Goal: Task Accomplishment & Management: Use online tool/utility

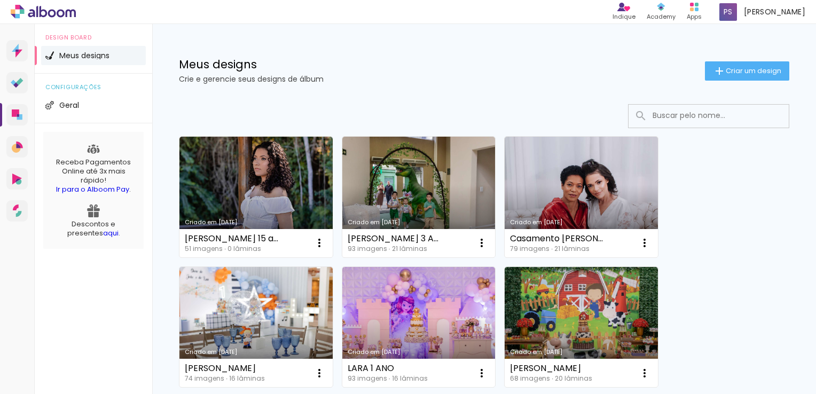
click at [295, 174] on link "Criado em [DATE]" at bounding box center [255, 197] width 153 height 121
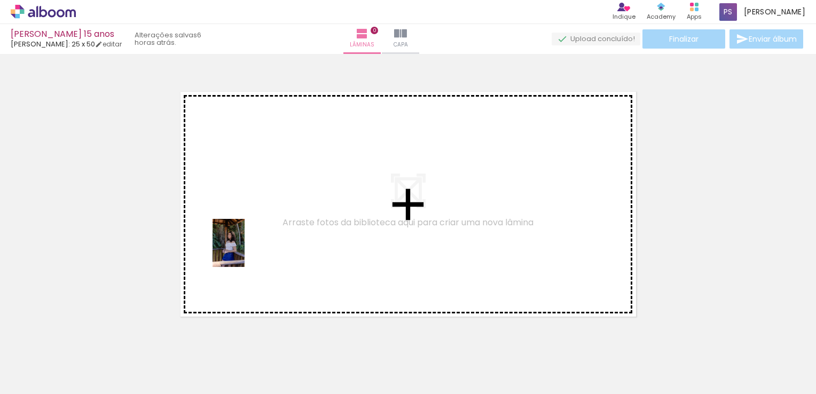
drag, startPoint x: 122, startPoint y: 354, endPoint x: 255, endPoint y: 242, distance: 174.0
click at [255, 242] on quentale-workspace at bounding box center [408, 197] width 816 height 394
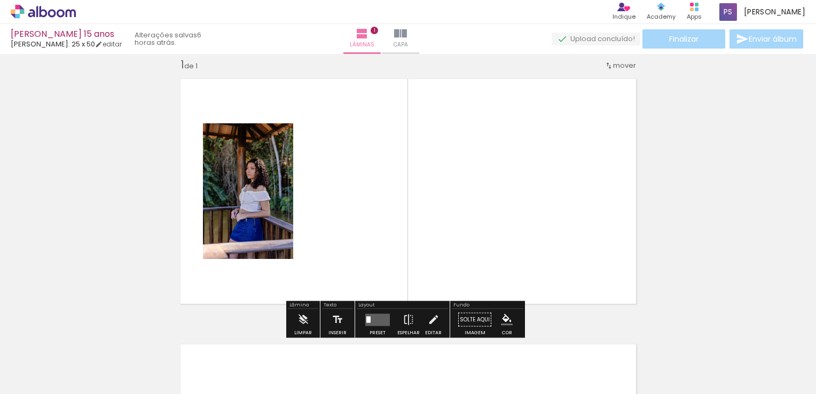
scroll to position [13, 0]
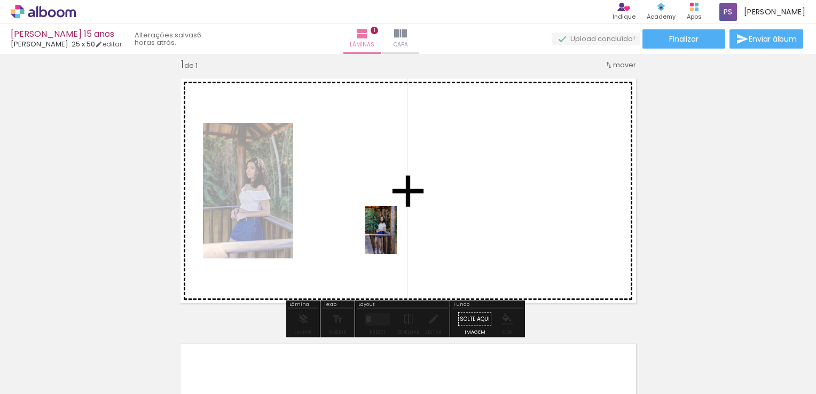
drag, startPoint x: 176, startPoint y: 366, endPoint x: 403, endPoint y: 234, distance: 262.7
click at [403, 234] on quentale-workspace at bounding box center [408, 197] width 816 height 394
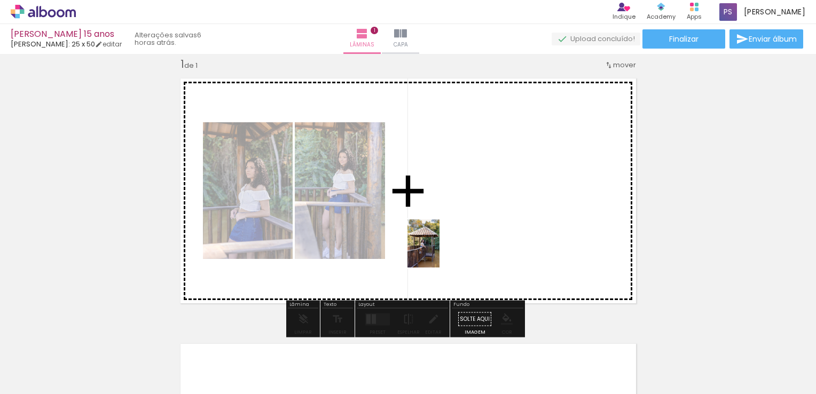
drag, startPoint x: 227, startPoint y: 366, endPoint x: 442, endPoint y: 250, distance: 244.2
click at [442, 250] on quentale-workspace at bounding box center [408, 197] width 816 height 394
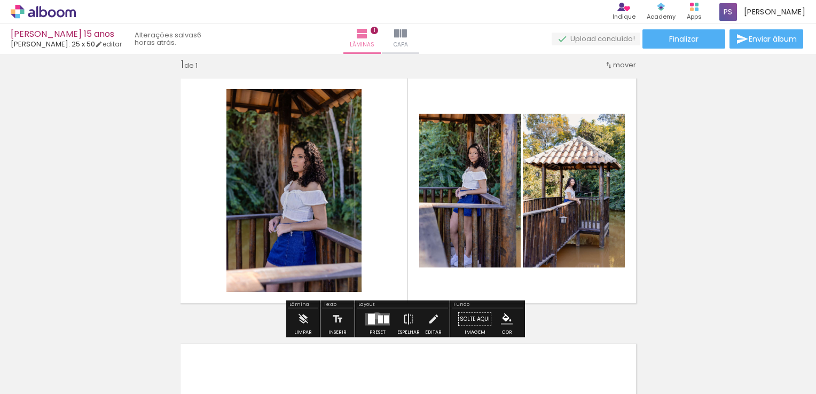
click at [374, 315] on quentale-layouter at bounding box center [377, 319] width 25 height 12
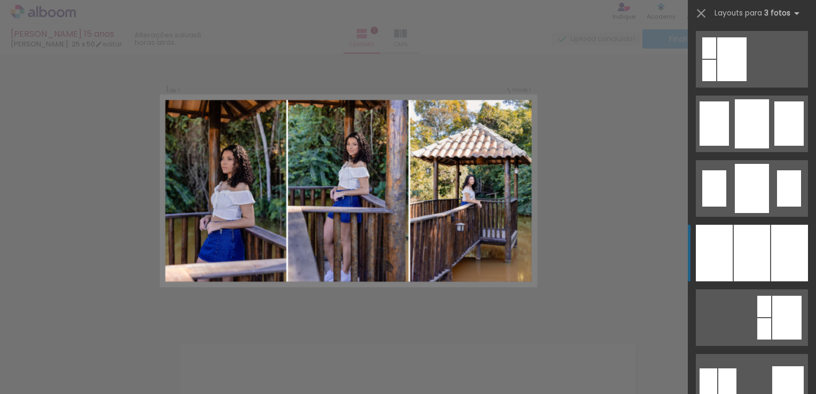
scroll to position [801, 0]
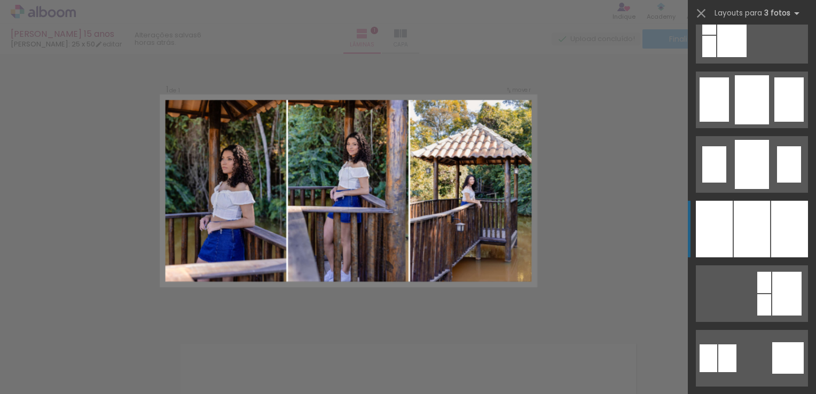
click at [752, 240] on div at bounding box center [752, 229] width 36 height 57
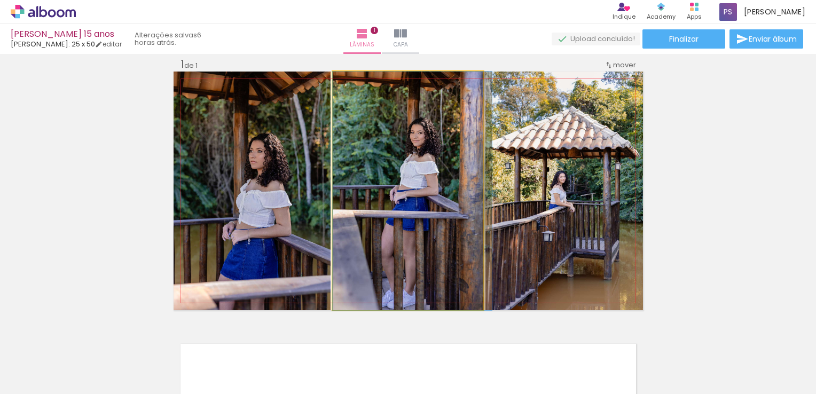
drag, startPoint x: 423, startPoint y: 179, endPoint x: 436, endPoint y: 179, distance: 13.3
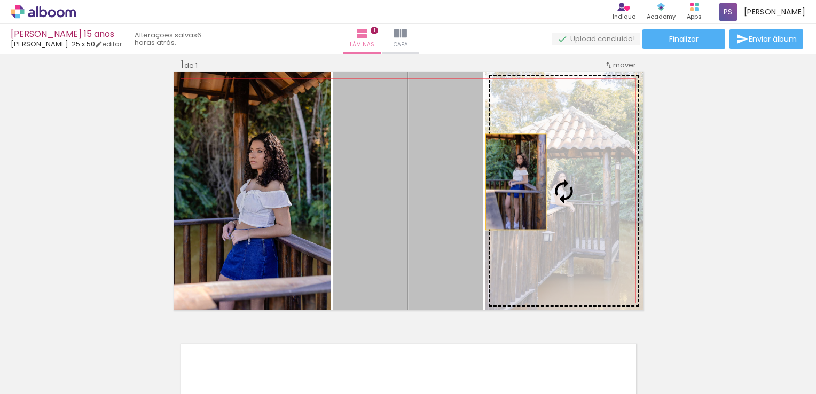
drag, startPoint x: 431, startPoint y: 179, endPoint x: 511, endPoint y: 182, distance: 80.1
click at [0, 0] on slot at bounding box center [0, 0] width 0 height 0
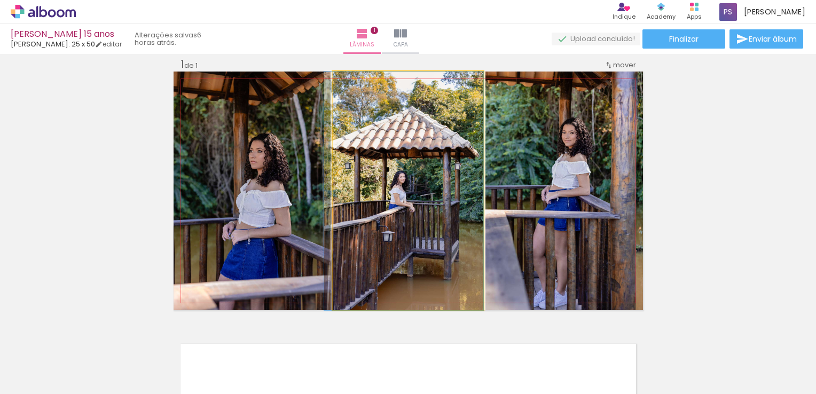
drag, startPoint x: 435, startPoint y: 180, endPoint x: 414, endPoint y: 180, distance: 20.3
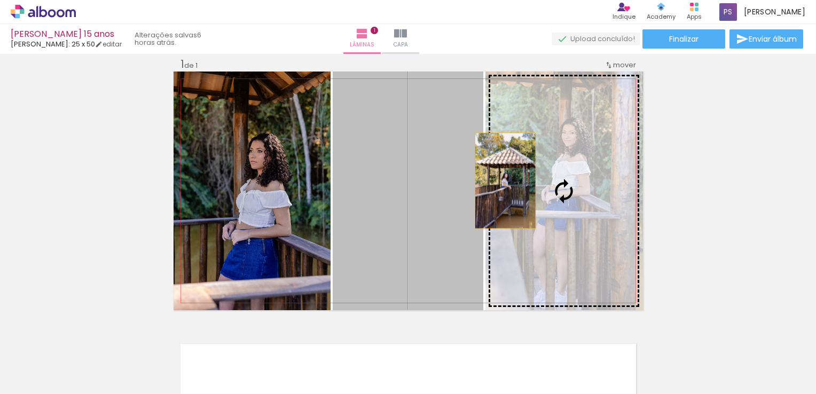
drag, startPoint x: 411, startPoint y: 180, endPoint x: 518, endPoint y: 180, distance: 106.8
click at [0, 0] on slot at bounding box center [0, 0] width 0 height 0
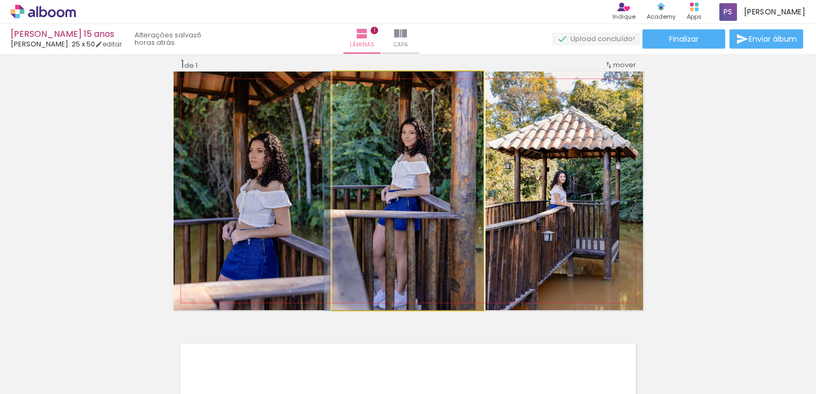
drag, startPoint x: 431, startPoint y: 180, endPoint x: 409, endPoint y: 179, distance: 21.9
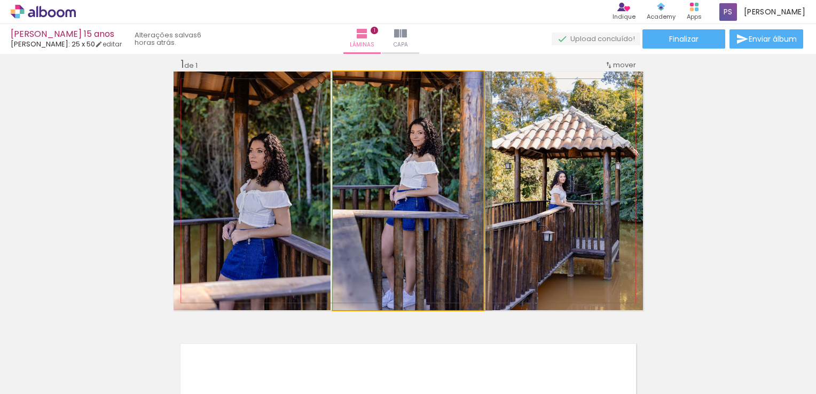
drag, startPoint x: 409, startPoint y: 179, endPoint x: 426, endPoint y: 179, distance: 16.6
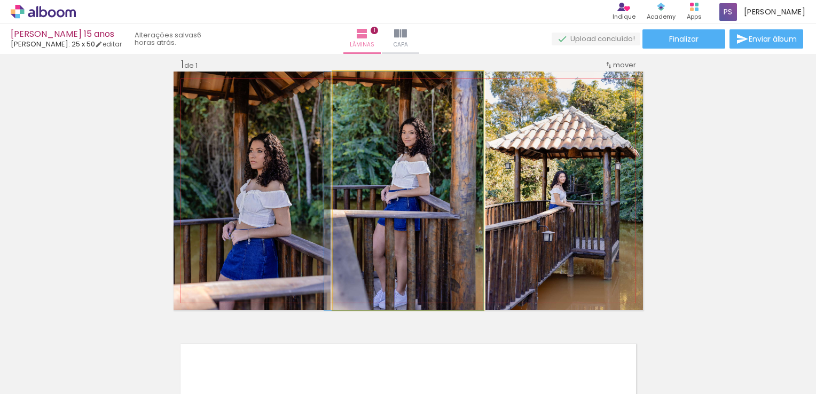
drag, startPoint x: 445, startPoint y: 185, endPoint x: 406, endPoint y: 184, distance: 39.0
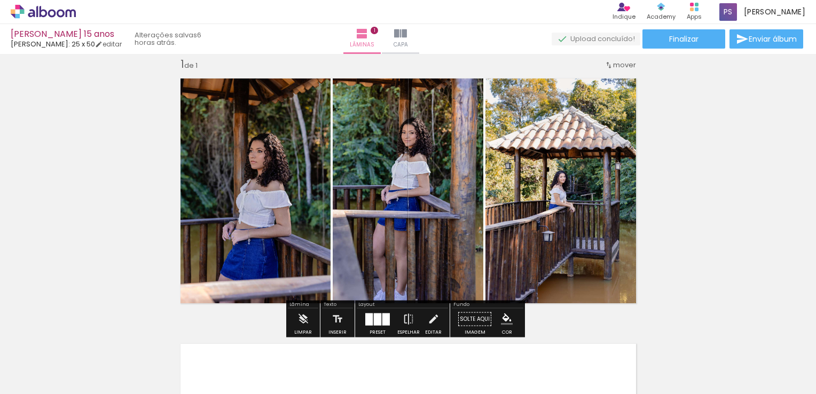
click at [382, 314] on div at bounding box center [385, 319] width 7 height 12
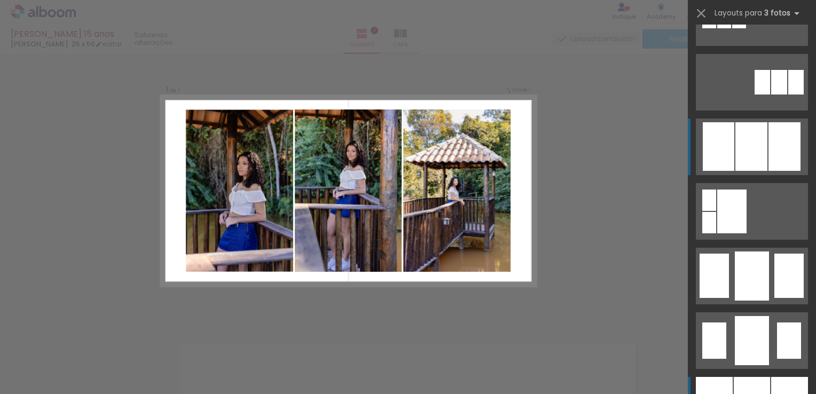
scroll to position [595, 0]
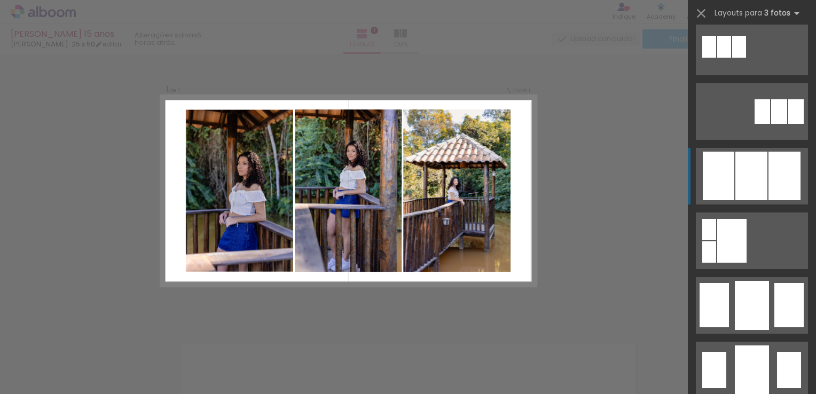
click at [755, 172] on div at bounding box center [751, 176] width 32 height 49
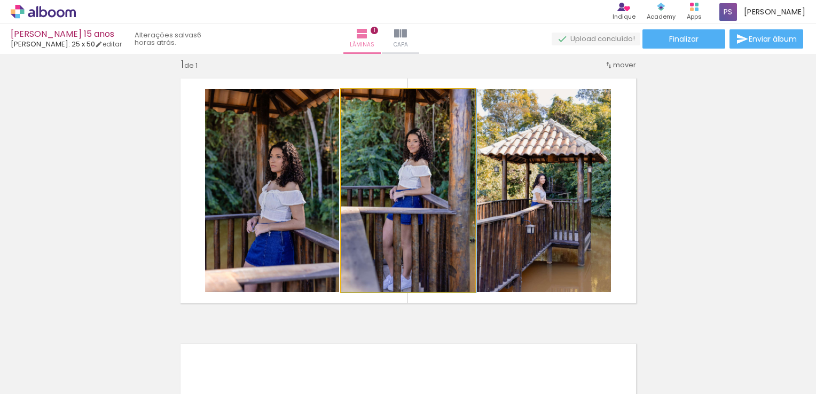
drag, startPoint x: 430, startPoint y: 151, endPoint x: 438, endPoint y: 151, distance: 7.5
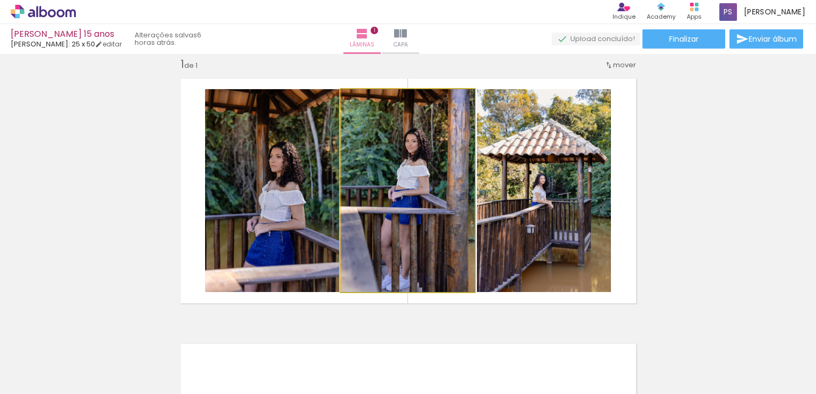
drag, startPoint x: 427, startPoint y: 153, endPoint x: 387, endPoint y: 151, distance: 40.6
drag, startPoint x: 400, startPoint y: 156, endPoint x: 381, endPoint y: 154, distance: 19.8
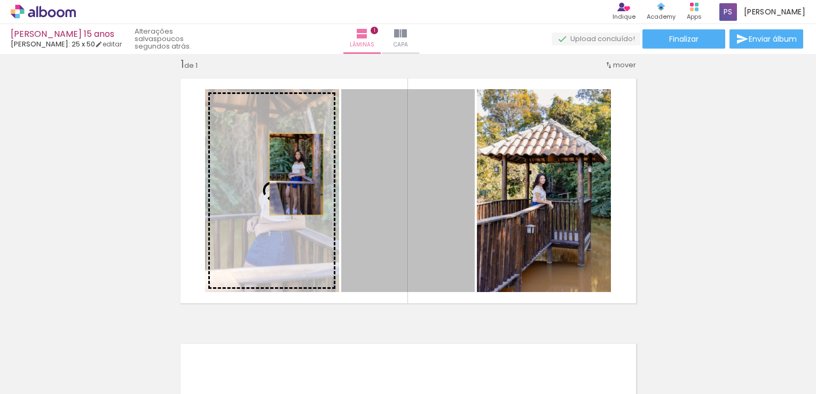
drag, startPoint x: 385, startPoint y: 174, endPoint x: 271, endPoint y: 175, distance: 114.3
click at [0, 0] on slot at bounding box center [0, 0] width 0 height 0
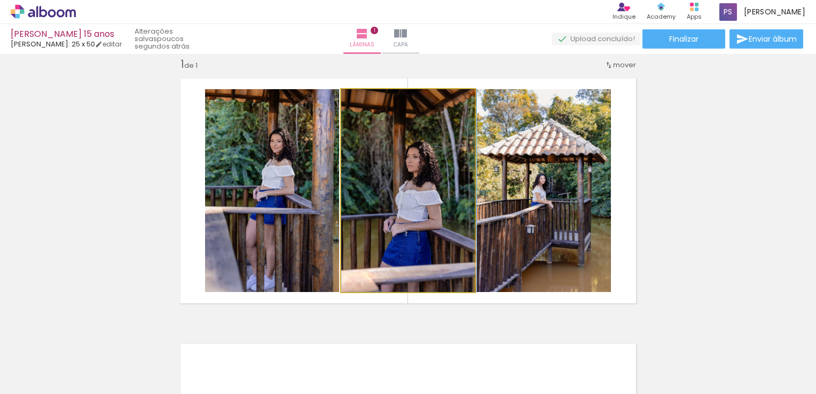
drag, startPoint x: 419, startPoint y: 176, endPoint x: 440, endPoint y: 176, distance: 21.4
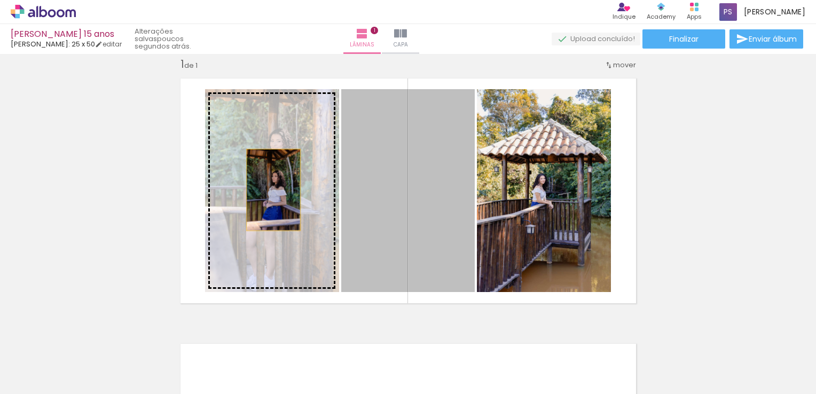
drag, startPoint x: 423, startPoint y: 193, endPoint x: 265, endPoint y: 188, distance: 158.1
click at [0, 0] on slot at bounding box center [0, 0] width 0 height 0
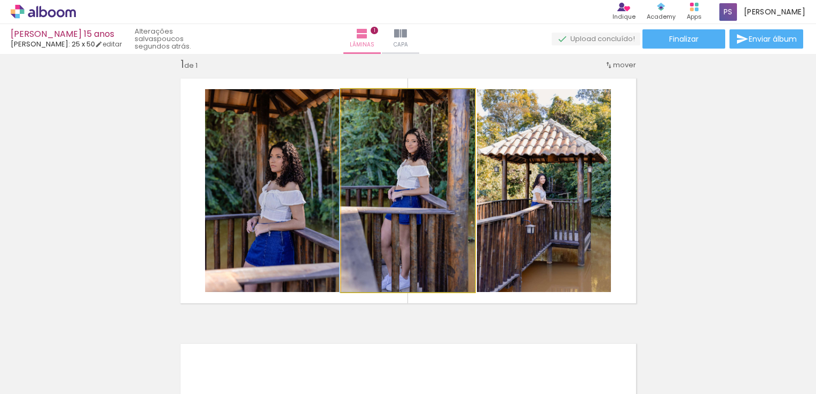
drag, startPoint x: 395, startPoint y: 189, endPoint x: 379, endPoint y: 187, distance: 16.6
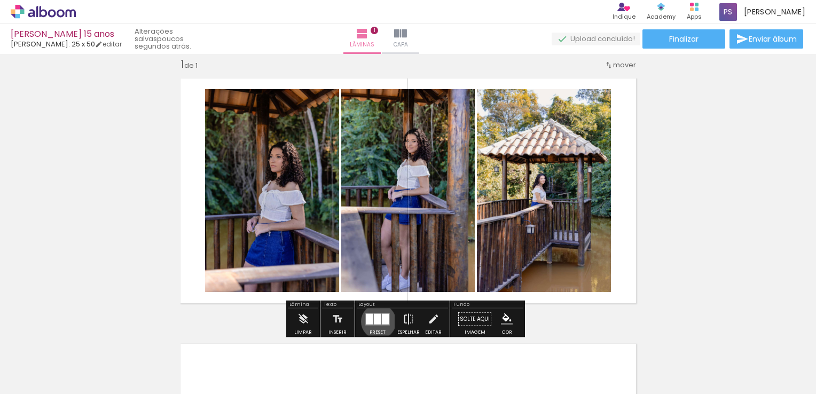
click at [376, 321] on div at bounding box center [377, 318] width 7 height 11
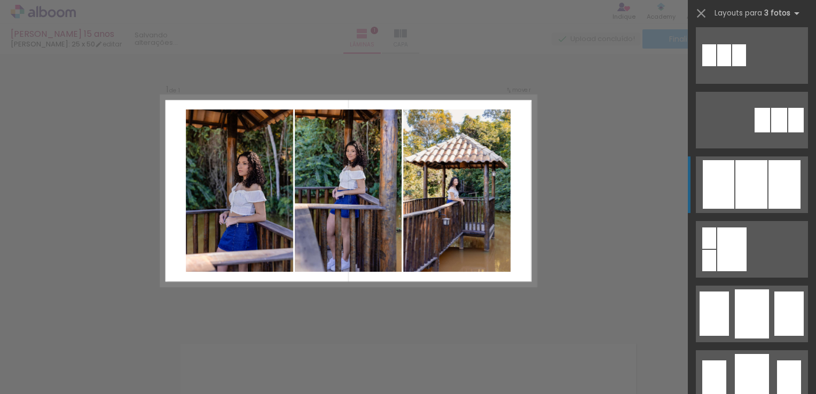
scroll to position [587, 0]
click at [748, 202] on div at bounding box center [751, 184] width 32 height 49
click at [744, 184] on div at bounding box center [751, 184] width 32 height 49
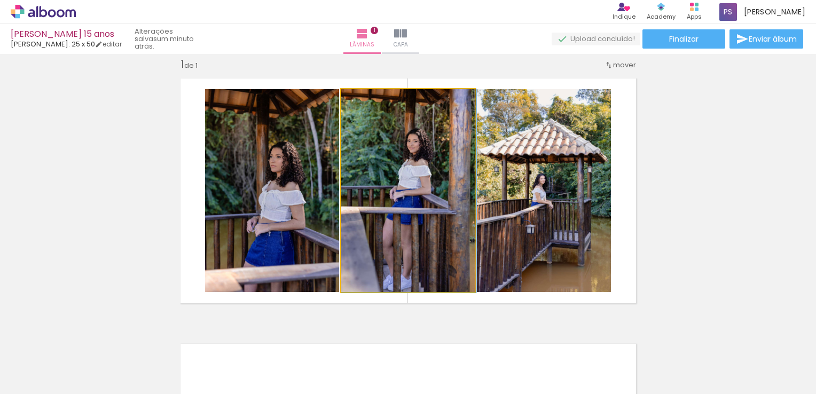
drag, startPoint x: 393, startPoint y: 210, endPoint x: 413, endPoint y: 239, distance: 35.3
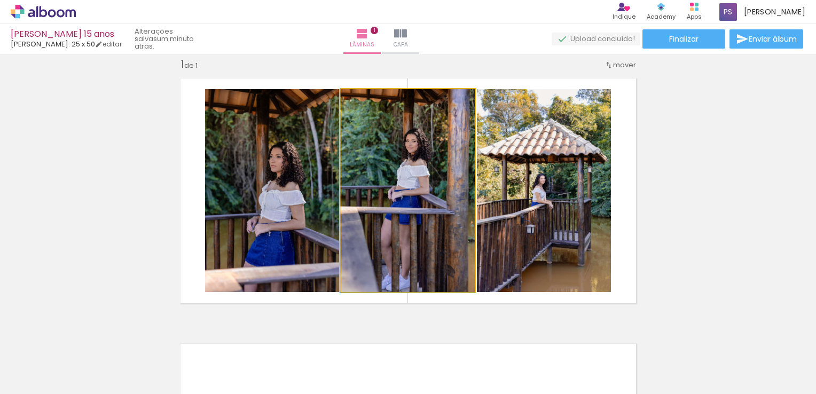
drag, startPoint x: 426, startPoint y: 206, endPoint x: 363, endPoint y: 201, distance: 62.7
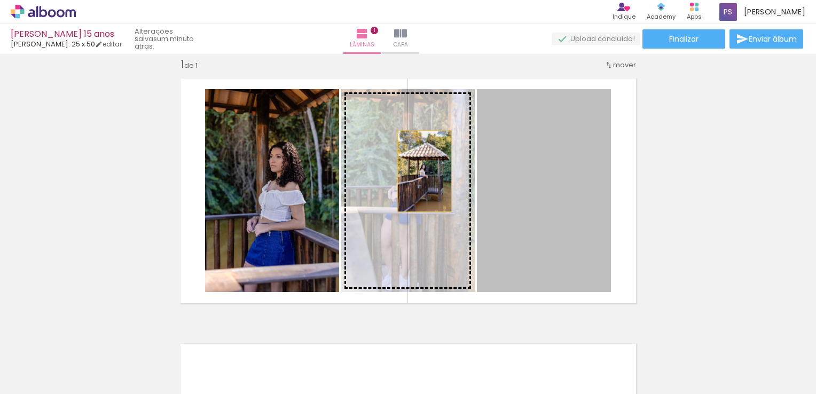
drag, startPoint x: 547, startPoint y: 180, endPoint x: 410, endPoint y: 174, distance: 137.4
click at [0, 0] on slot at bounding box center [0, 0] width 0 height 0
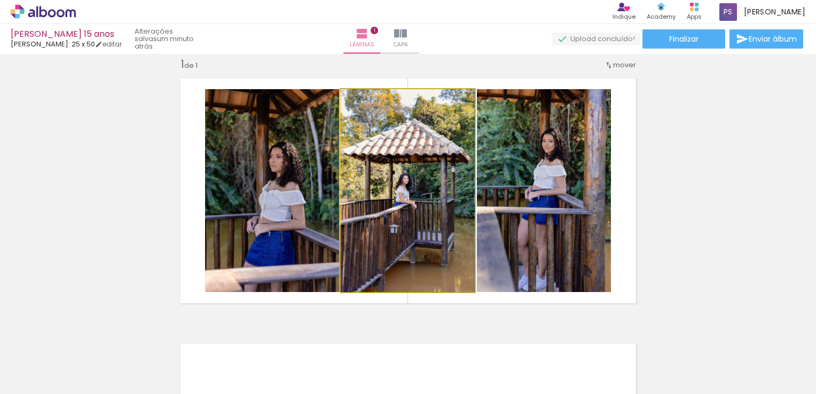
drag, startPoint x: 430, startPoint y: 177, endPoint x: 399, endPoint y: 177, distance: 30.4
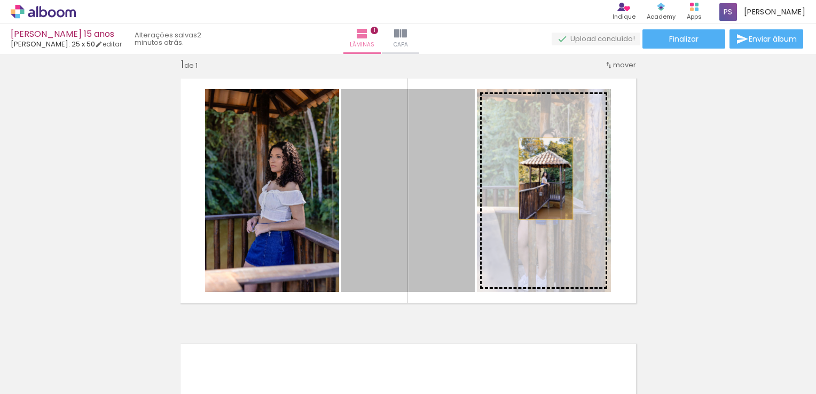
drag, startPoint x: 408, startPoint y: 178, endPoint x: 541, endPoint y: 178, distance: 133.5
click at [0, 0] on slot at bounding box center [0, 0] width 0 height 0
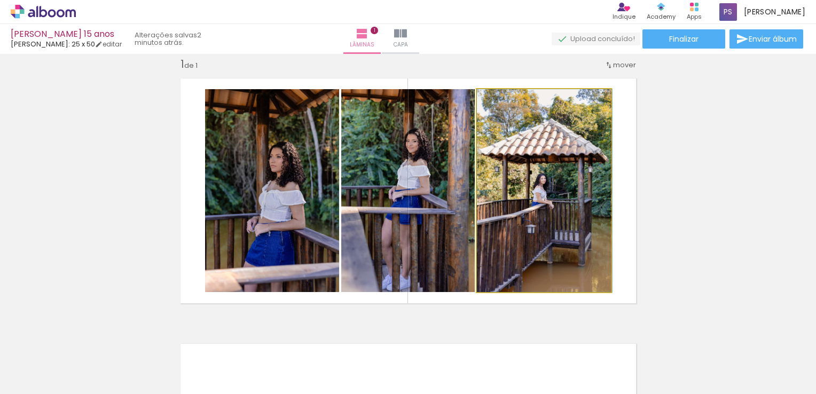
drag, startPoint x: 528, startPoint y: 178, endPoint x: 539, endPoint y: 223, distance: 45.6
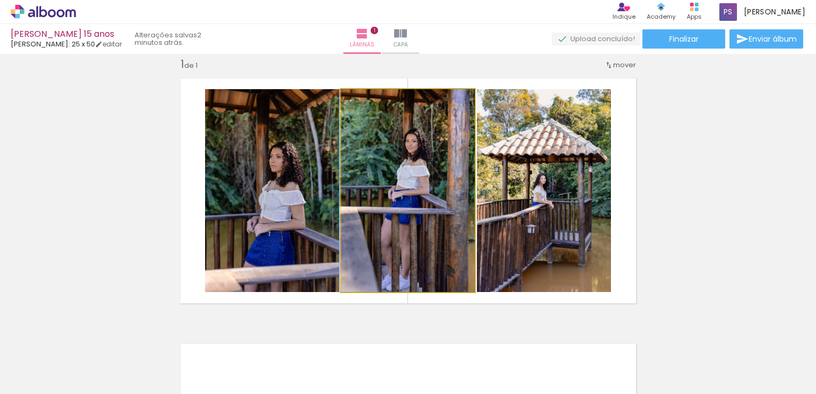
drag, startPoint x: 422, startPoint y: 199, endPoint x: 377, endPoint y: 193, distance: 45.2
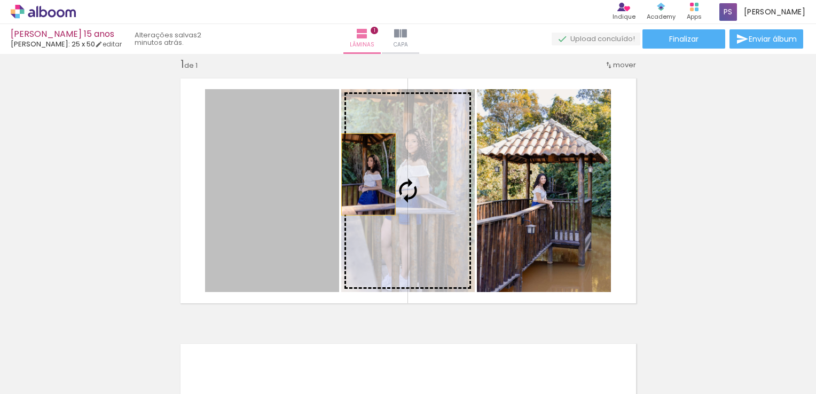
drag, startPoint x: 268, startPoint y: 174, endPoint x: 364, endPoint y: 174, distance: 96.1
click at [0, 0] on slot at bounding box center [0, 0] width 0 height 0
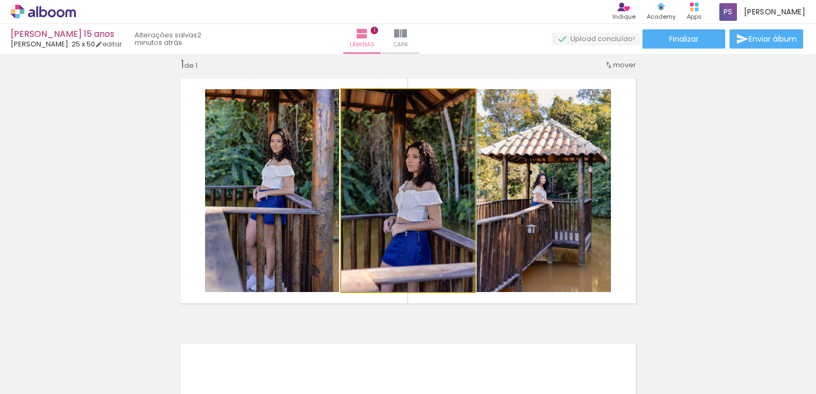
drag, startPoint x: 372, startPoint y: 174, endPoint x: 401, endPoint y: 174, distance: 28.8
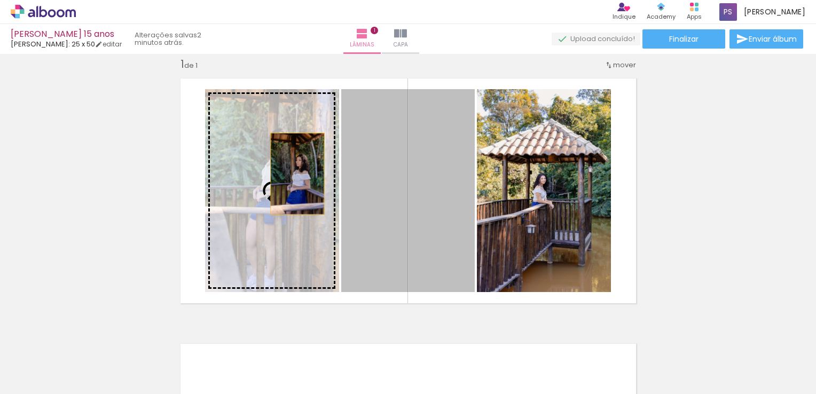
drag, startPoint x: 416, startPoint y: 174, endPoint x: 289, endPoint y: 174, distance: 127.6
click at [0, 0] on slot at bounding box center [0, 0] width 0 height 0
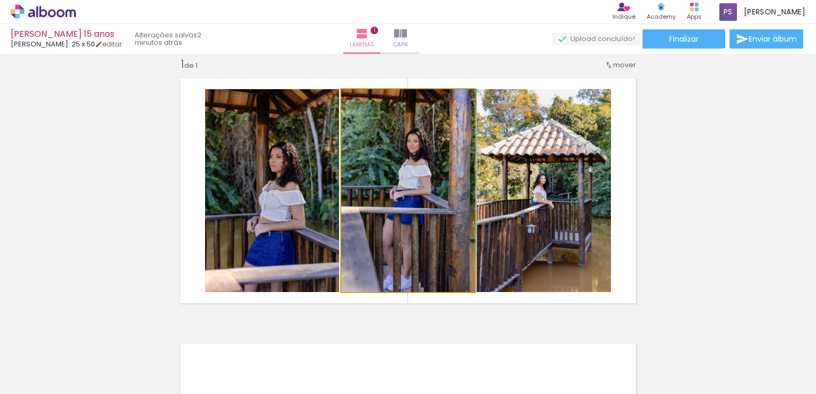
drag, startPoint x: 380, startPoint y: 174, endPoint x: 397, endPoint y: 174, distance: 17.1
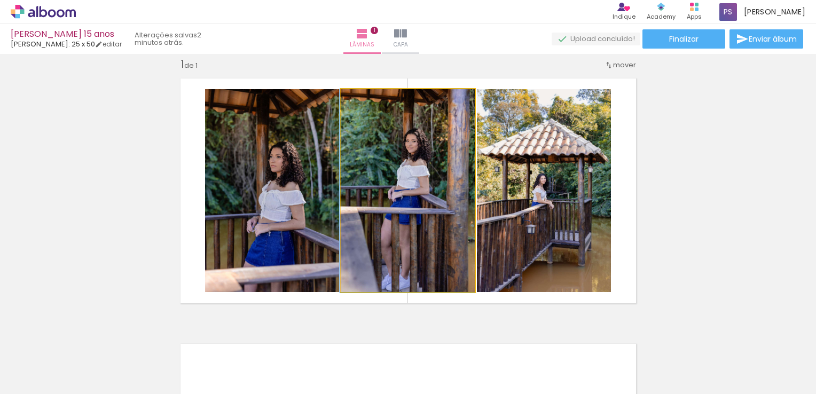
drag, startPoint x: 399, startPoint y: 174, endPoint x: 357, endPoint y: 174, distance: 42.2
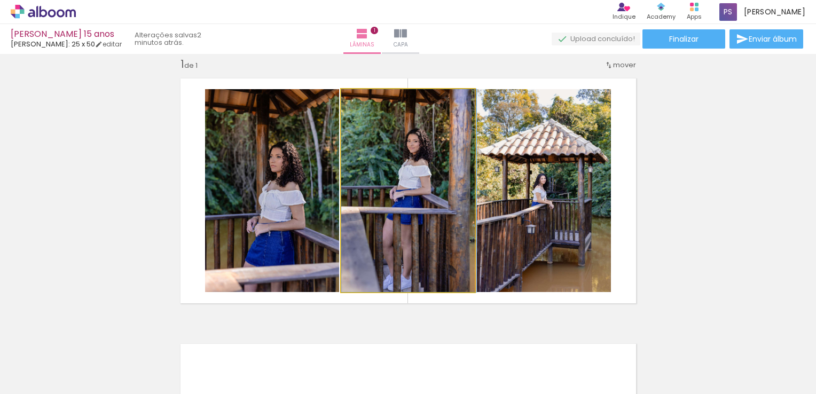
drag, startPoint x: 411, startPoint y: 167, endPoint x: 434, endPoint y: 169, distance: 23.1
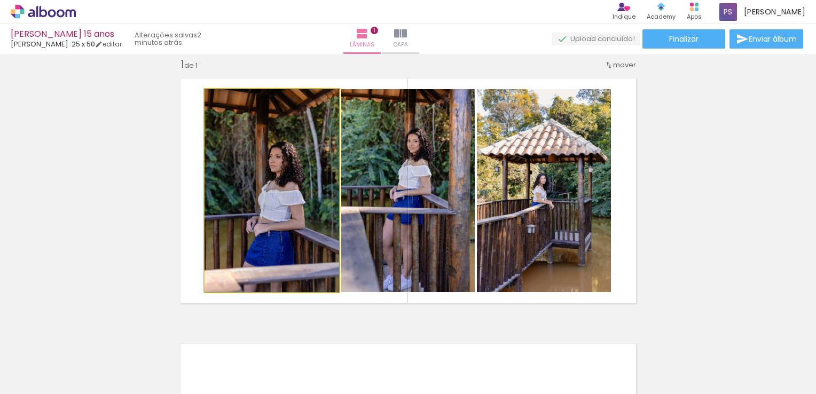
drag, startPoint x: 285, startPoint y: 180, endPoint x: 269, endPoint y: 179, distance: 16.6
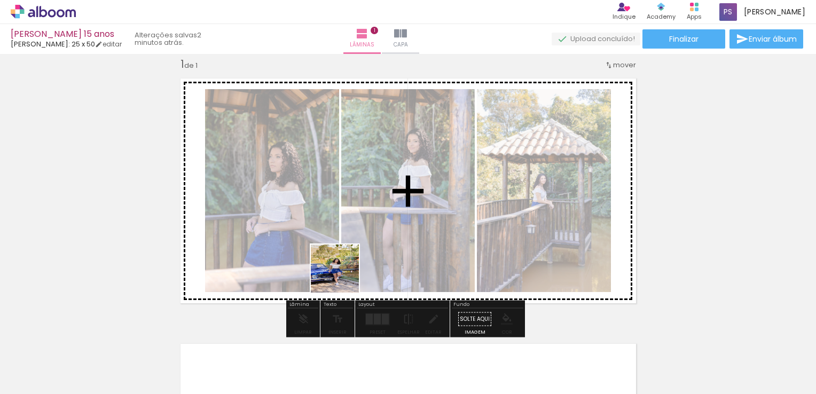
drag, startPoint x: 296, startPoint y: 362, endPoint x: 346, endPoint y: 270, distance: 104.9
click at [346, 270] on quentale-workspace at bounding box center [408, 197] width 816 height 394
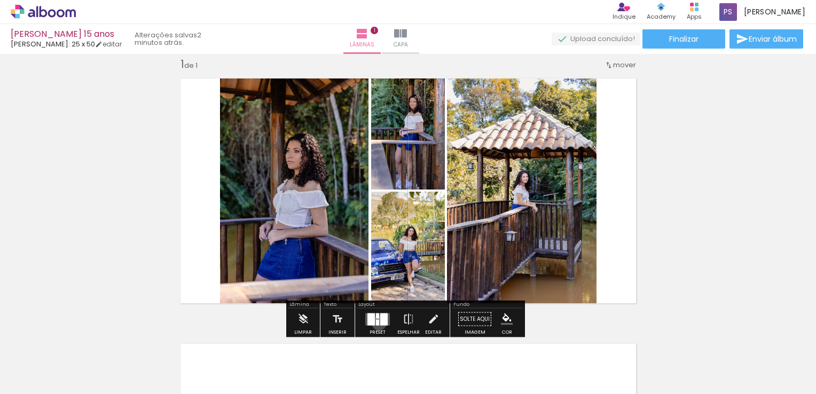
click at [376, 322] on quentale-layouter at bounding box center [377, 319] width 25 height 12
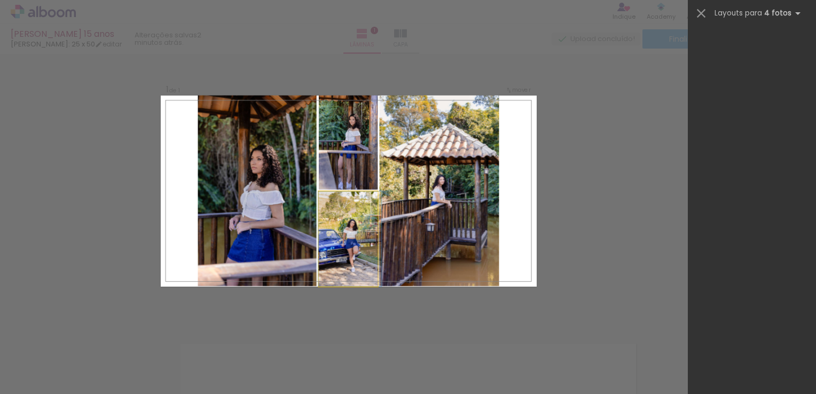
scroll to position [0, 0]
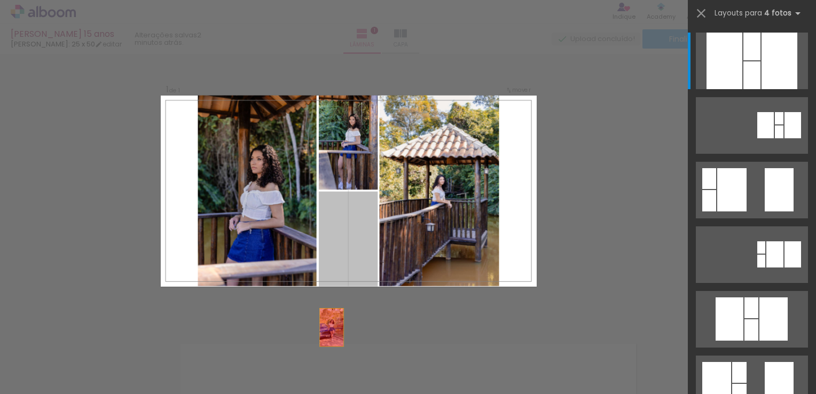
drag, startPoint x: 337, startPoint y: 222, endPoint x: 321, endPoint y: 361, distance: 140.3
drag, startPoint x: 350, startPoint y: 227, endPoint x: 352, endPoint y: 353, distance: 126.0
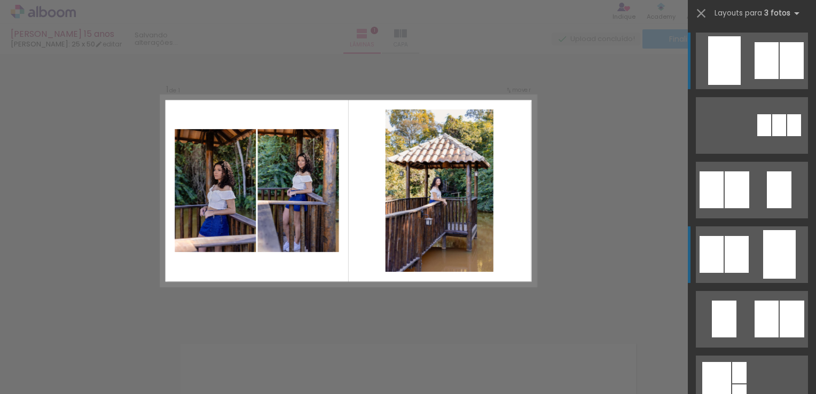
scroll to position [427, 0]
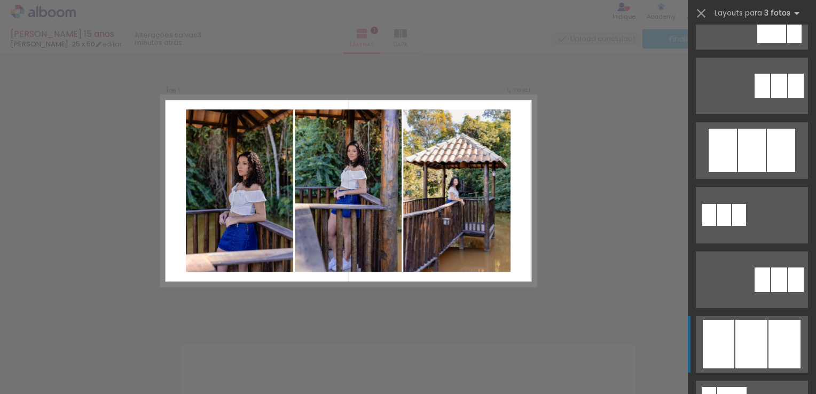
click at [758, 345] on div at bounding box center [751, 344] width 32 height 49
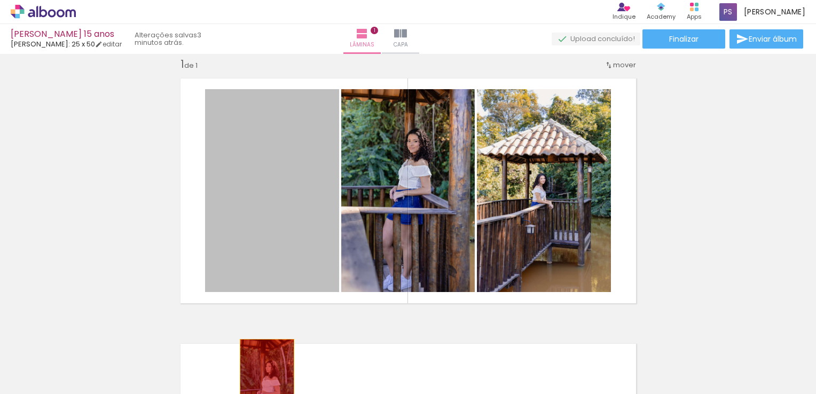
drag, startPoint x: 278, startPoint y: 180, endPoint x: 276, endPoint y: 365, distance: 184.8
click at [261, 386] on quentale-workspace at bounding box center [408, 197] width 816 height 394
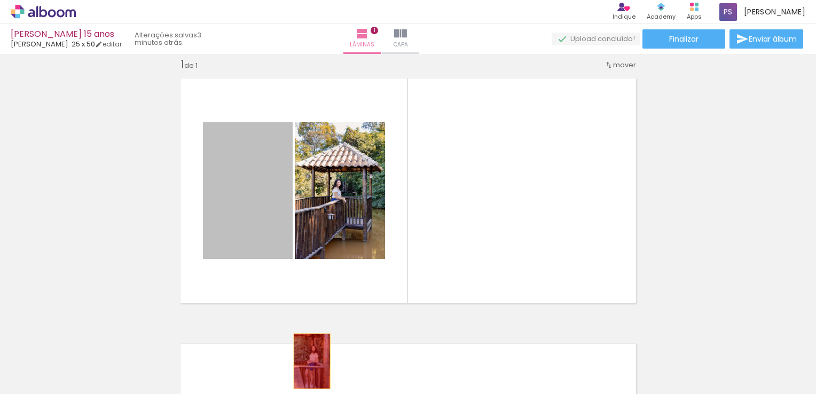
drag, startPoint x: 262, startPoint y: 164, endPoint x: 308, endPoint y: 364, distance: 204.8
click at [308, 364] on quentale-workspace at bounding box center [408, 197] width 816 height 394
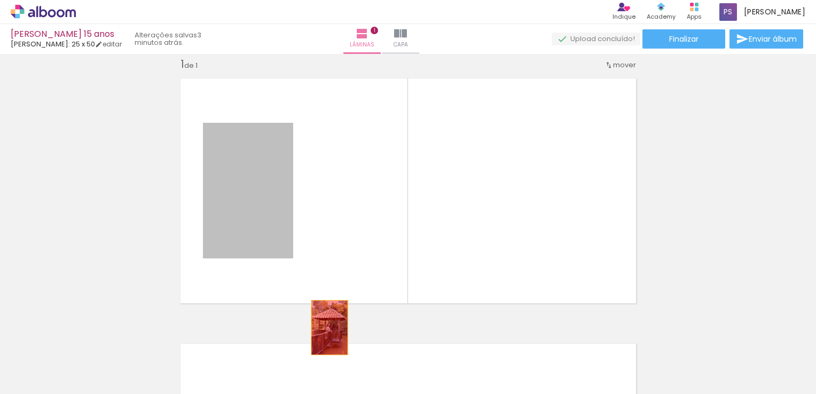
drag, startPoint x: 267, startPoint y: 168, endPoint x: 327, endPoint y: 350, distance: 191.0
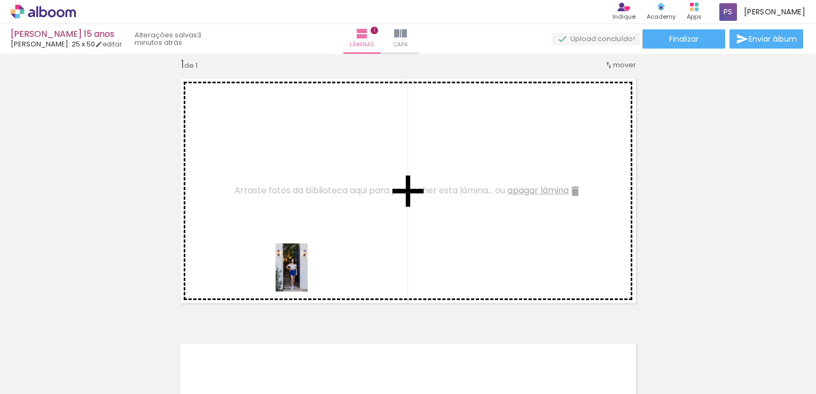
drag, startPoint x: 358, startPoint y: 363, endPoint x: 308, endPoint y: 276, distance: 100.7
click at [308, 276] on quentale-workspace at bounding box center [408, 197] width 816 height 394
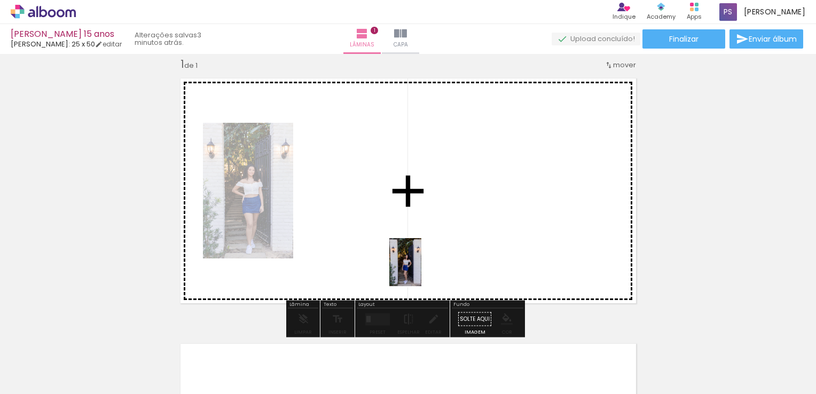
drag, startPoint x: 416, startPoint y: 361, endPoint x: 421, endPoint y: 270, distance: 90.9
click at [421, 270] on quentale-workspace at bounding box center [408, 197] width 816 height 394
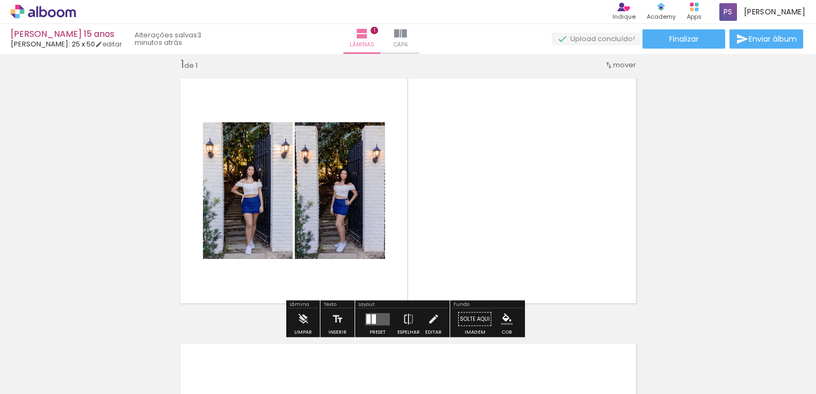
click at [381, 319] on quentale-layouter at bounding box center [377, 319] width 25 height 12
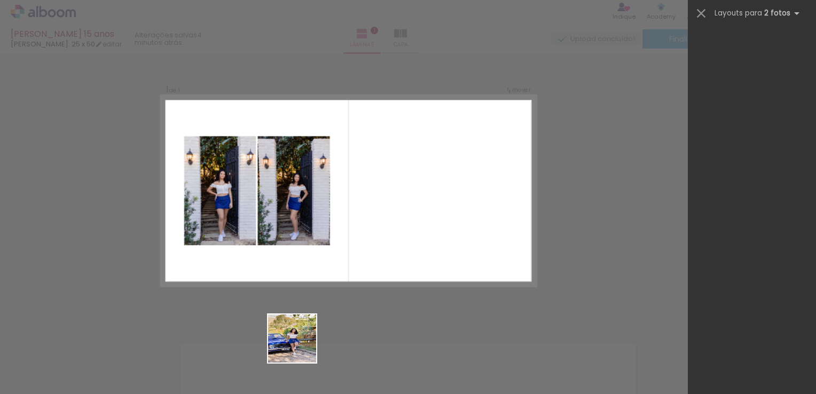
scroll to position [0, 0]
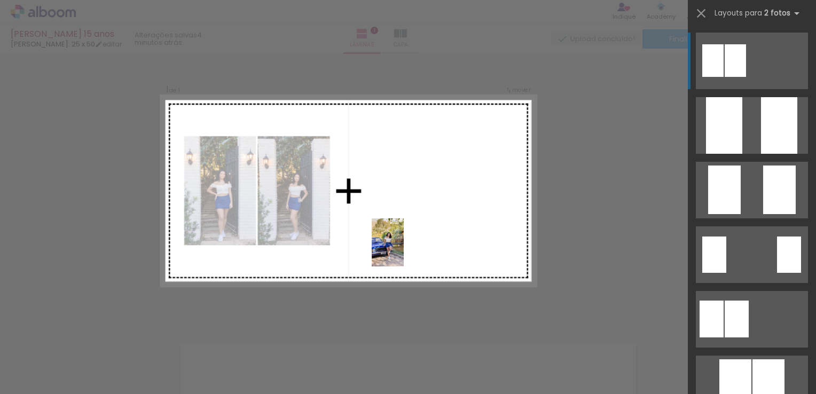
drag, startPoint x: 293, startPoint y: 362, endPoint x: 404, endPoint y: 250, distance: 157.4
click at [404, 250] on quentale-workspace at bounding box center [408, 197] width 816 height 394
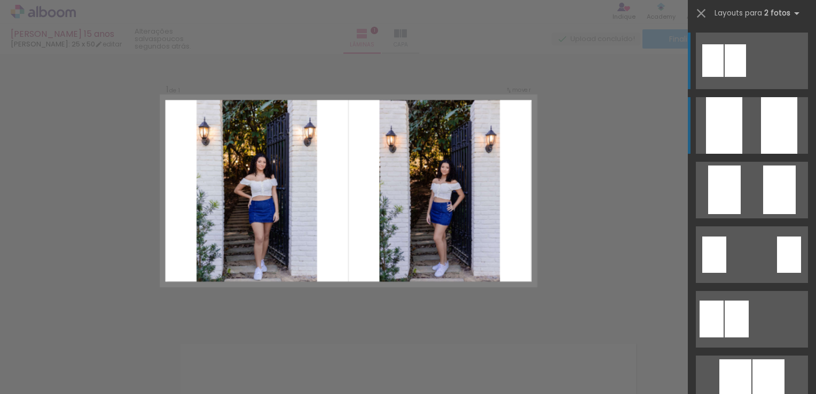
click at [752, 140] on quentale-layouter at bounding box center [752, 125] width 112 height 57
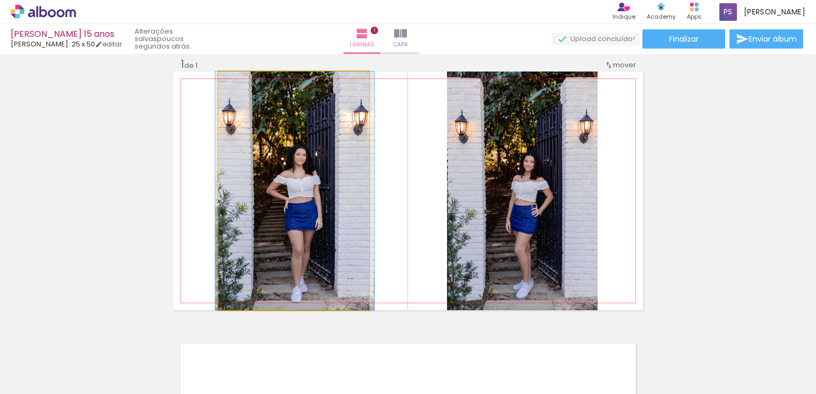
drag, startPoint x: 288, startPoint y: 217, endPoint x: 290, endPoint y: 227, distance: 10.9
drag, startPoint x: 290, startPoint y: 227, endPoint x: 290, endPoint y: 217, distance: 10.1
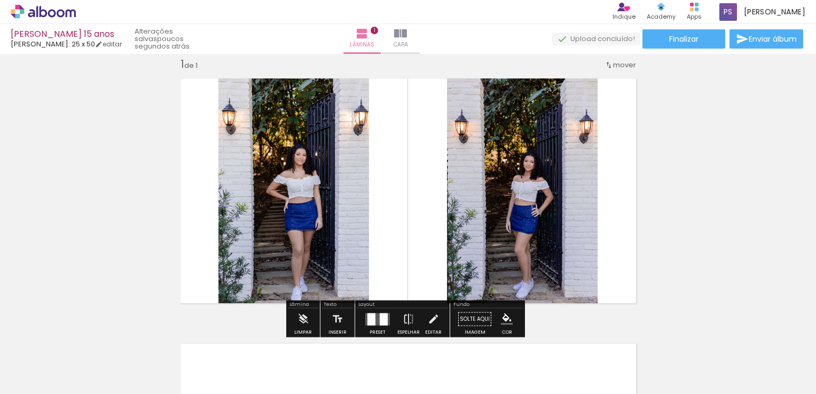
click at [107, 198] on div "Inserir lâmina 1 de 1" at bounding box center [408, 309] width 816 height 531
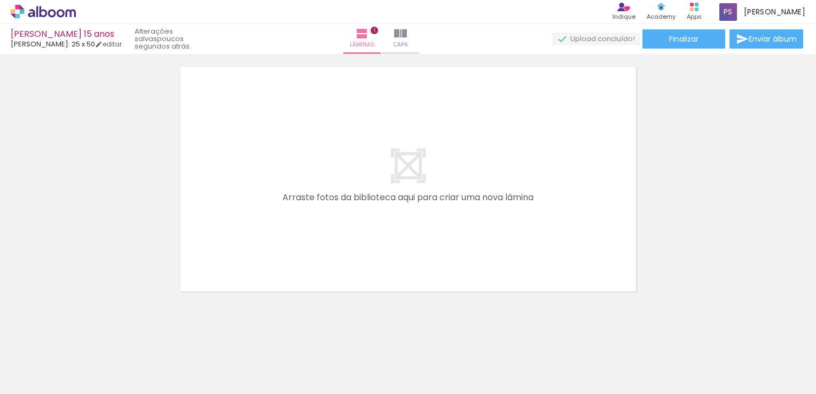
scroll to position [298, 0]
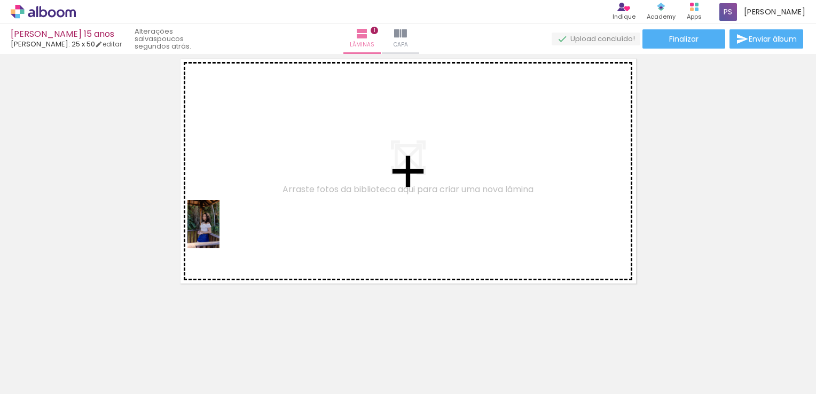
drag, startPoint x: 117, startPoint y: 353, endPoint x: 248, endPoint y: 213, distance: 191.9
click at [248, 213] on quentale-workspace at bounding box center [408, 197] width 816 height 394
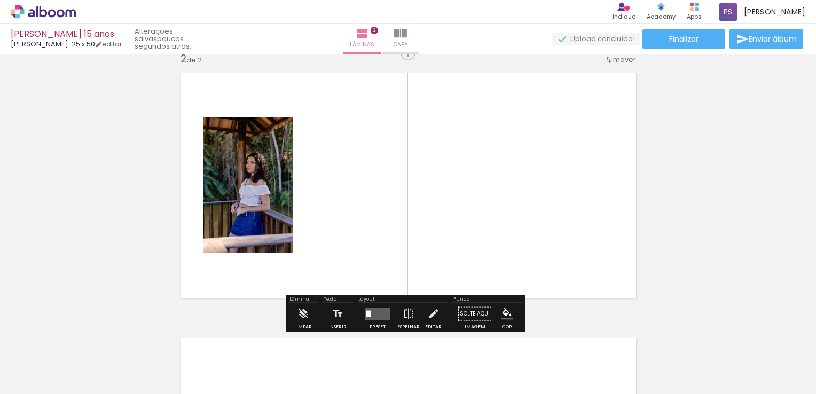
scroll to position [279, 0]
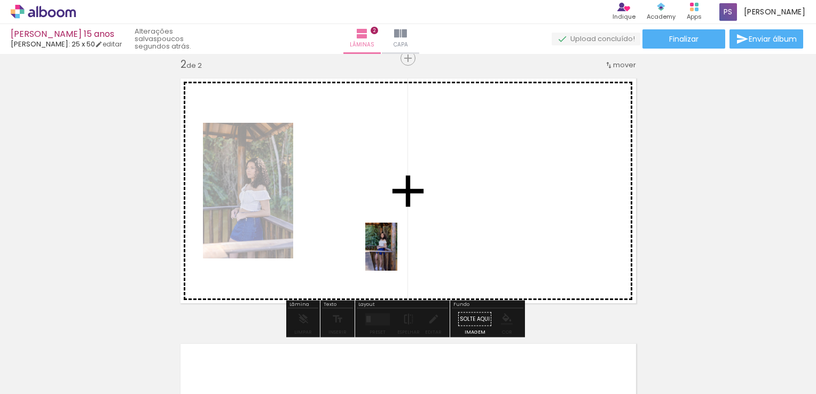
drag, startPoint x: 174, startPoint y: 373, endPoint x: 397, endPoint y: 255, distance: 252.5
click at [397, 255] on quentale-workspace at bounding box center [408, 197] width 816 height 394
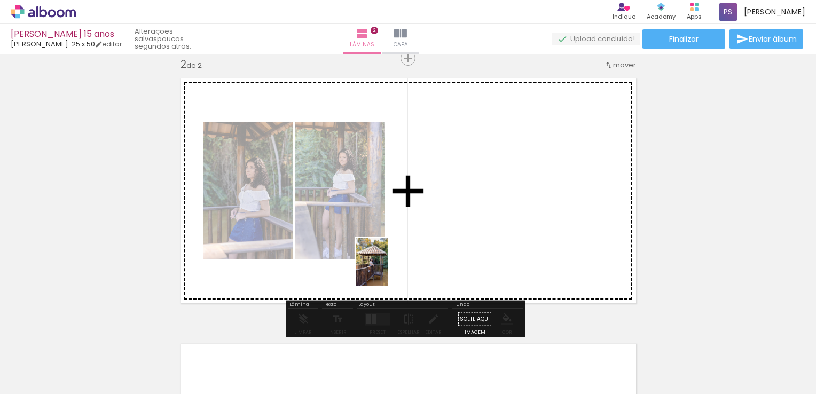
drag, startPoint x: 243, startPoint y: 373, endPoint x: 453, endPoint y: 232, distance: 253.1
click at [453, 232] on quentale-workspace at bounding box center [408, 197] width 816 height 394
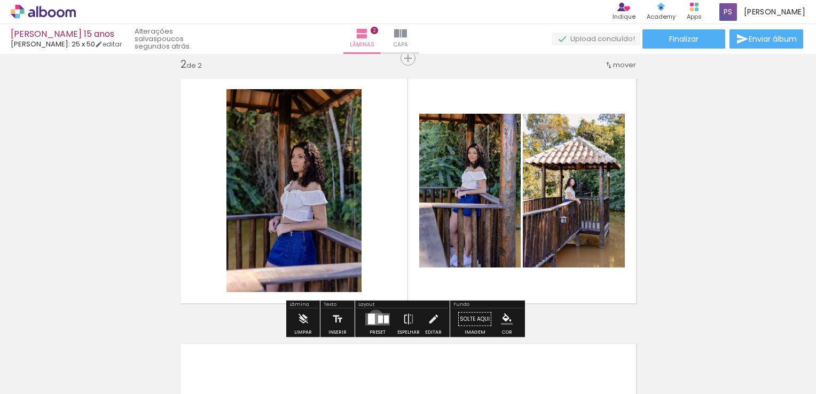
click at [373, 317] on quentale-layouter at bounding box center [377, 319] width 25 height 12
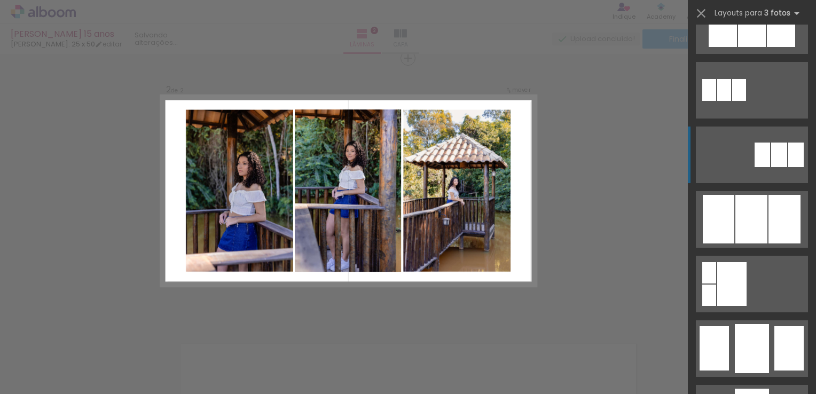
scroll to position [587, 0]
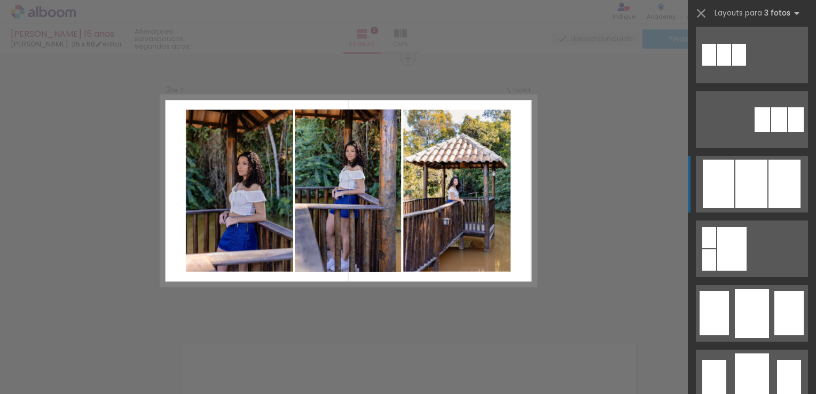
click at [750, 187] on div at bounding box center [751, 184] width 32 height 49
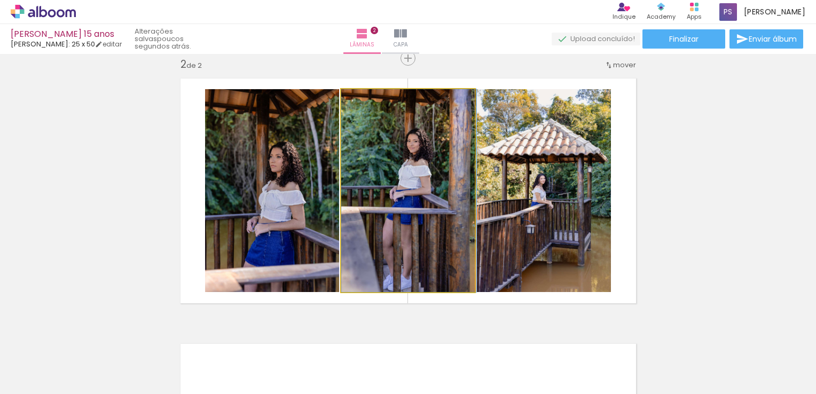
drag, startPoint x: 419, startPoint y: 161, endPoint x: 435, endPoint y: 161, distance: 15.5
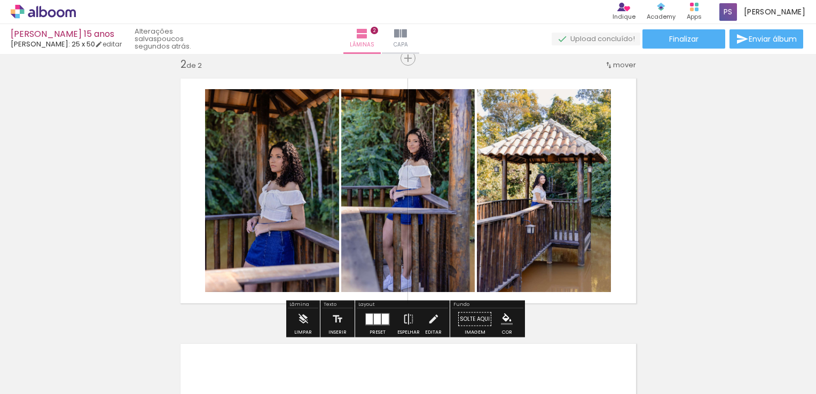
click at [382, 317] on div at bounding box center [385, 318] width 7 height 11
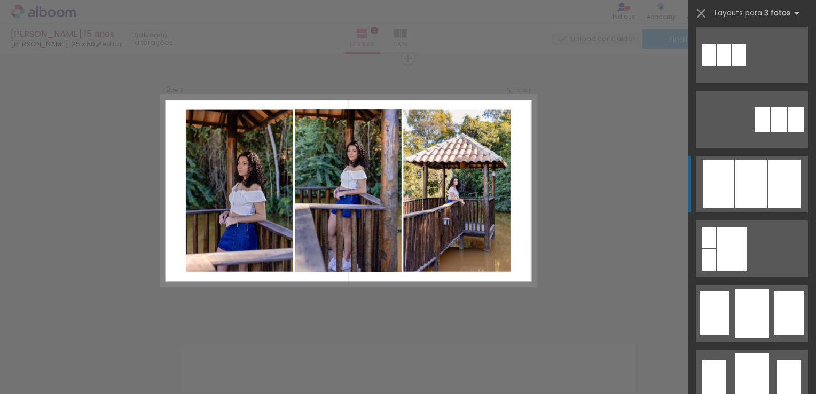
scroll to position [711, 0]
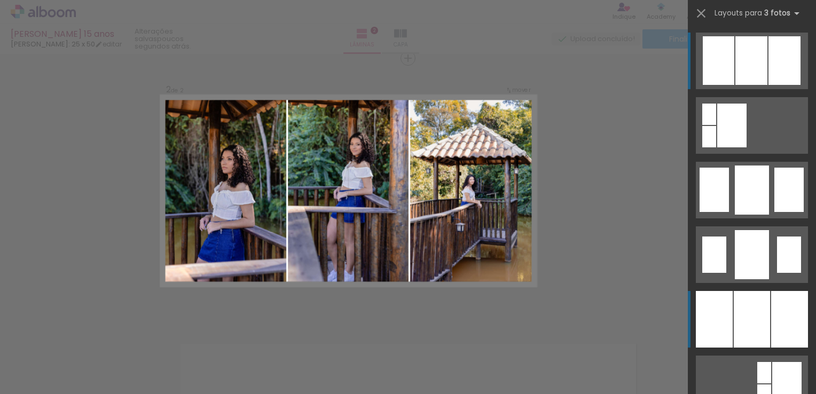
click at [750, 332] on div at bounding box center [752, 319] width 36 height 57
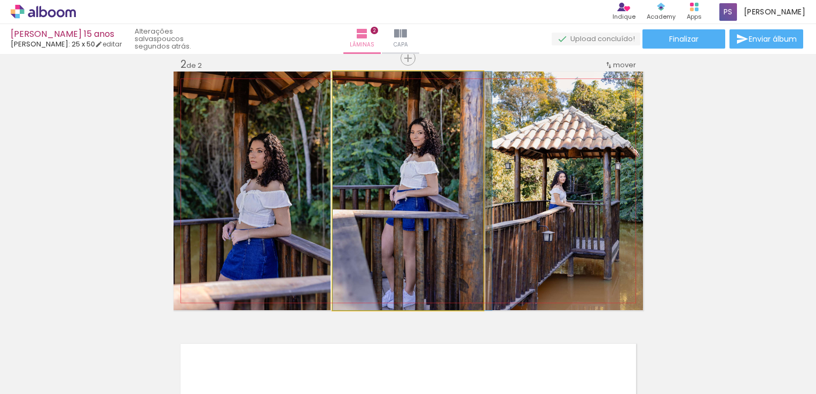
drag, startPoint x: 416, startPoint y: 155, endPoint x: 434, endPoint y: 155, distance: 17.6
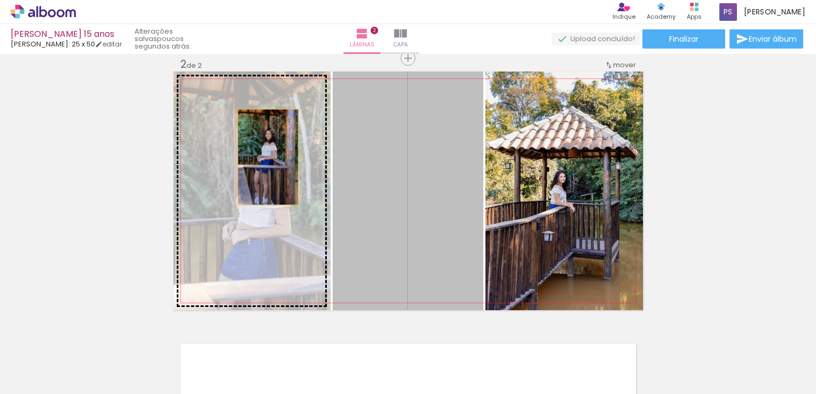
drag, startPoint x: 443, startPoint y: 157, endPoint x: 256, endPoint y: 157, distance: 187.4
click at [0, 0] on slot at bounding box center [0, 0] width 0 height 0
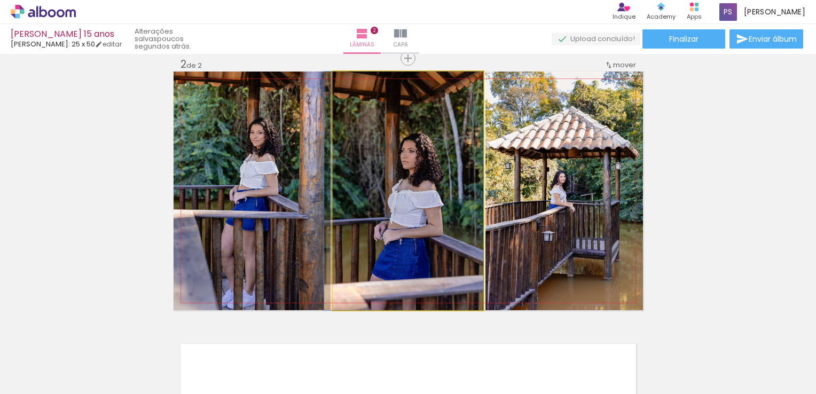
drag, startPoint x: 423, startPoint y: 159, endPoint x: 384, endPoint y: 159, distance: 39.0
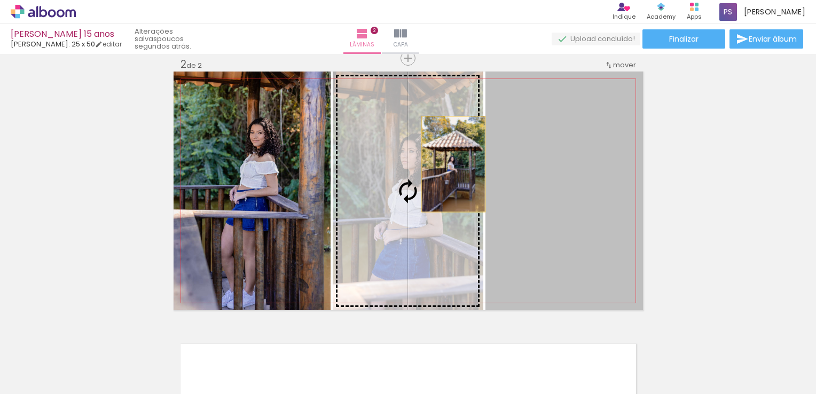
drag, startPoint x: 580, startPoint y: 167, endPoint x: 376, endPoint y: 162, distance: 204.5
click at [0, 0] on slot at bounding box center [0, 0] width 0 height 0
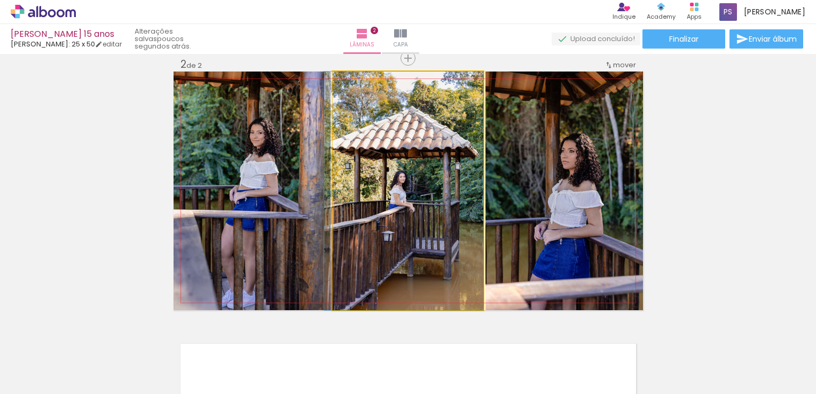
drag, startPoint x: 432, startPoint y: 163, endPoint x: 400, endPoint y: 163, distance: 32.0
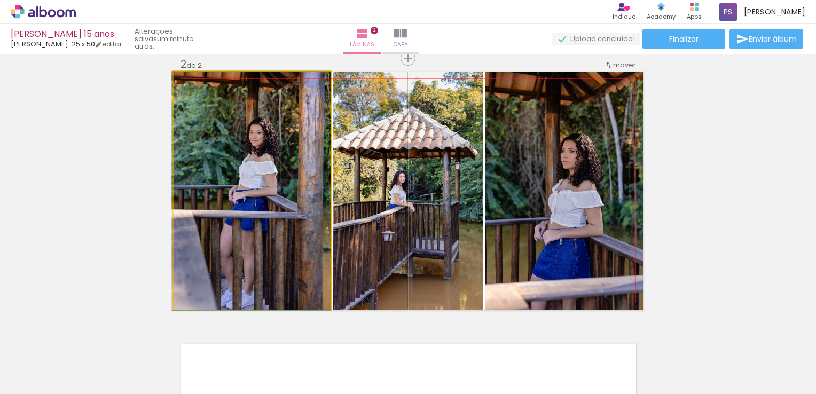
drag, startPoint x: 278, startPoint y: 168, endPoint x: 256, endPoint y: 167, distance: 21.4
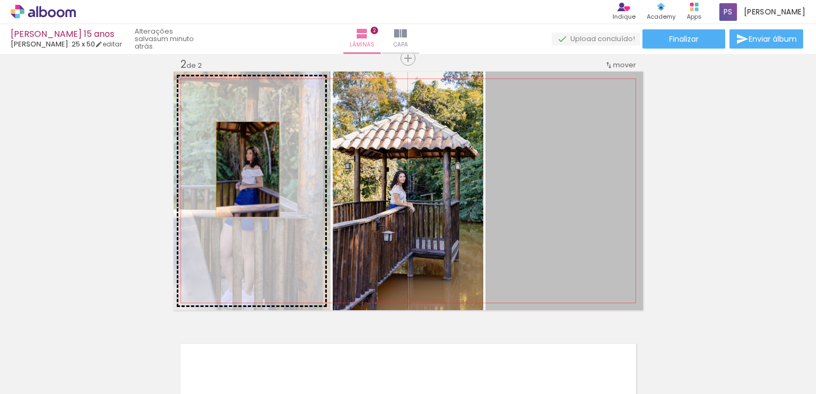
drag, startPoint x: 570, startPoint y: 169, endPoint x: 243, endPoint y: 169, distance: 326.2
click at [0, 0] on slot at bounding box center [0, 0] width 0 height 0
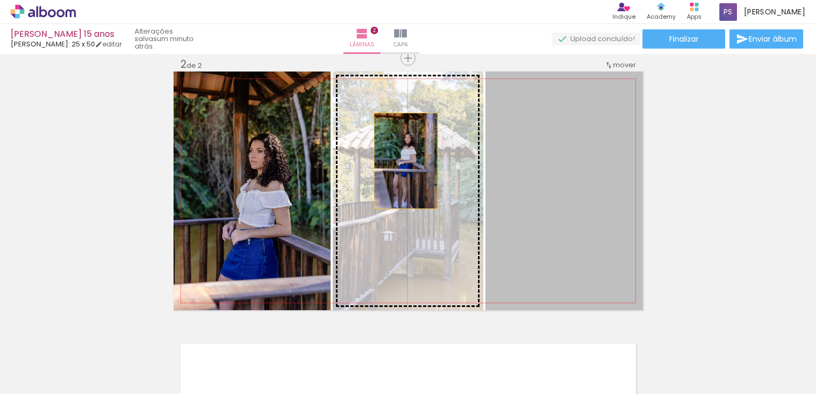
drag, startPoint x: 542, startPoint y: 161, endPoint x: 400, endPoint y: 161, distance: 142.0
click at [0, 0] on slot at bounding box center [0, 0] width 0 height 0
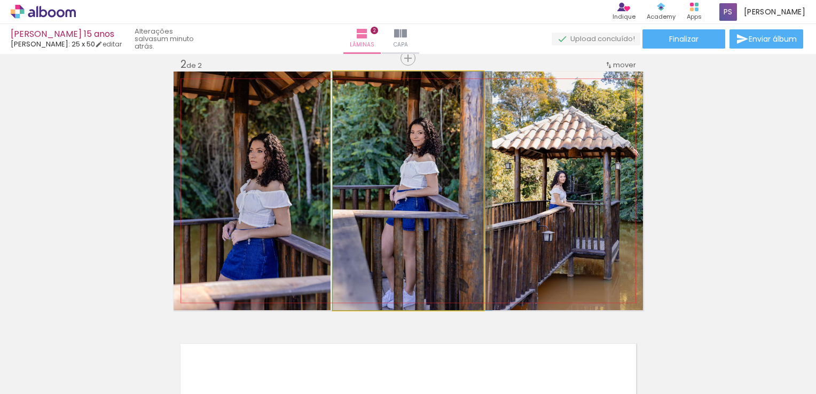
drag, startPoint x: 433, startPoint y: 162, endPoint x: 452, endPoint y: 161, distance: 18.7
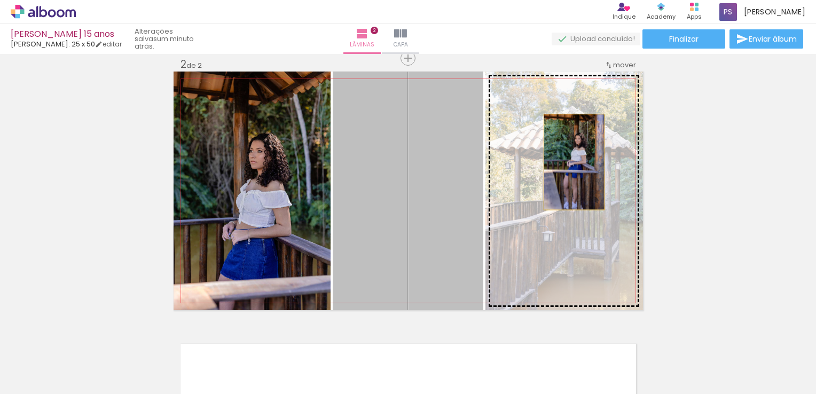
drag, startPoint x: 438, startPoint y: 153, endPoint x: 572, endPoint y: 162, distance: 134.9
click at [0, 0] on slot at bounding box center [0, 0] width 0 height 0
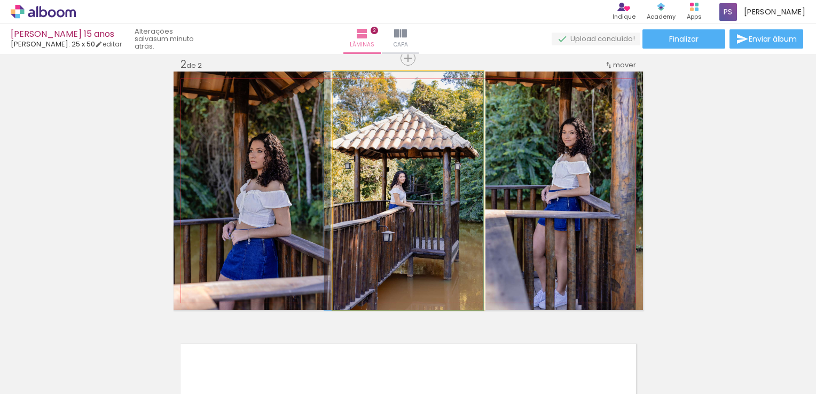
drag, startPoint x: 437, startPoint y: 164, endPoint x: 410, endPoint y: 165, distance: 27.2
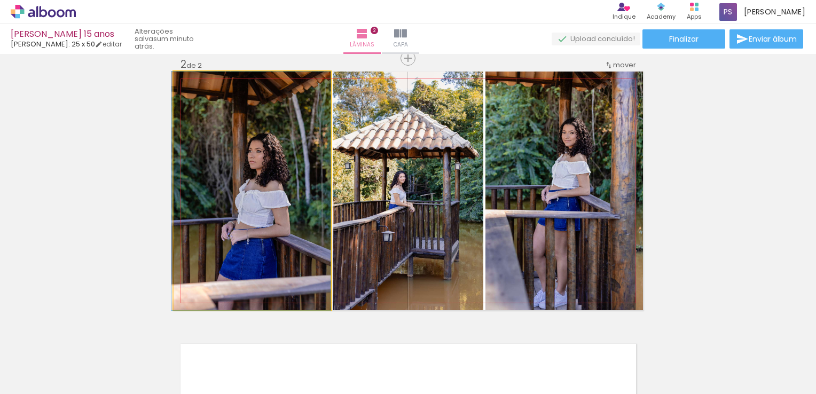
drag, startPoint x: 235, startPoint y: 165, endPoint x: 220, endPoint y: 162, distance: 15.2
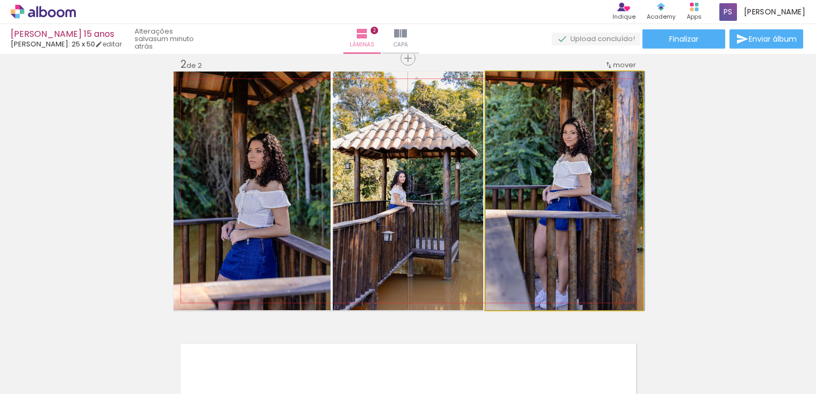
drag, startPoint x: 573, startPoint y: 163, endPoint x: 585, endPoint y: 163, distance: 11.2
drag, startPoint x: 571, startPoint y: 175, endPoint x: 575, endPoint y: 144, distance: 31.2
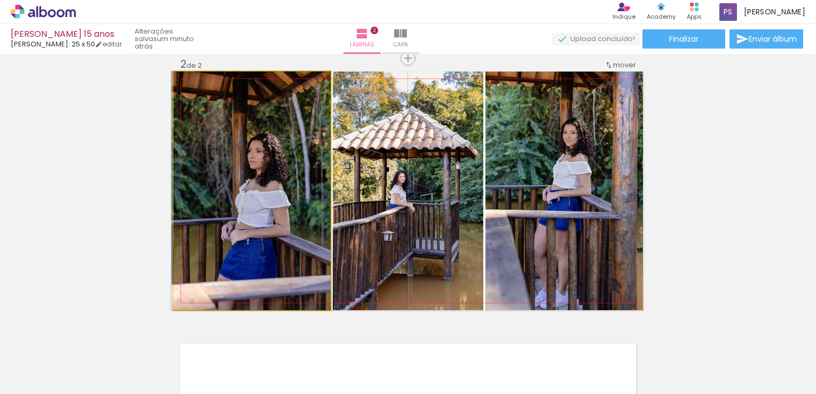
drag, startPoint x: 250, startPoint y: 195, endPoint x: 249, endPoint y: 210, distance: 15.5
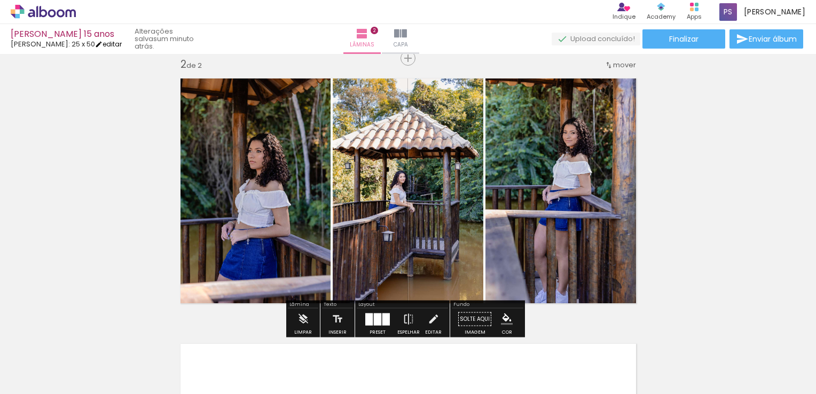
click at [114, 47] on link "editar" at bounding box center [108, 44] width 27 height 9
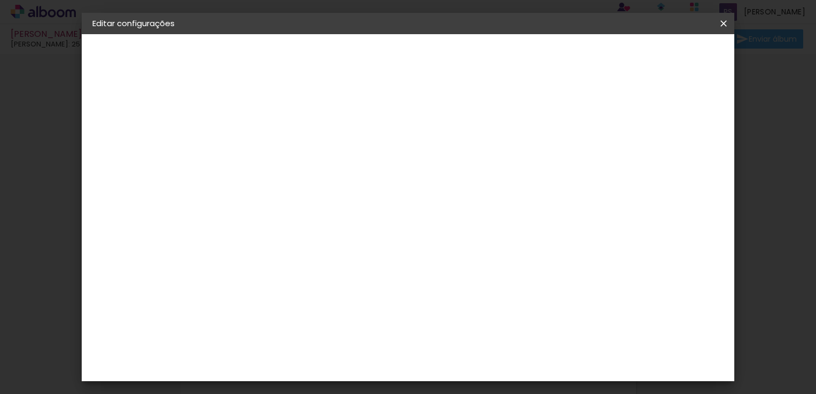
click at [574, 116] on div "Mostrar sangria" at bounding box center [538, 115] width 71 height 13
type paper-checkbox "on"
click at [563, 60] on span "Salvar configurações" at bounding box center [523, 56] width 79 height 7
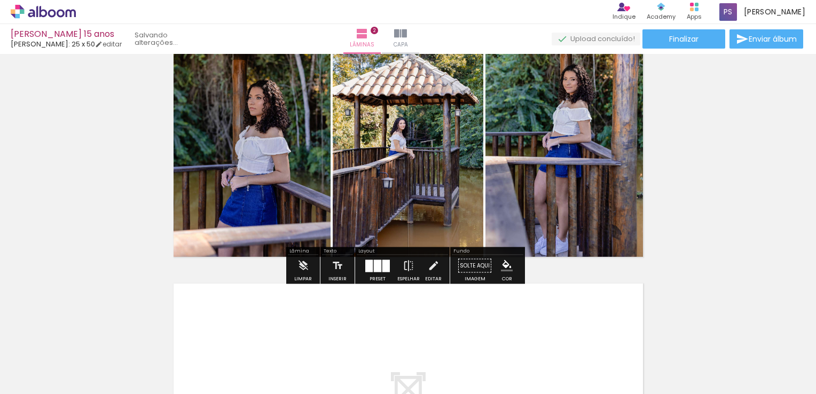
scroll to position [279, 0]
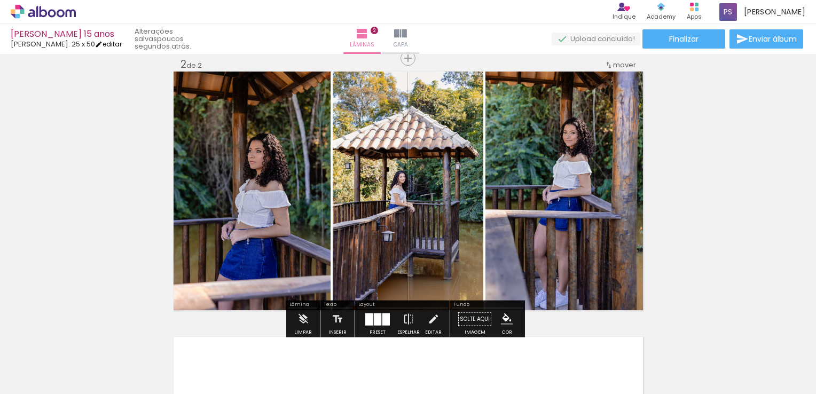
click at [104, 42] on link "editar" at bounding box center [108, 44] width 27 height 9
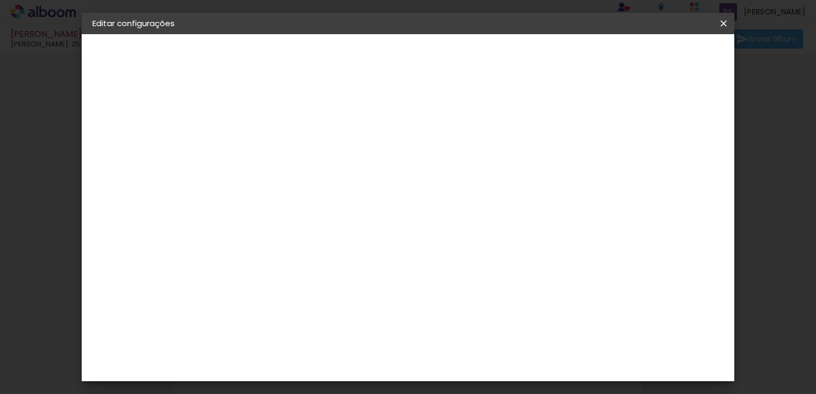
click at [503, 115] on div at bounding box center [498, 116] width 10 height 10
click at [574, 61] on paper-button "Salvar configurações" at bounding box center [524, 57] width 100 height 18
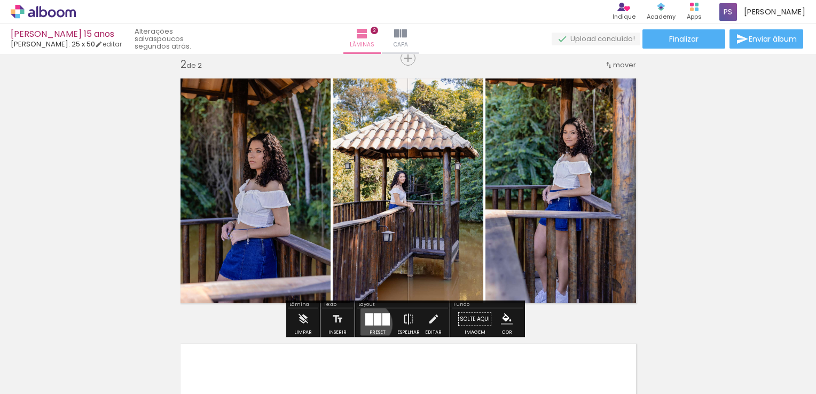
click at [368, 324] on div at bounding box center [368, 319] width 7 height 12
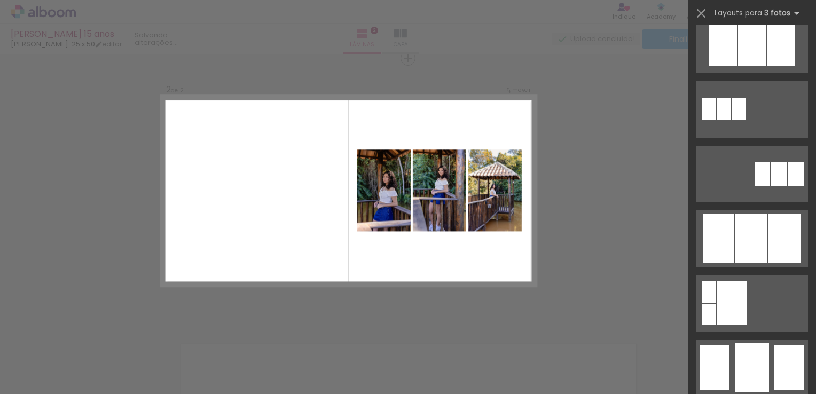
scroll to position [531, 0]
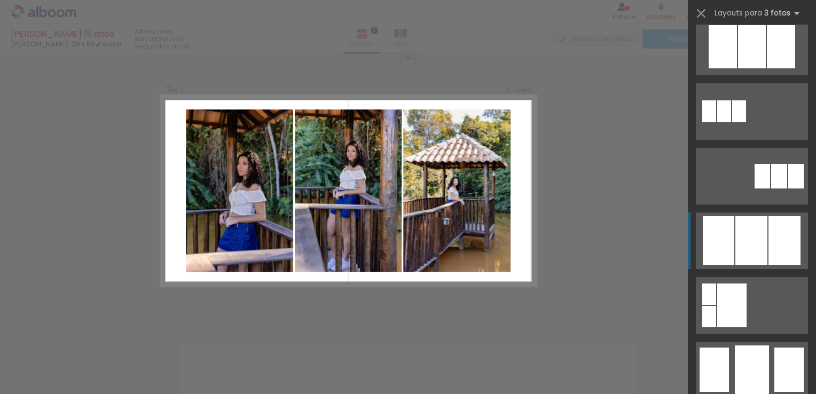
click at [748, 238] on div at bounding box center [751, 240] width 32 height 49
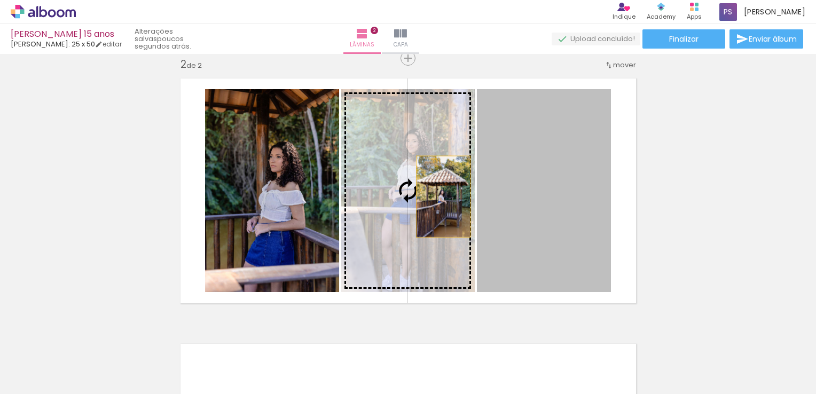
drag, startPoint x: 559, startPoint y: 197, endPoint x: 399, endPoint y: 196, distance: 160.2
click at [0, 0] on slot at bounding box center [0, 0] width 0 height 0
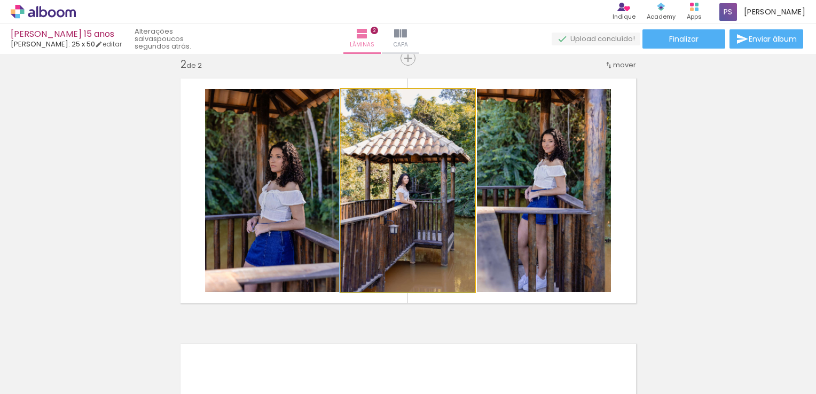
drag, startPoint x: 412, startPoint y: 195, endPoint x: 380, endPoint y: 195, distance: 32.0
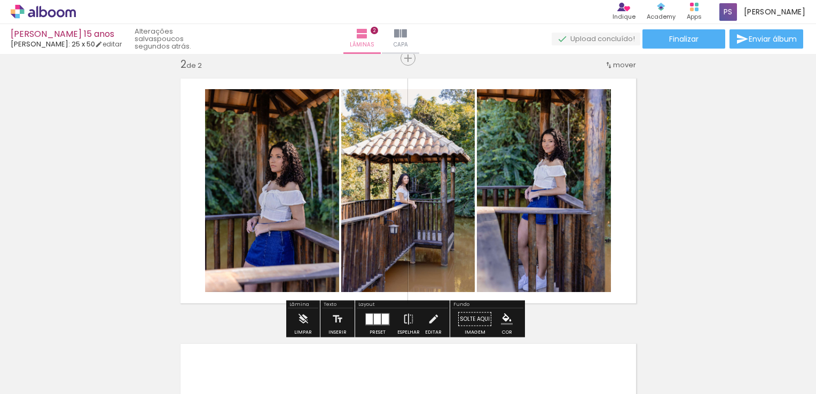
click at [382, 315] on div at bounding box center [385, 318] width 7 height 11
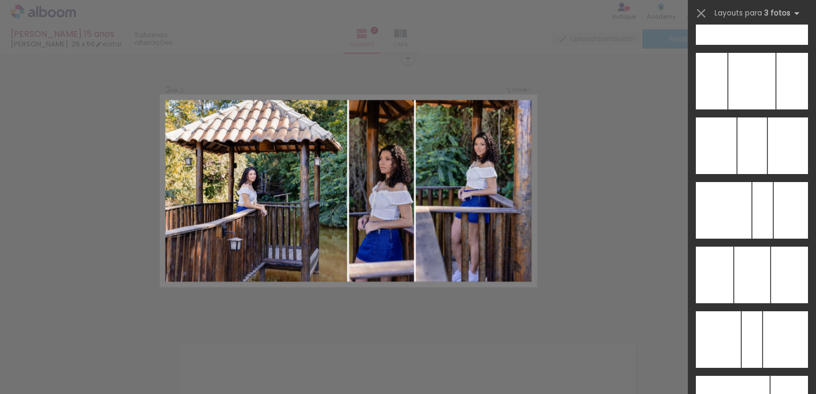
scroll to position [7574, 0]
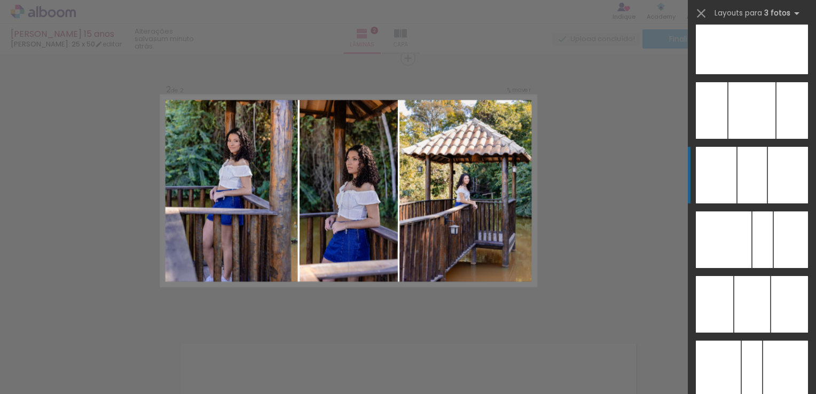
click at [754, 180] on div at bounding box center [751, 175] width 29 height 57
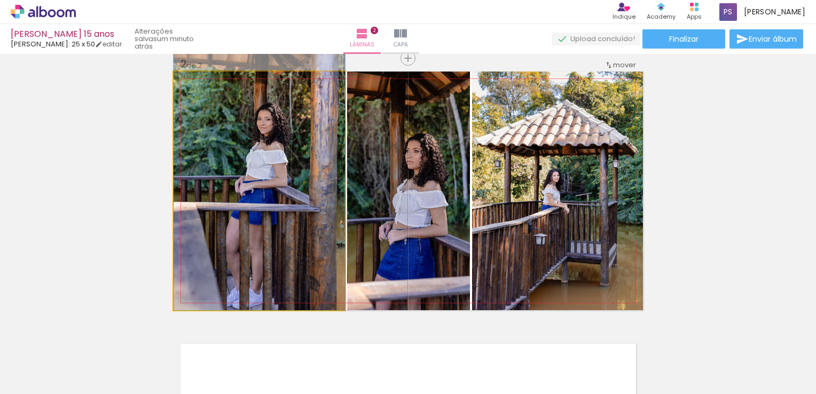
drag, startPoint x: 294, startPoint y: 190, endPoint x: 293, endPoint y: 159, distance: 30.5
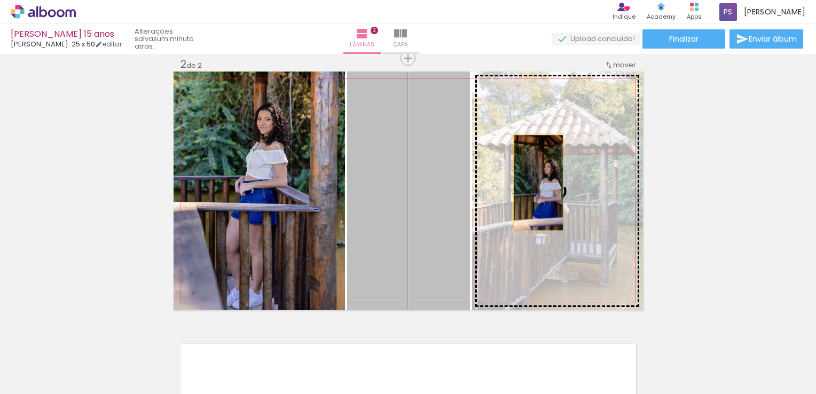
drag, startPoint x: 435, startPoint y: 183, endPoint x: 537, endPoint y: 182, distance: 102.0
click at [0, 0] on slot at bounding box center [0, 0] width 0 height 0
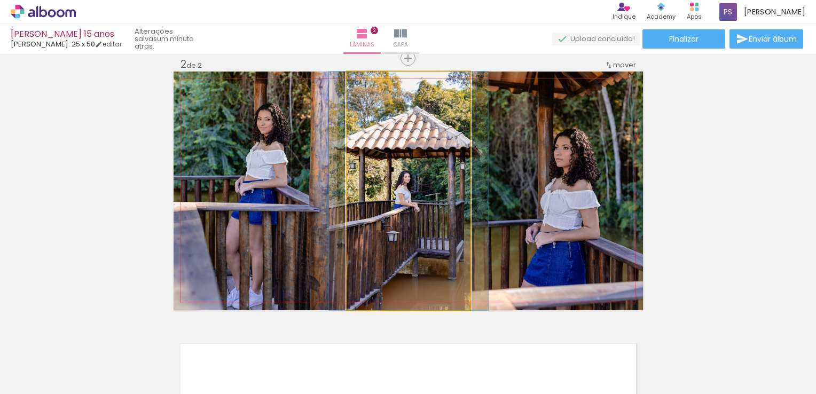
click at [427, 185] on quentale-photo at bounding box center [408, 191] width 123 height 239
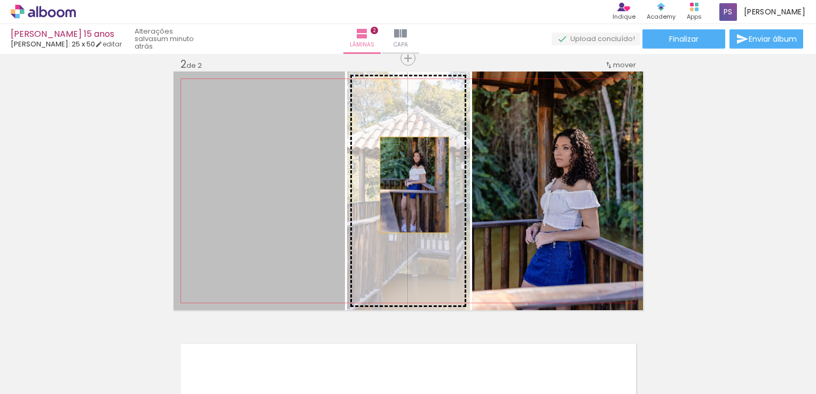
drag, startPoint x: 295, startPoint y: 185, endPoint x: 410, endPoint y: 185, distance: 114.8
click at [0, 0] on slot at bounding box center [0, 0] width 0 height 0
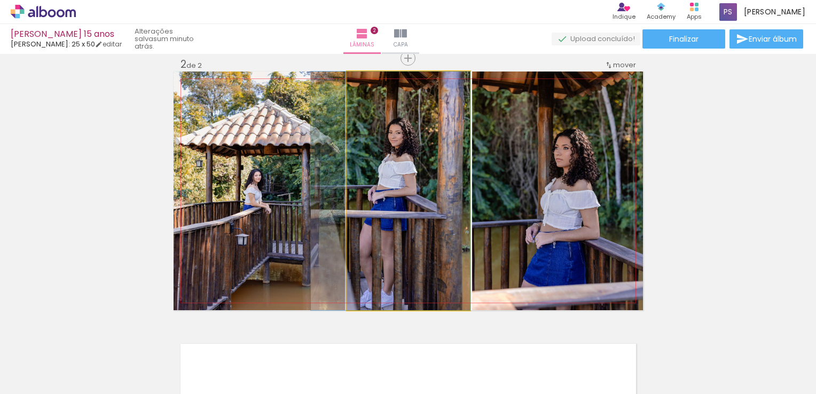
drag, startPoint x: 434, startPoint y: 185, endPoint x: 391, endPoint y: 185, distance: 42.7
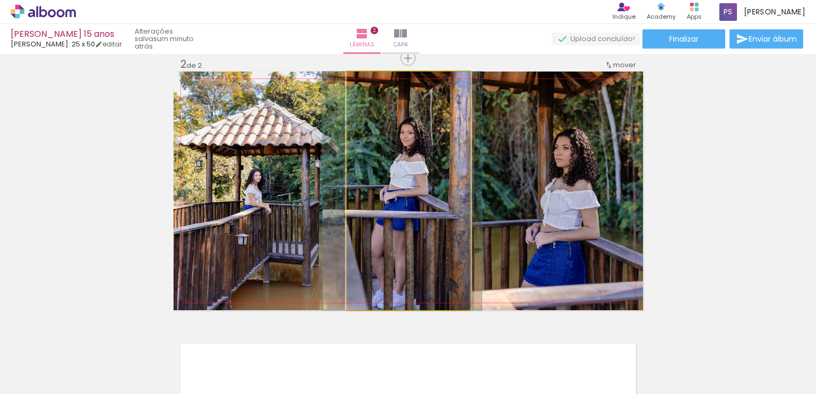
drag, startPoint x: 391, startPoint y: 185, endPoint x: 403, endPoint y: 186, distance: 11.9
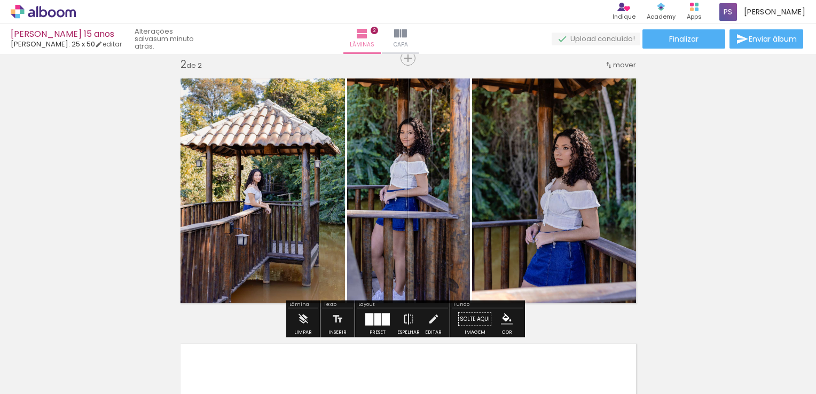
click at [378, 325] on div at bounding box center [377, 319] width 6 height 12
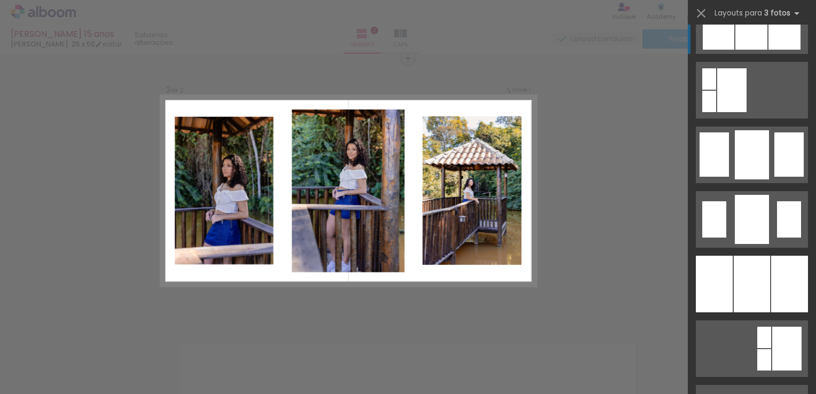
scroll to position [801, 0]
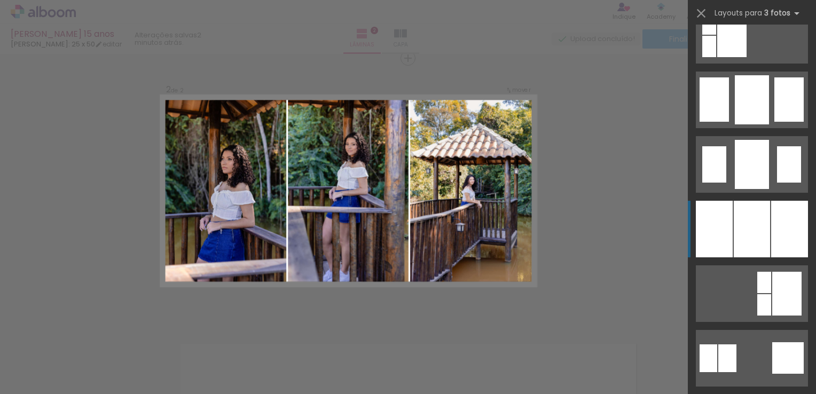
click at [771, 214] on div at bounding box center [789, 229] width 37 height 57
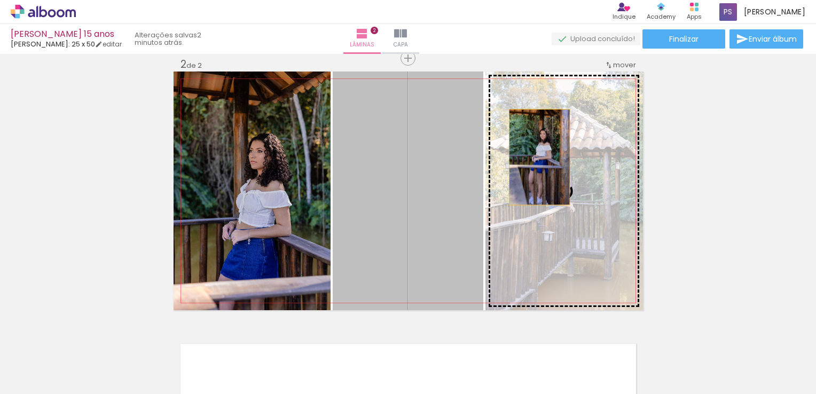
drag, startPoint x: 448, startPoint y: 158, endPoint x: 536, endPoint y: 157, distance: 87.6
click at [0, 0] on slot at bounding box center [0, 0] width 0 height 0
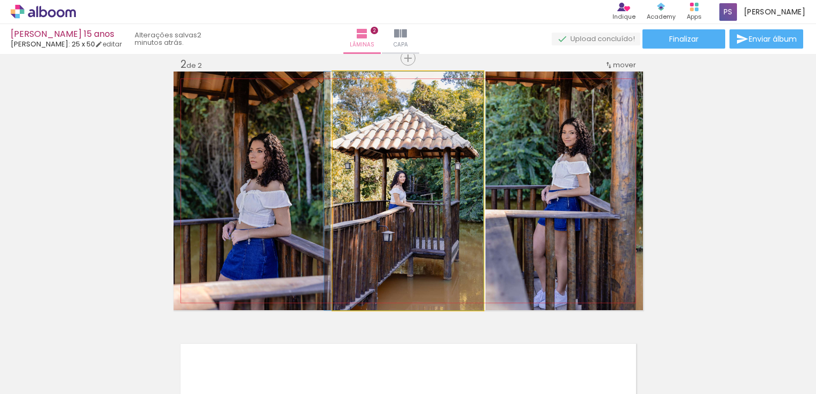
drag, startPoint x: 432, startPoint y: 157, endPoint x: 409, endPoint y: 156, distance: 23.0
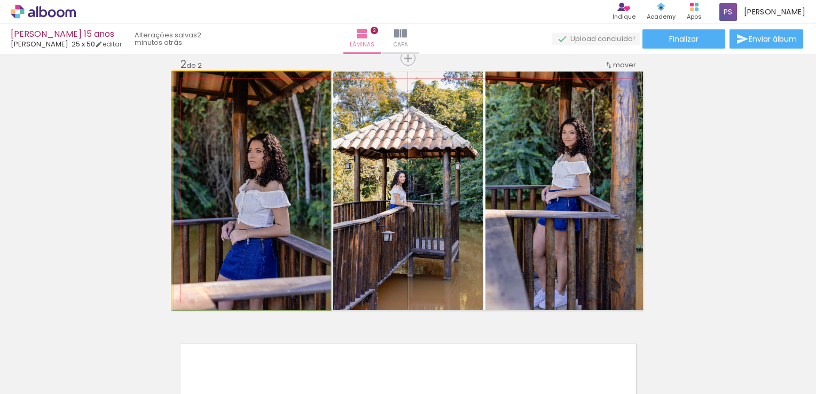
drag, startPoint x: 273, startPoint y: 158, endPoint x: 258, endPoint y: 158, distance: 14.9
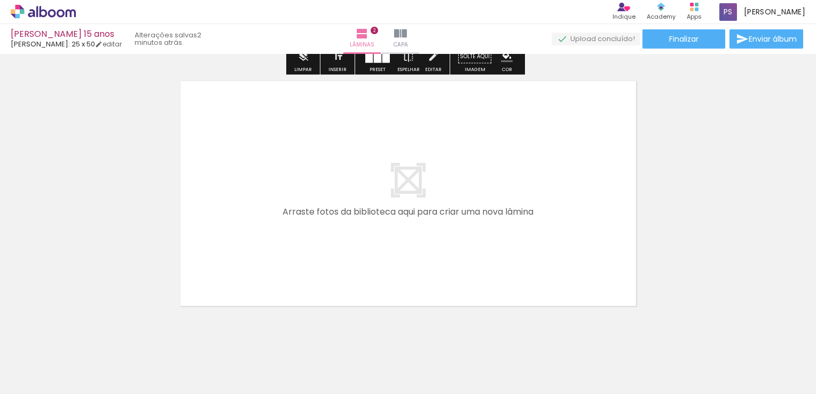
scroll to position [546, 0]
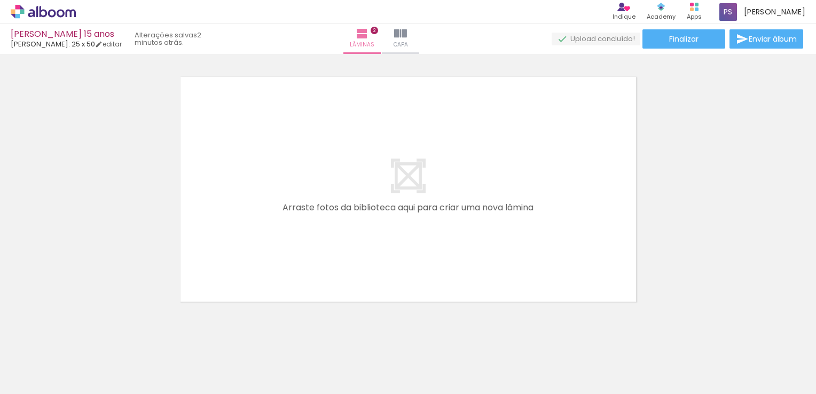
click at [278, 190] on quentale-layouter at bounding box center [408, 189] width 469 height 239
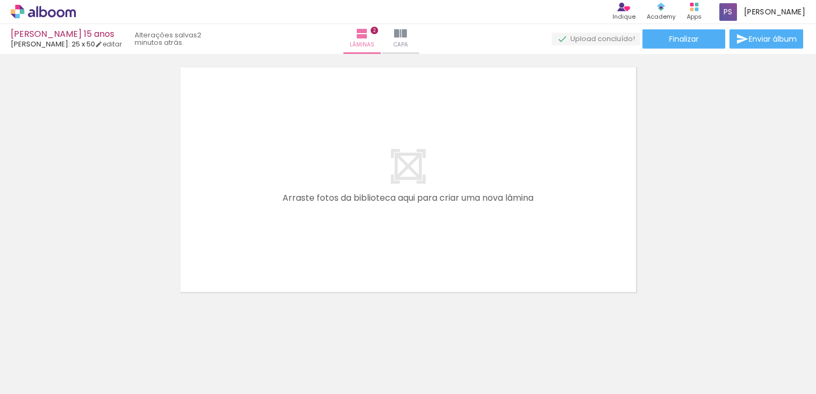
scroll to position [564, 0]
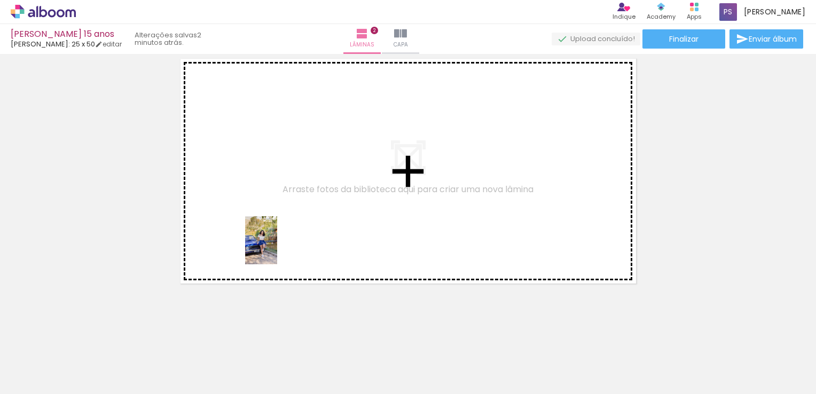
drag, startPoint x: 292, startPoint y: 357, endPoint x: 277, endPoint y: 248, distance: 110.5
click at [277, 248] on quentale-workspace at bounding box center [408, 197] width 816 height 394
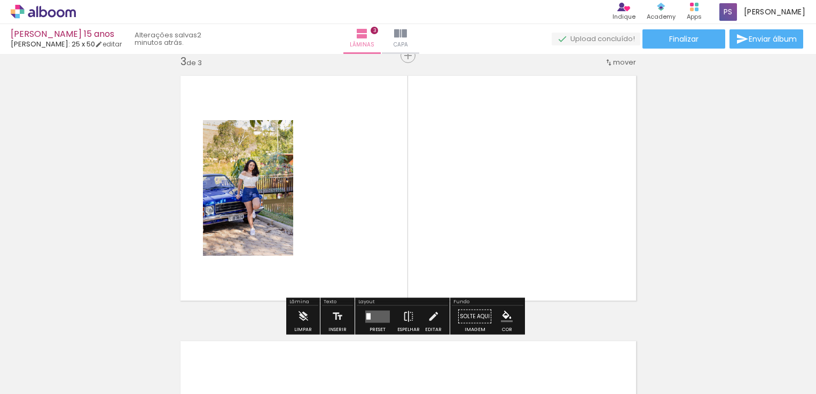
scroll to position [544, 0]
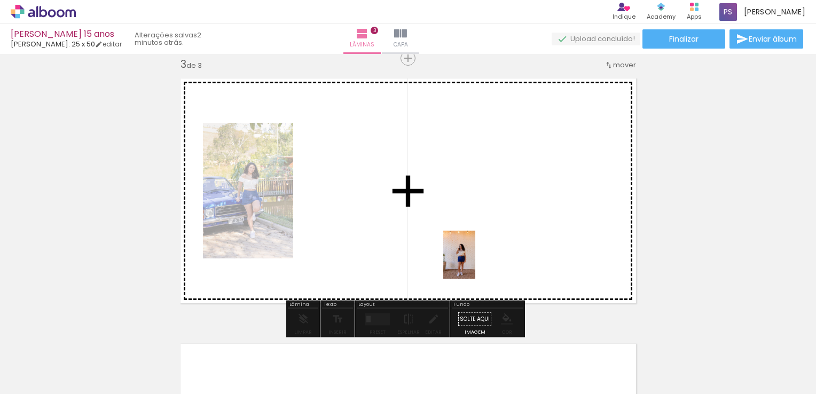
drag, startPoint x: 481, startPoint y: 360, endPoint x: 475, endPoint y: 263, distance: 97.9
click at [475, 263] on quentale-workspace at bounding box center [408, 197] width 816 height 394
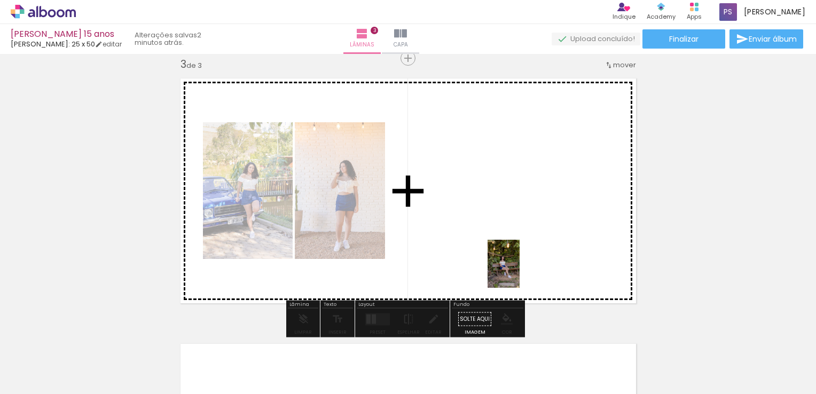
drag, startPoint x: 528, startPoint y: 361, endPoint x: 520, endPoint y: 272, distance: 90.1
click at [520, 272] on quentale-workspace at bounding box center [408, 197] width 816 height 394
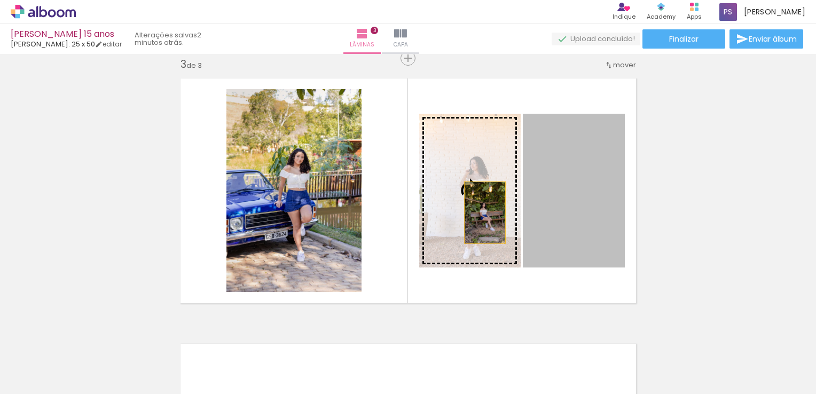
drag, startPoint x: 570, startPoint y: 213, endPoint x: 481, endPoint y: 213, distance: 89.7
click at [0, 0] on slot at bounding box center [0, 0] width 0 height 0
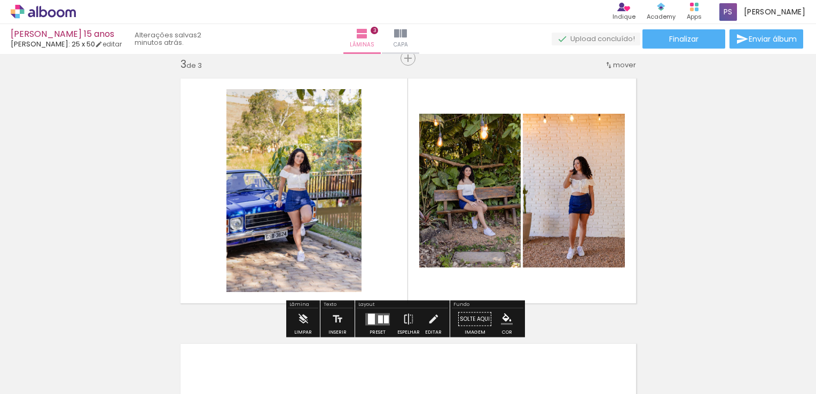
click at [122, 194] on div "Inserir lâmina 1 de 3 Inserir lâmina 2 de 3 Inserir lâmina 3 de 3" at bounding box center [408, 45] width 816 height 1062
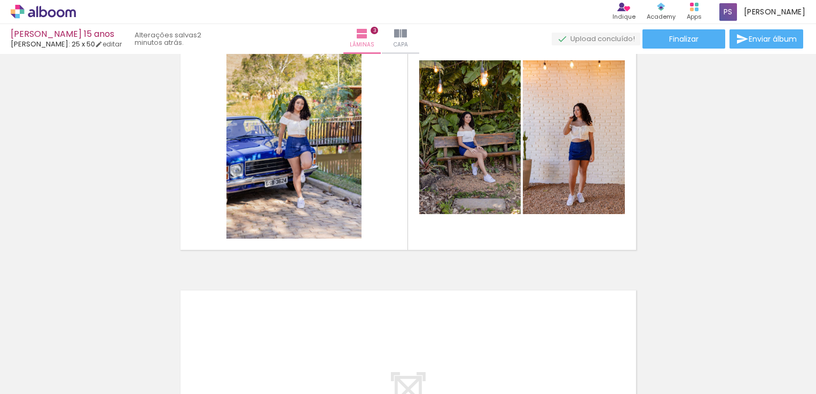
scroll to position [0, 786]
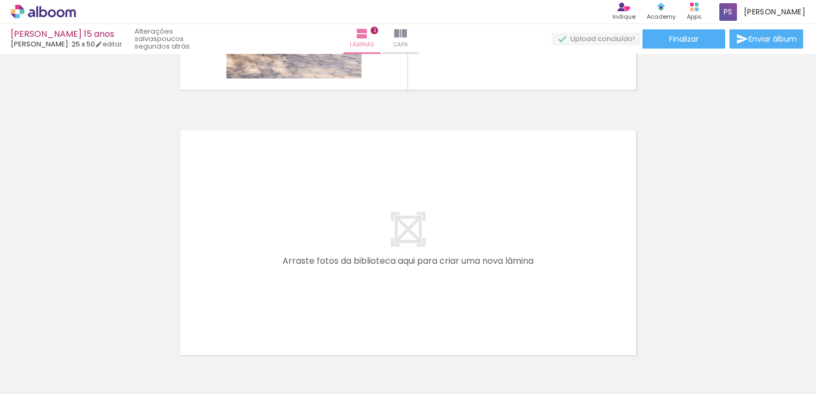
scroll to position [0, 271]
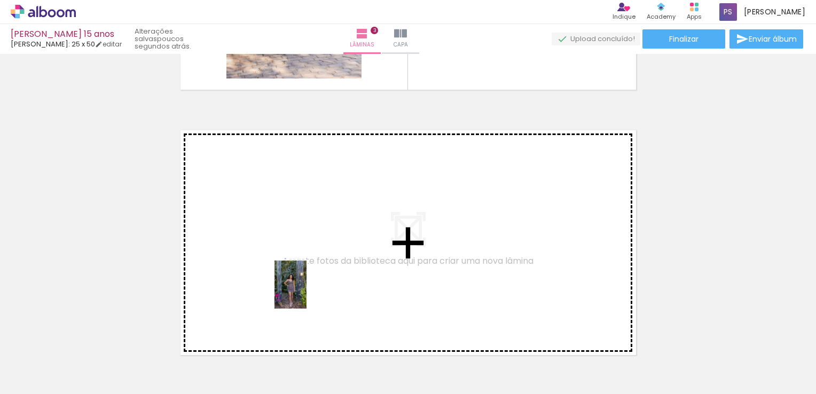
drag, startPoint x: 318, startPoint y: 356, endPoint x: 305, endPoint y: 288, distance: 68.5
click at [305, 288] on quentale-workspace at bounding box center [408, 197] width 816 height 394
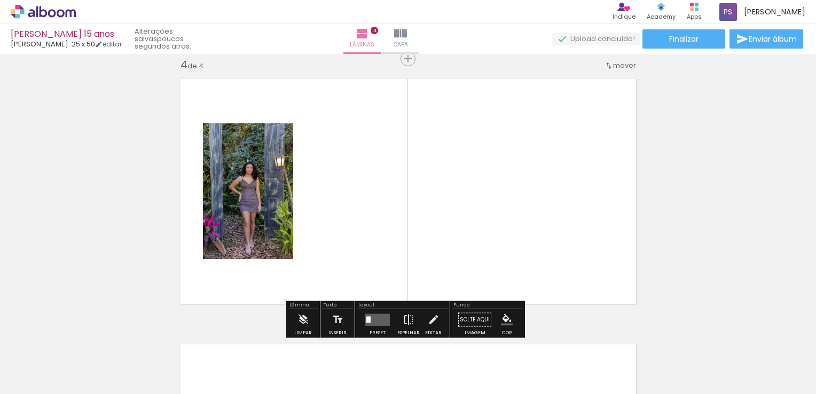
scroll to position [809, 0]
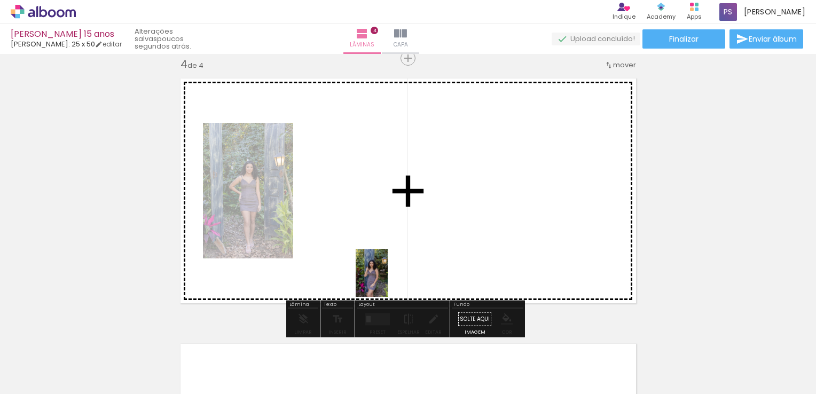
drag, startPoint x: 387, startPoint y: 362, endPoint x: 389, endPoint y: 278, distance: 84.4
click at [389, 278] on quentale-workspace at bounding box center [408, 197] width 816 height 394
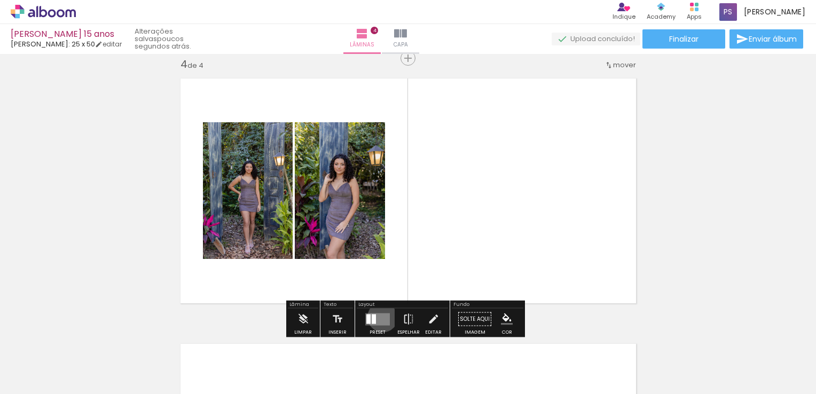
click at [380, 317] on quentale-layouter at bounding box center [377, 319] width 25 height 12
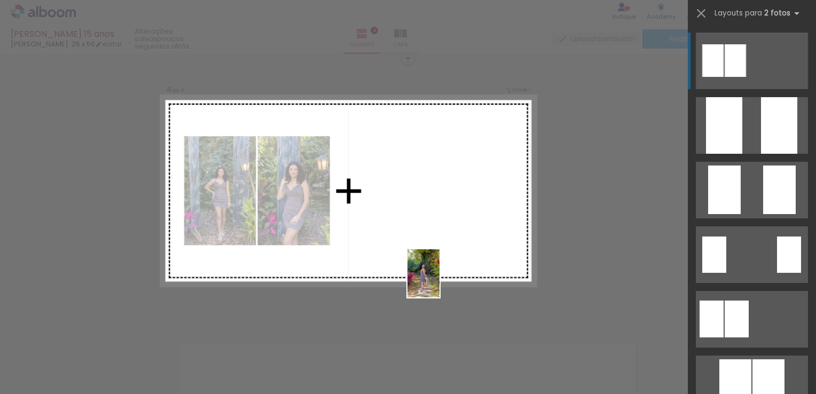
drag, startPoint x: 450, startPoint y: 355, endPoint x: 439, endPoint y: 264, distance: 91.9
click at [439, 264] on quentale-workspace at bounding box center [408, 197] width 816 height 394
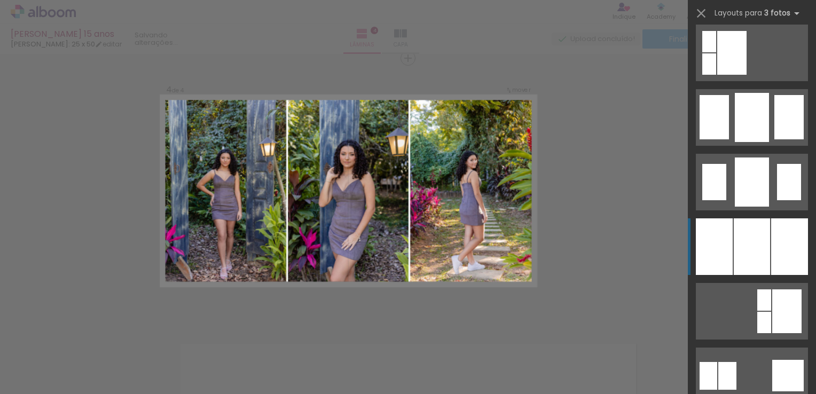
scroll to position [801, 0]
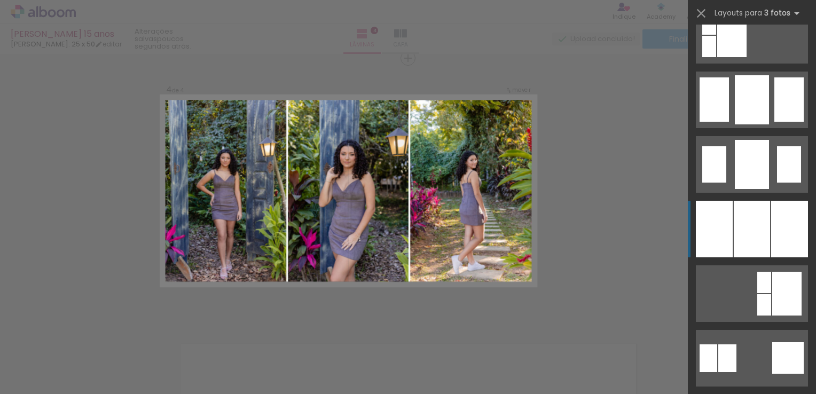
click at [737, 238] on div at bounding box center [752, 229] width 36 height 57
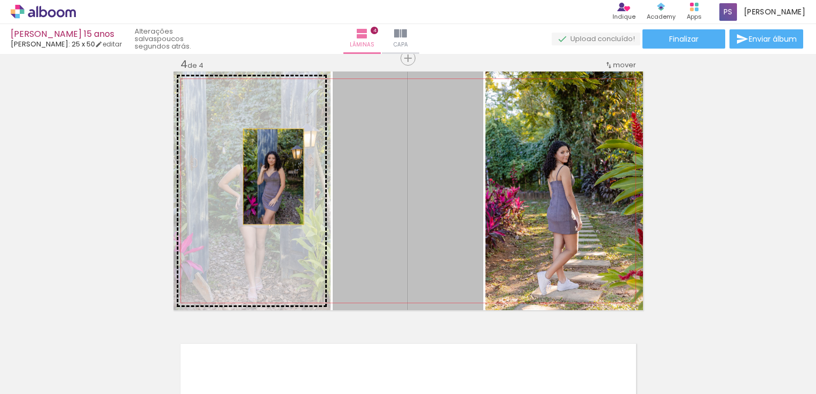
drag, startPoint x: 432, startPoint y: 178, endPoint x: 263, endPoint y: 176, distance: 169.3
click at [0, 0] on slot at bounding box center [0, 0] width 0 height 0
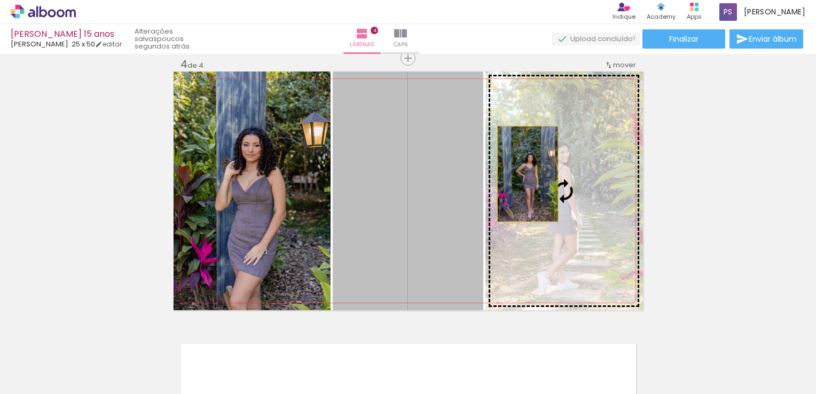
drag, startPoint x: 385, startPoint y: 174, endPoint x: 558, endPoint y: 174, distance: 173.0
click at [0, 0] on slot at bounding box center [0, 0] width 0 height 0
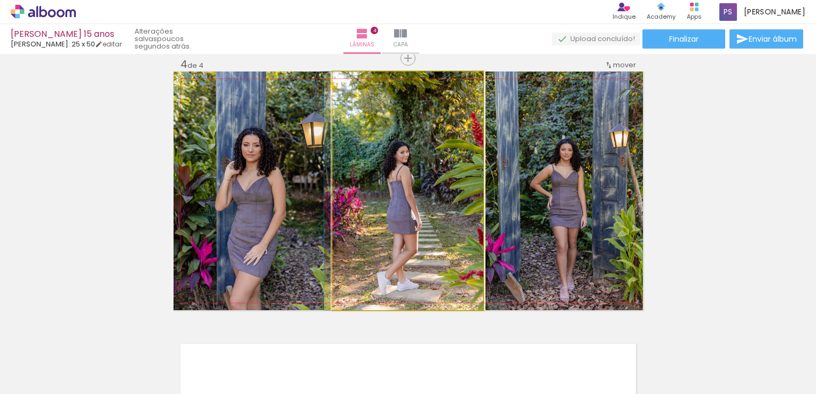
drag, startPoint x: 446, startPoint y: 175, endPoint x: 406, endPoint y: 175, distance: 40.0
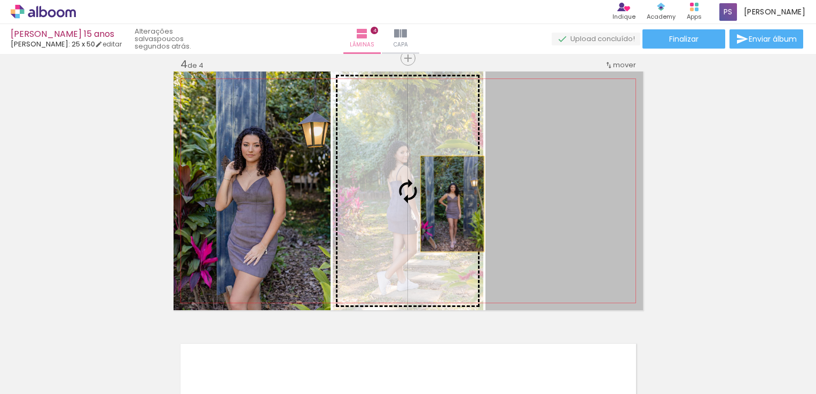
drag, startPoint x: 529, startPoint y: 205, endPoint x: 434, endPoint y: 204, distance: 95.6
click at [0, 0] on slot at bounding box center [0, 0] width 0 height 0
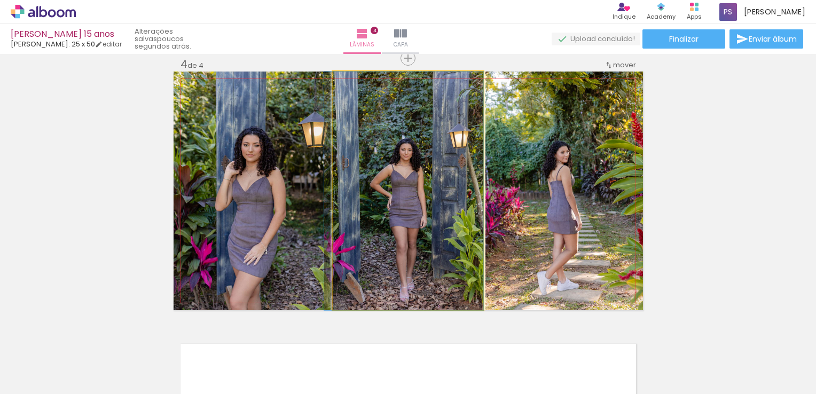
drag, startPoint x: 427, startPoint y: 204, endPoint x: 396, endPoint y: 204, distance: 30.4
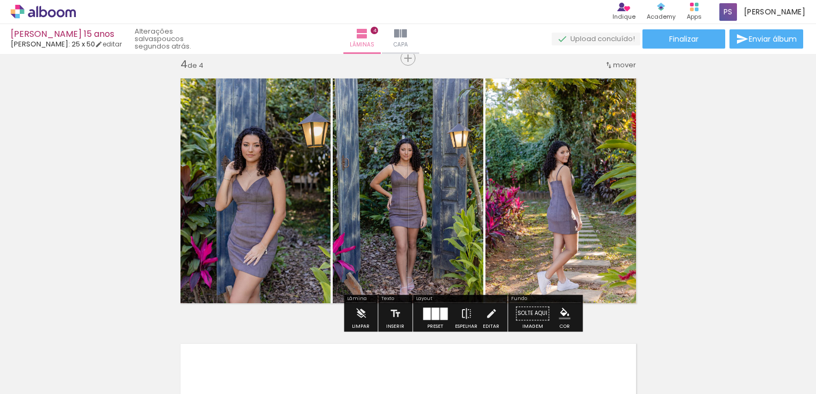
click at [428, 307] on div at bounding box center [435, 313] width 29 height 21
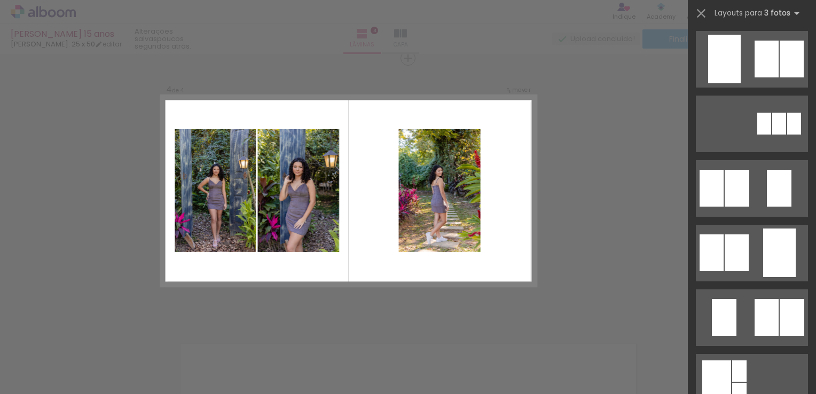
scroll to position [0, 0]
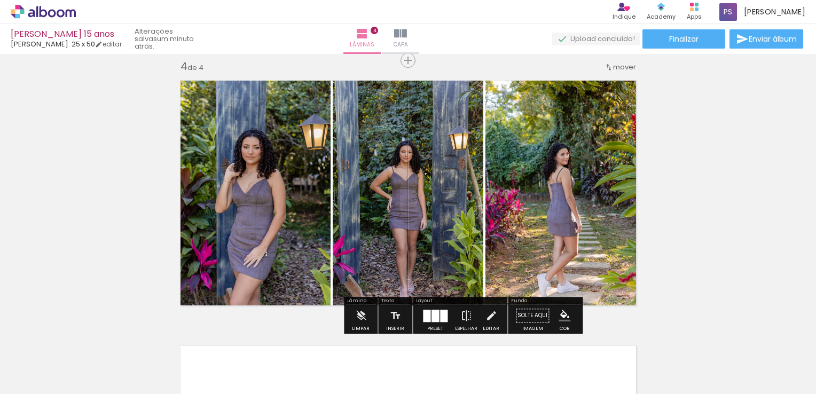
scroll to position [863, 0]
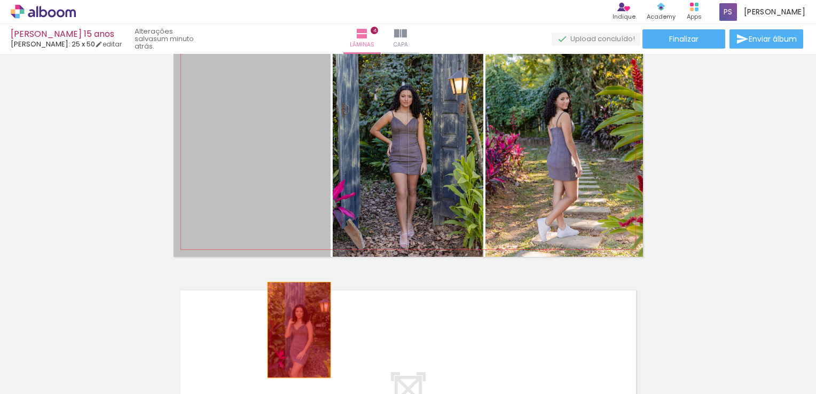
drag, startPoint x: 243, startPoint y: 153, endPoint x: 293, endPoint y: 326, distance: 179.8
click at [293, 336] on quentale-workspace at bounding box center [408, 197] width 816 height 394
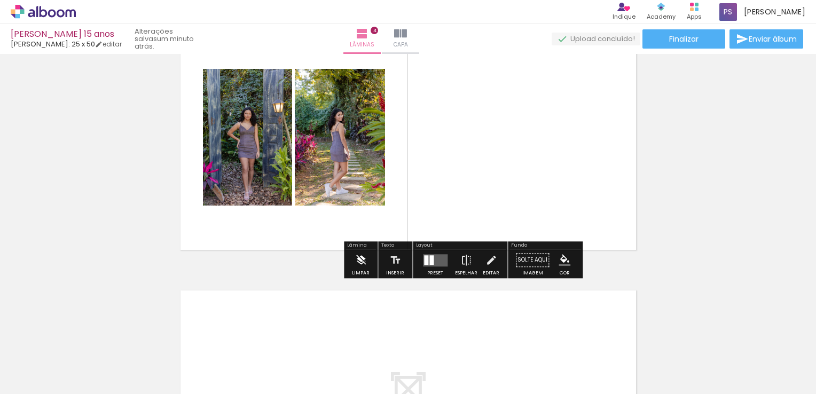
click at [360, 259] on iron-icon at bounding box center [361, 259] width 12 height 21
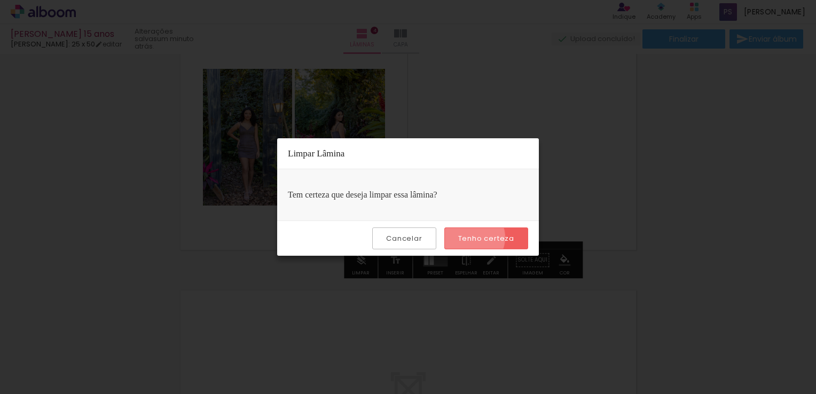
click at [0, 0] on slot "Tenho certeza" at bounding box center [0, 0] width 0 height 0
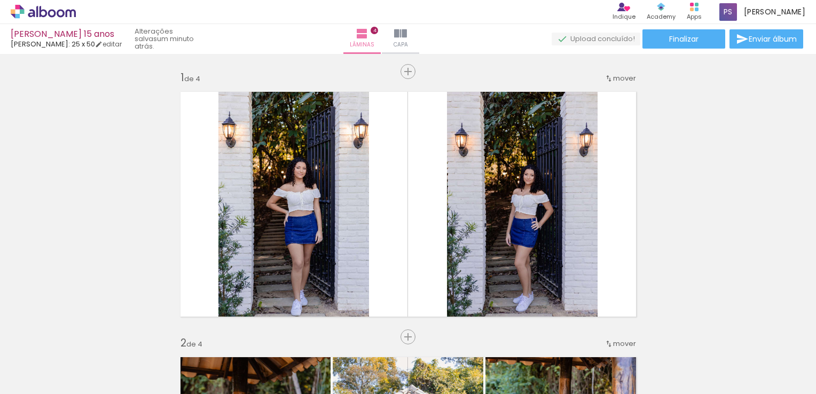
scroll to position [0, 271]
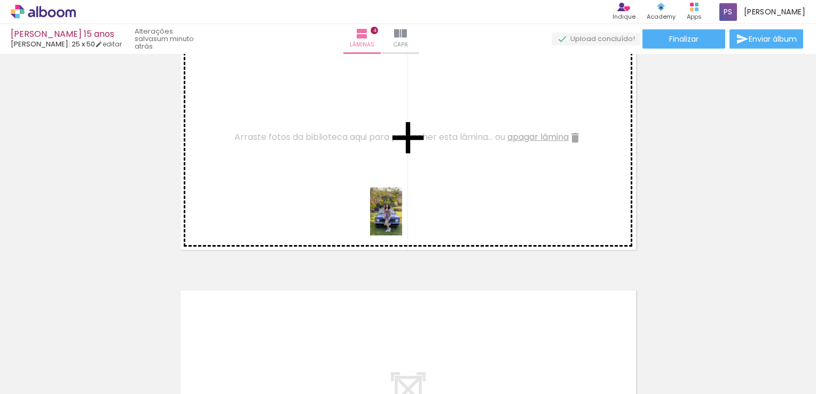
drag, startPoint x: 512, startPoint y: 360, endPoint x: 402, endPoint y: 219, distance: 178.8
click at [402, 219] on quentale-workspace at bounding box center [408, 197] width 816 height 394
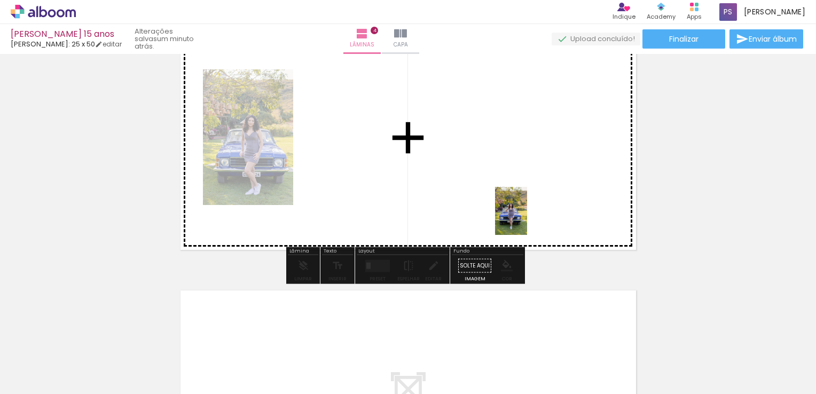
drag, startPoint x: 562, startPoint y: 358, endPoint x: 527, endPoint y: 218, distance: 144.3
click at [527, 218] on quentale-workspace at bounding box center [408, 197] width 816 height 394
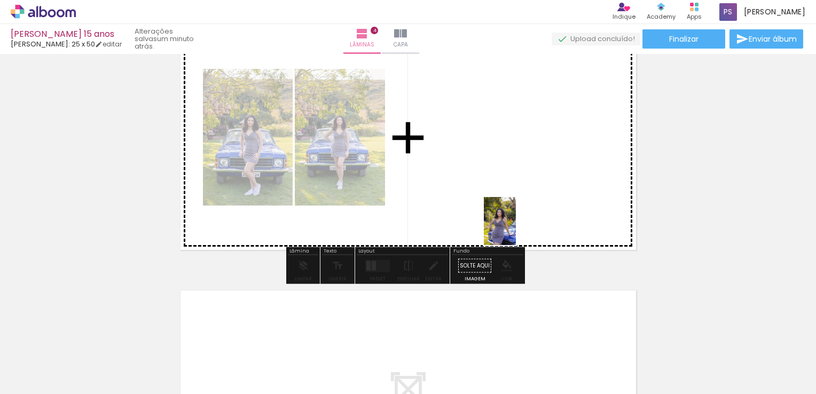
drag, startPoint x: 622, startPoint y: 358, endPoint x: 516, endPoint y: 229, distance: 166.9
click at [516, 229] on quentale-workspace at bounding box center [408, 197] width 816 height 394
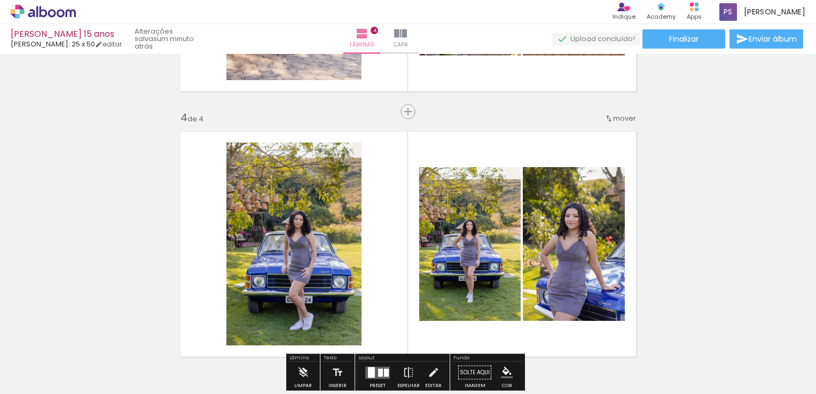
scroll to position [809, 0]
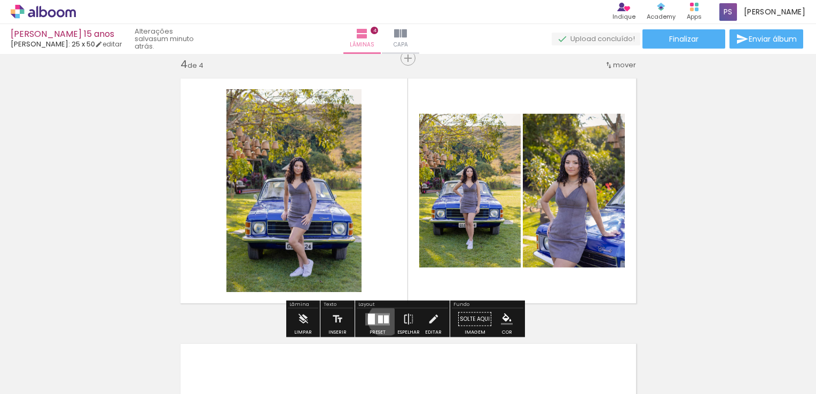
click at [384, 319] on div at bounding box center [386, 319] width 5 height 8
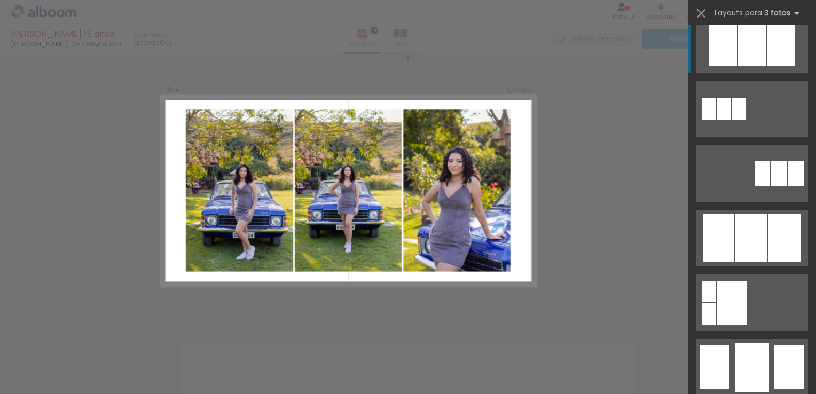
scroll to position [534, 0]
click at [747, 235] on div at bounding box center [751, 237] width 32 height 49
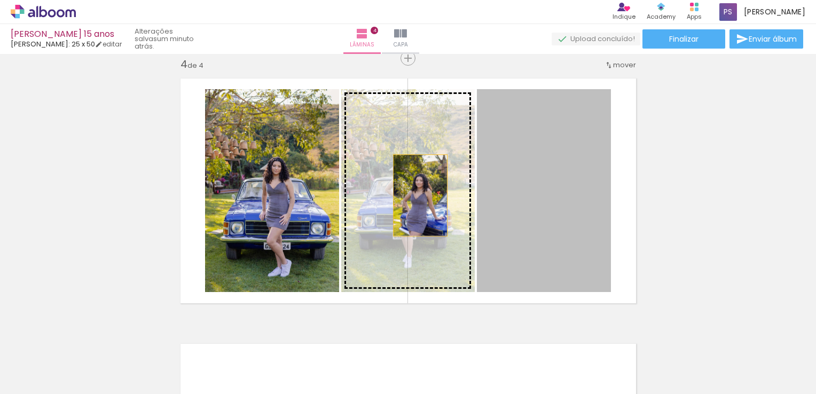
drag, startPoint x: 518, startPoint y: 194, endPoint x: 415, endPoint y: 195, distance: 102.5
click at [0, 0] on slot at bounding box center [0, 0] width 0 height 0
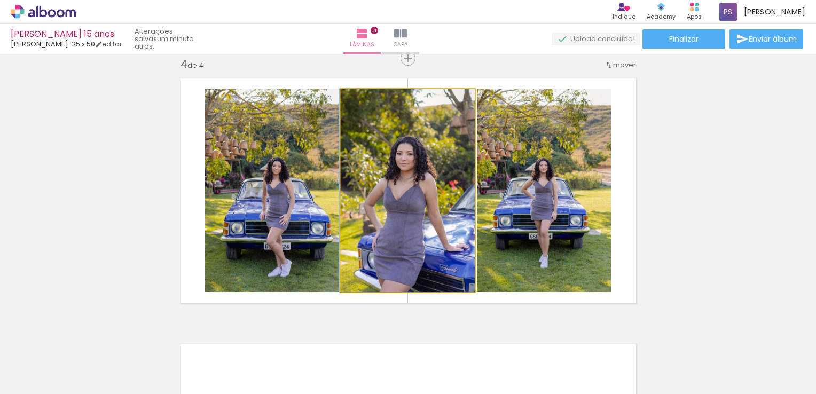
drag, startPoint x: 424, startPoint y: 198, endPoint x: 388, endPoint y: 198, distance: 36.8
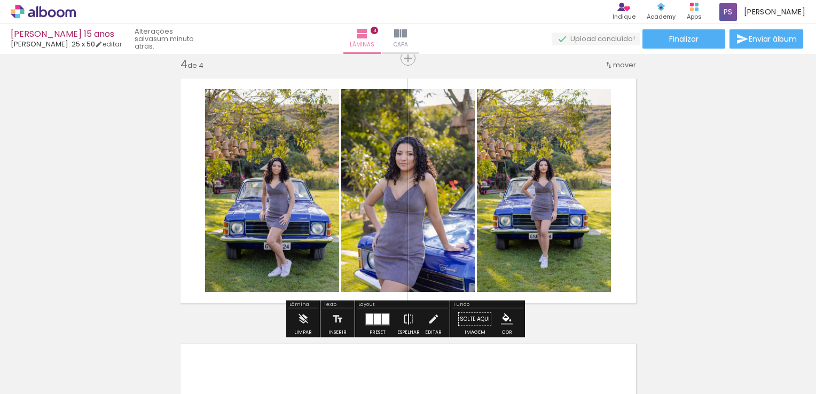
click at [378, 319] on div at bounding box center [377, 318] width 7 height 11
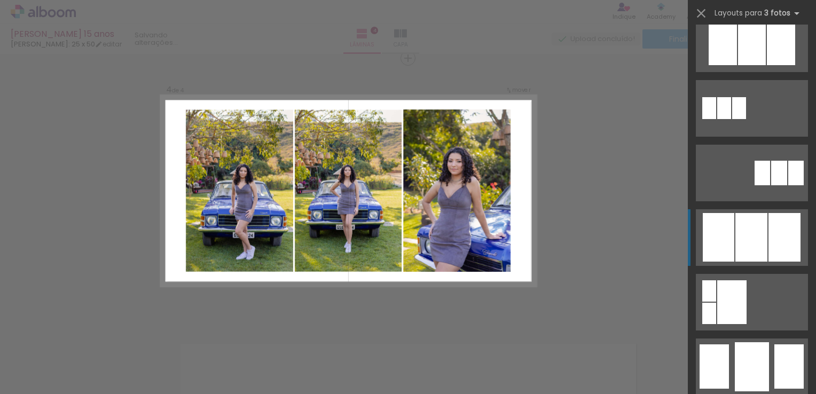
scroll to position [711, 0]
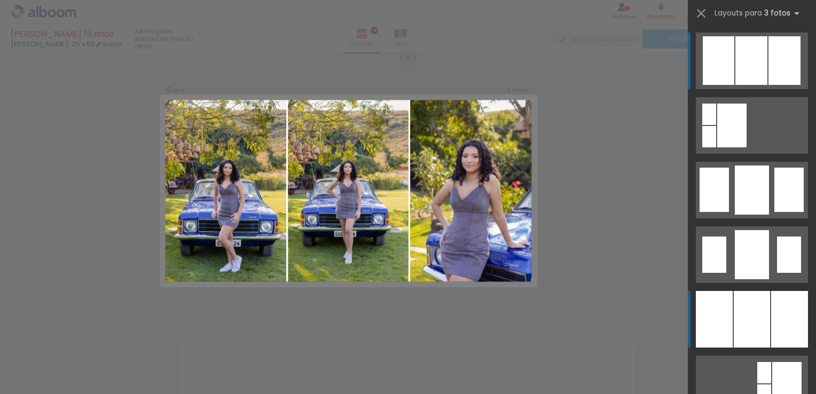
click at [757, 310] on div at bounding box center [752, 319] width 36 height 57
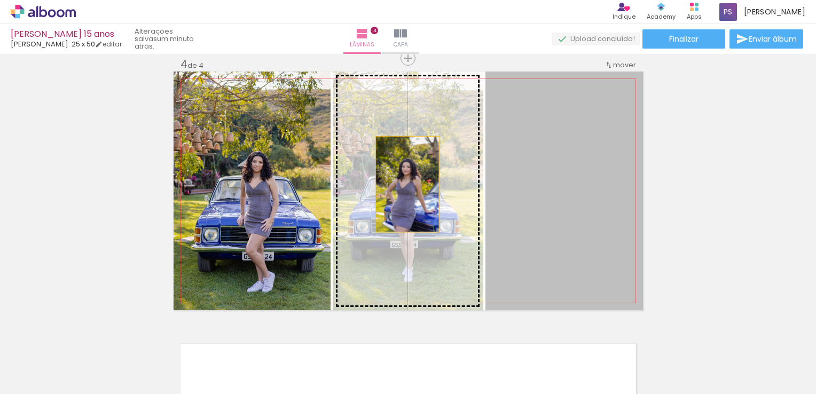
drag, startPoint x: 550, startPoint y: 184, endPoint x: 403, endPoint y: 184, distance: 146.8
click at [0, 0] on slot at bounding box center [0, 0] width 0 height 0
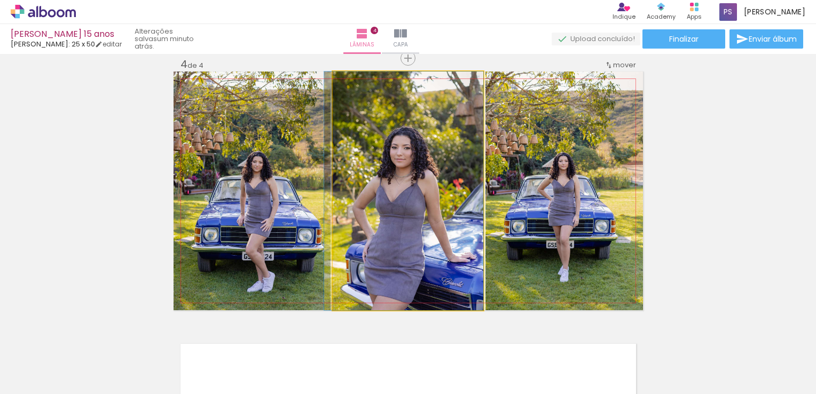
drag, startPoint x: 427, startPoint y: 185, endPoint x: 377, endPoint y: 185, distance: 49.7
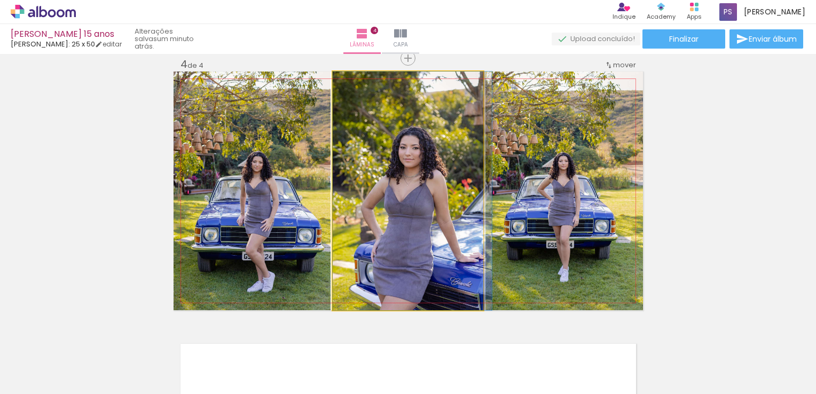
drag, startPoint x: 407, startPoint y: 178, endPoint x: 445, endPoint y: 179, distance: 38.4
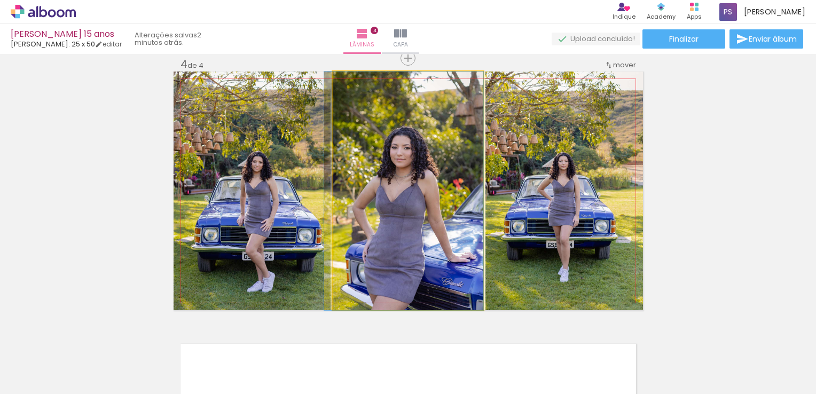
drag, startPoint x: 446, startPoint y: 178, endPoint x: 396, endPoint y: 178, distance: 50.2
click at [382, 172] on quentale-photo at bounding box center [408, 191] width 151 height 239
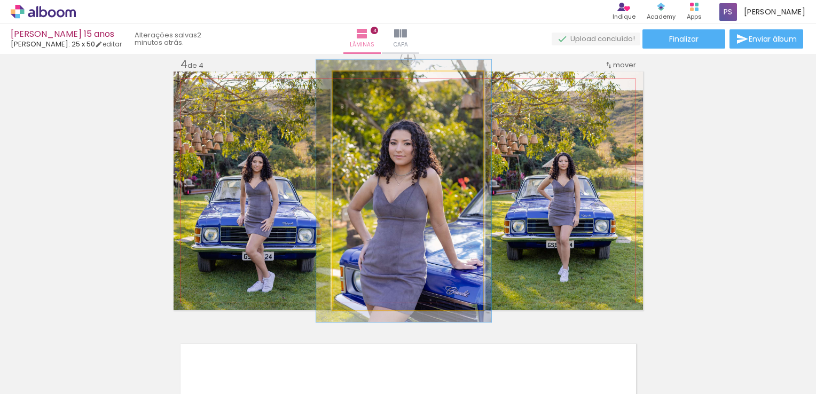
type paper-slider "110"
click at [358, 88] on div at bounding box center [360, 82] width 17 height 17
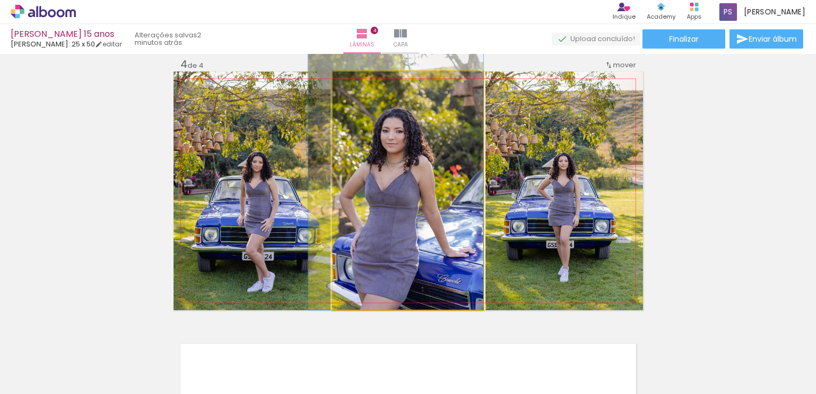
drag, startPoint x: 431, startPoint y: 190, endPoint x: 400, endPoint y: 168, distance: 37.8
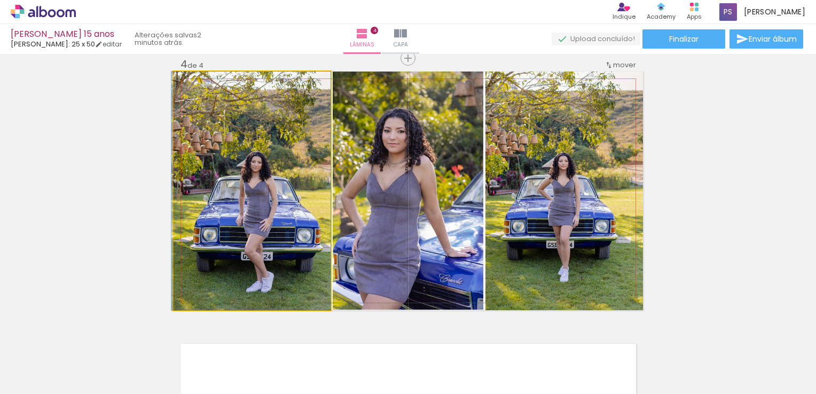
drag, startPoint x: 239, startPoint y: 176, endPoint x: 228, endPoint y: 168, distance: 13.3
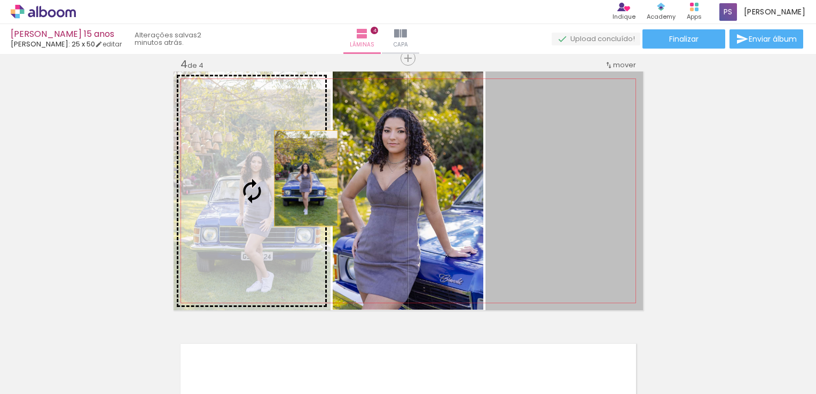
drag, startPoint x: 564, startPoint y: 178, endPoint x: 271, endPoint y: 178, distance: 293.1
click at [0, 0] on slot at bounding box center [0, 0] width 0 height 0
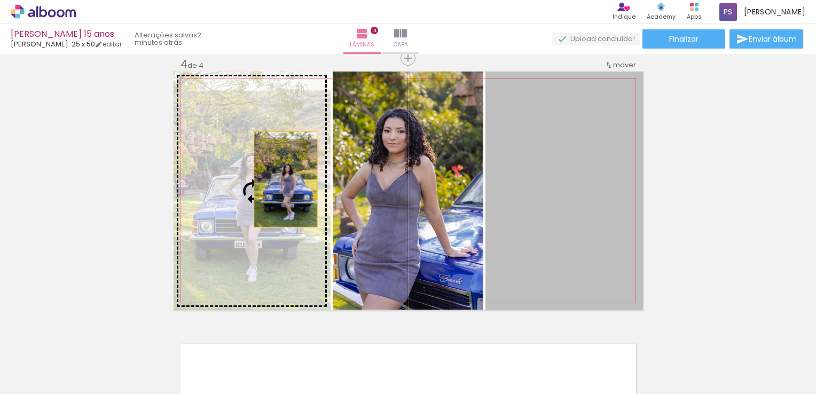
drag, startPoint x: 576, startPoint y: 179, endPoint x: 279, endPoint y: 179, distance: 297.4
click at [0, 0] on slot at bounding box center [0, 0] width 0 height 0
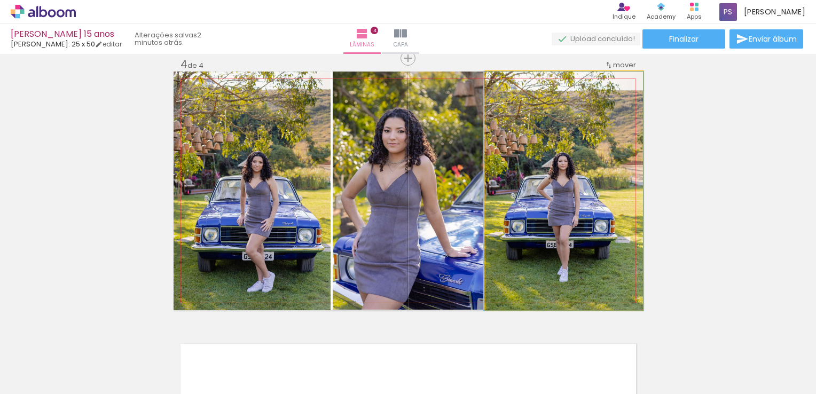
drag, startPoint x: 534, startPoint y: 179, endPoint x: 530, endPoint y: 163, distance: 16.6
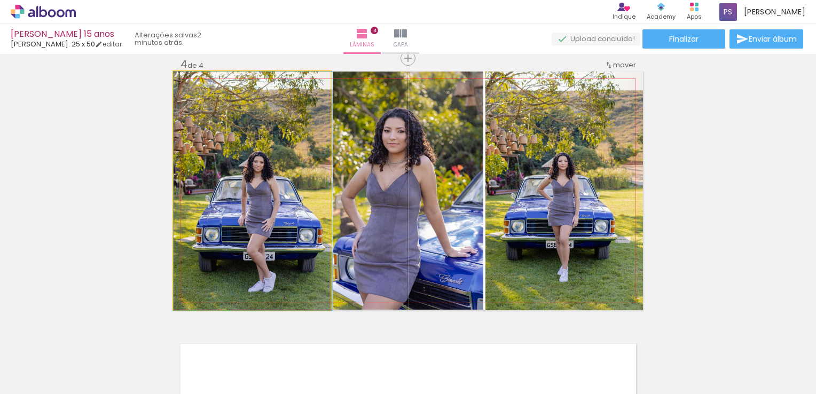
drag, startPoint x: 269, startPoint y: 204, endPoint x: 271, endPoint y: 193, distance: 11.3
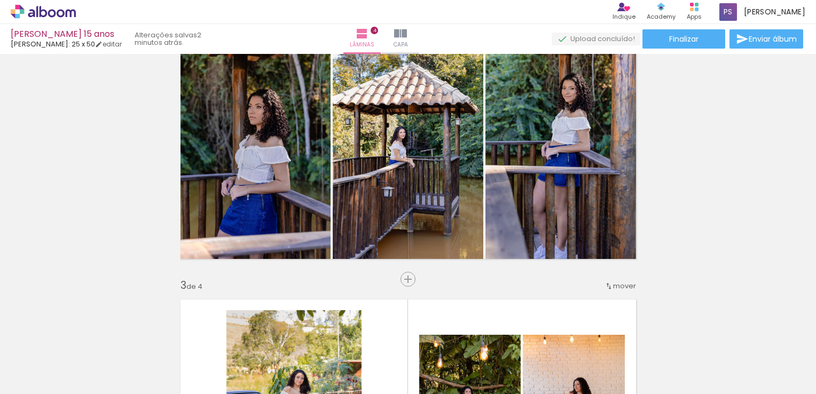
scroll to position [329, 0]
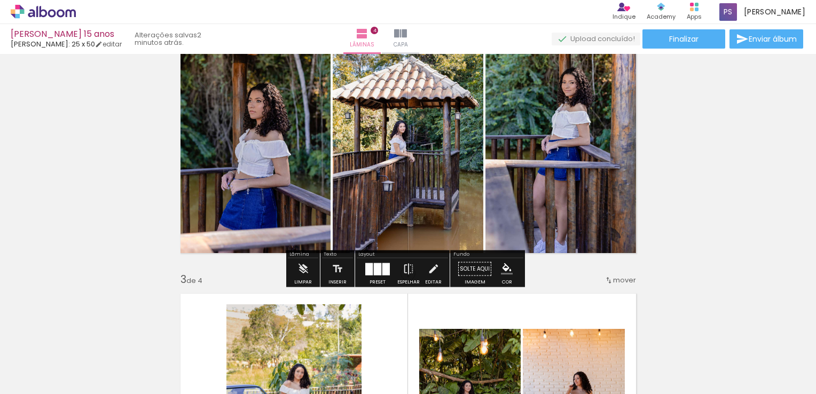
click at [374, 268] on div at bounding box center [377, 269] width 7 height 12
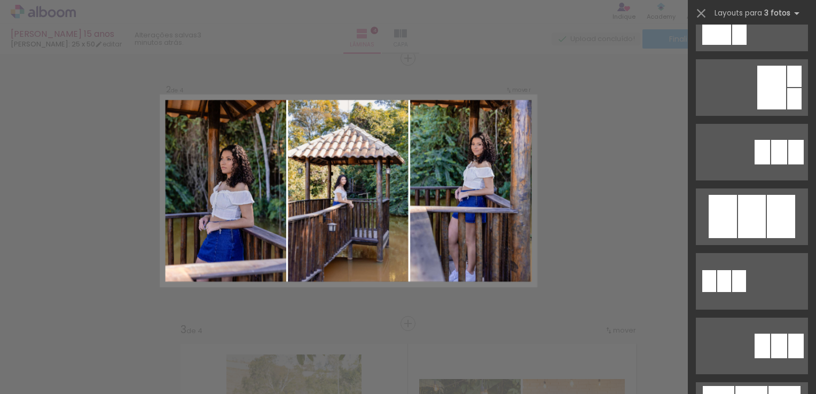
scroll to position [0, 0]
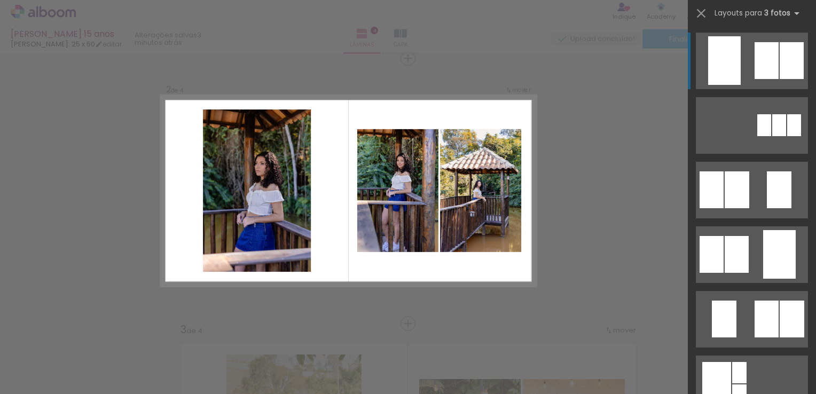
click at [747, 76] on quentale-layouter at bounding box center [752, 61] width 112 height 57
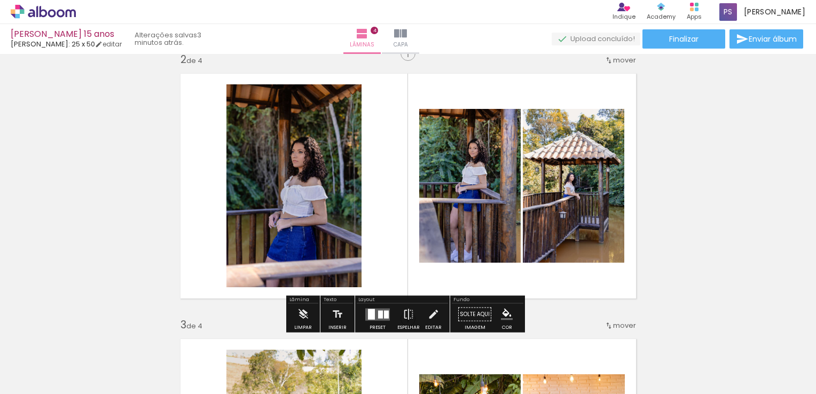
scroll to position [279, 0]
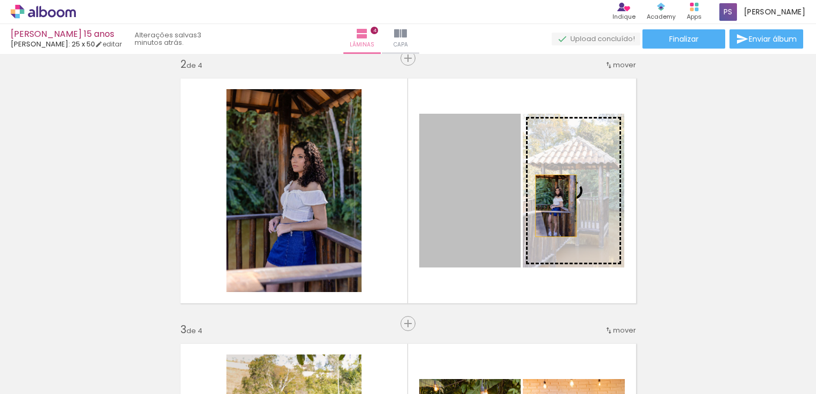
drag, startPoint x: 458, startPoint y: 206, endPoint x: 553, endPoint y: 206, distance: 94.5
click at [0, 0] on slot at bounding box center [0, 0] width 0 height 0
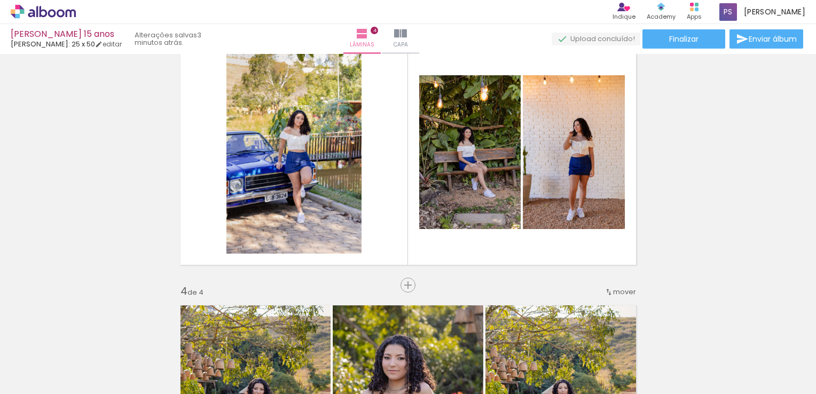
scroll to position [599, 0]
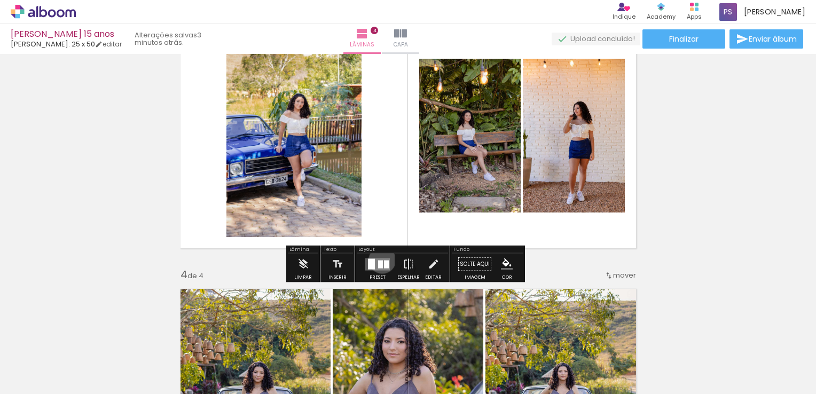
click at [380, 260] on div at bounding box center [380, 264] width 5 height 8
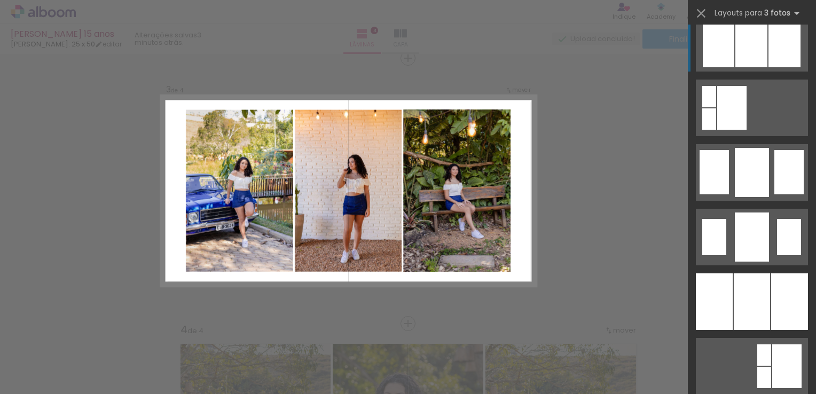
scroll to position [747, 0]
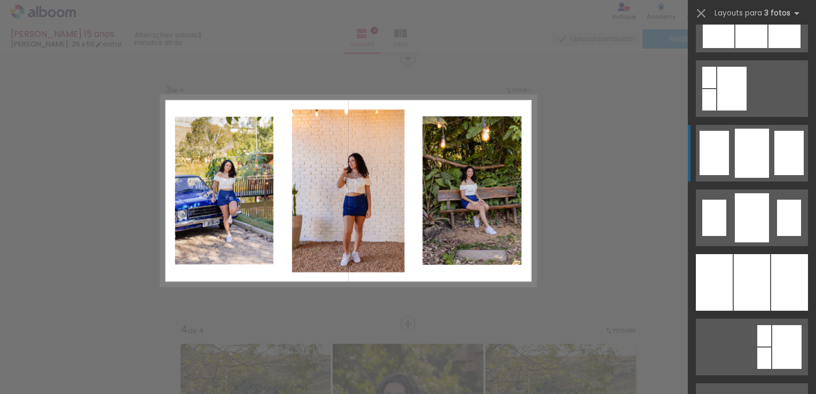
click at [765, 170] on div at bounding box center [752, 153] width 34 height 49
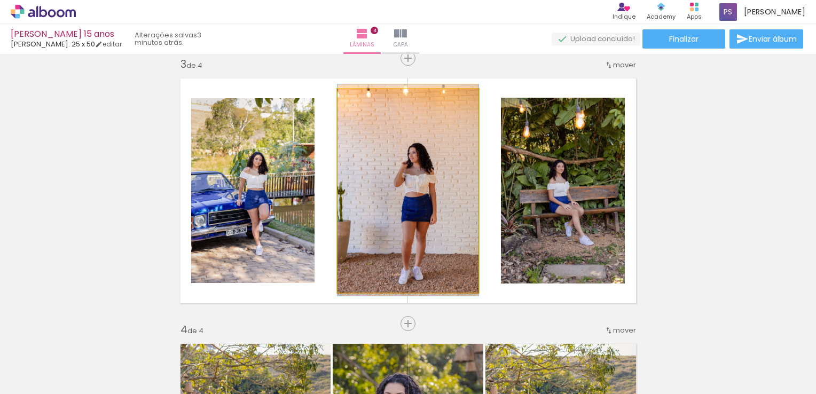
drag, startPoint x: 442, startPoint y: 186, endPoint x: 455, endPoint y: 186, distance: 12.8
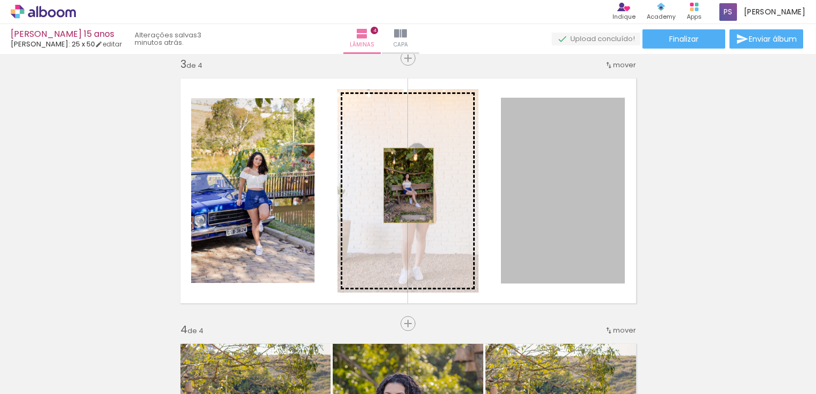
drag, startPoint x: 550, startPoint y: 186, endPoint x: 394, endPoint y: 185, distance: 157.0
click at [0, 0] on slot at bounding box center [0, 0] width 0 height 0
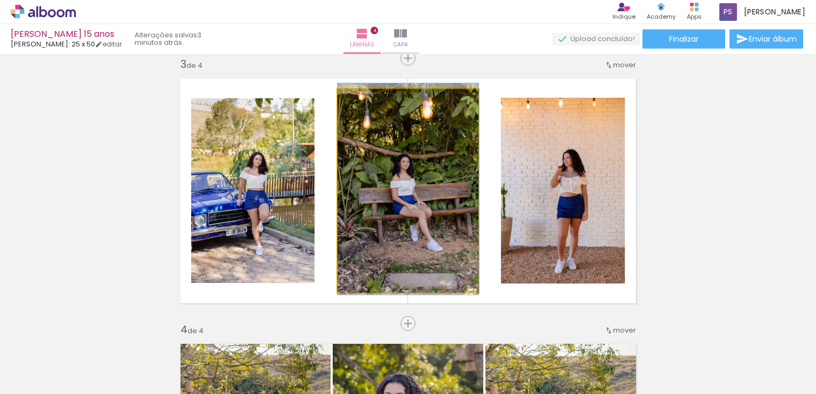
drag, startPoint x: 436, startPoint y: 191, endPoint x: 398, endPoint y: 189, distance: 38.0
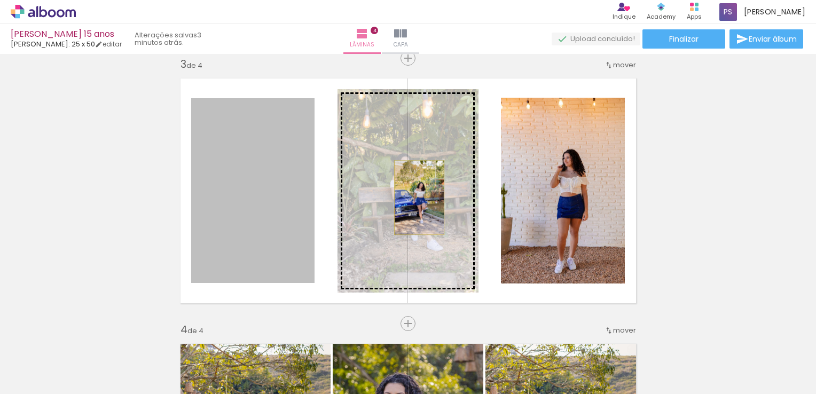
drag, startPoint x: 281, startPoint y: 198, endPoint x: 415, endPoint y: 198, distance: 133.5
click at [0, 0] on slot at bounding box center [0, 0] width 0 height 0
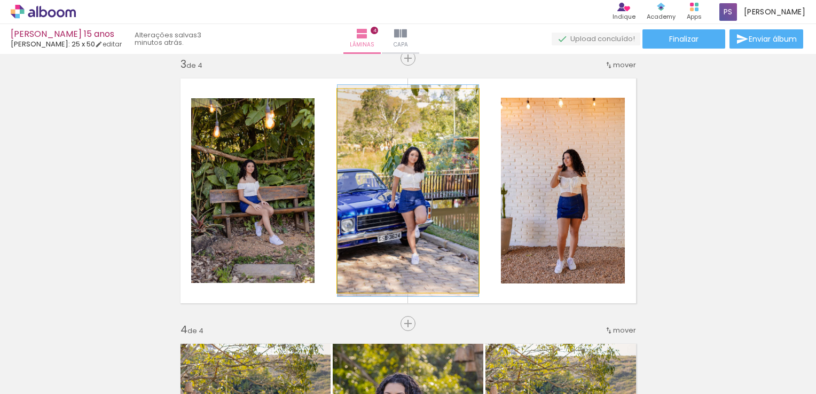
drag, startPoint x: 428, startPoint y: 200, endPoint x: 374, endPoint y: 200, distance: 53.9
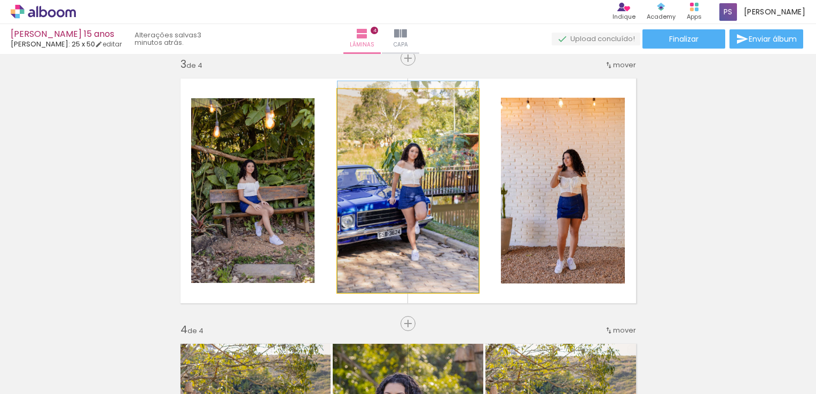
drag, startPoint x: 375, startPoint y: 203, endPoint x: 427, endPoint y: 189, distance: 54.1
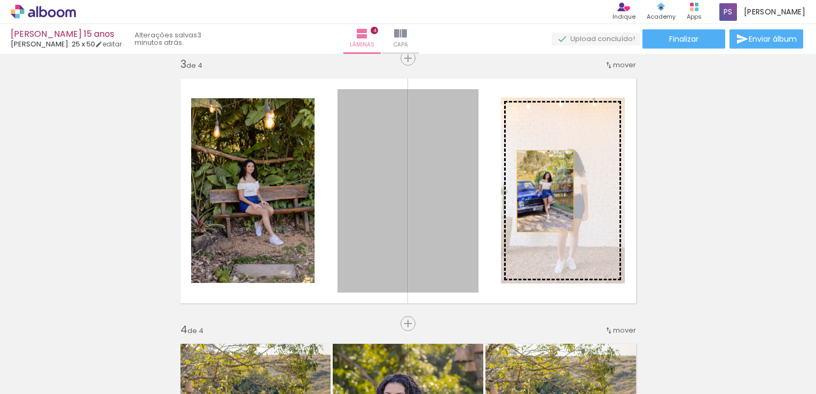
drag, startPoint x: 388, startPoint y: 190, endPoint x: 543, endPoint y: 191, distance: 154.8
click at [0, 0] on slot at bounding box center [0, 0] width 0 height 0
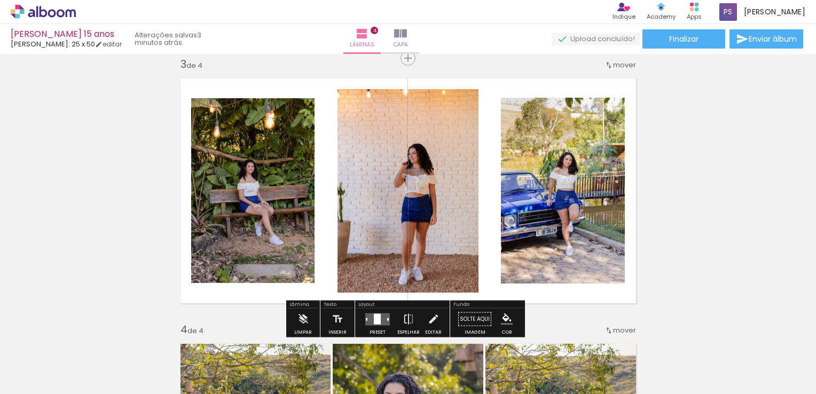
click at [387, 319] on div at bounding box center [388, 319] width 2 height 3
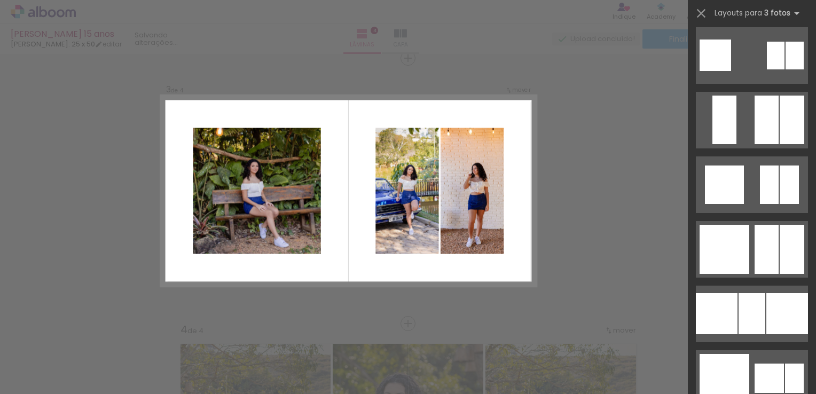
scroll to position [1373, 0]
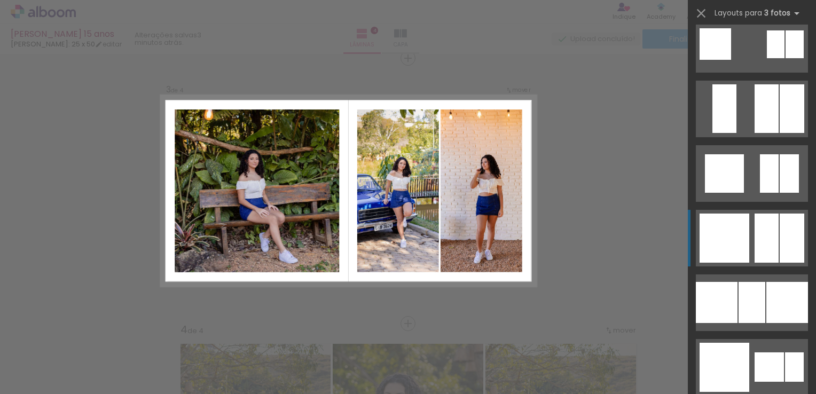
click at [742, 230] on div at bounding box center [724, 238] width 50 height 49
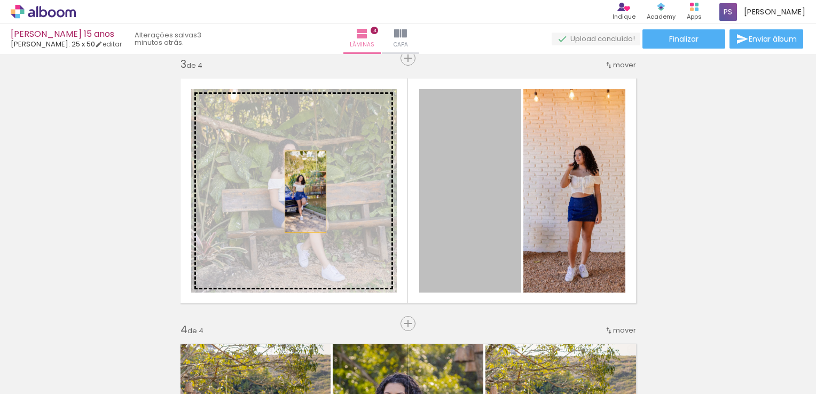
drag, startPoint x: 468, startPoint y: 192, endPoint x: 299, endPoint y: 192, distance: 168.7
click at [0, 0] on slot at bounding box center [0, 0] width 0 height 0
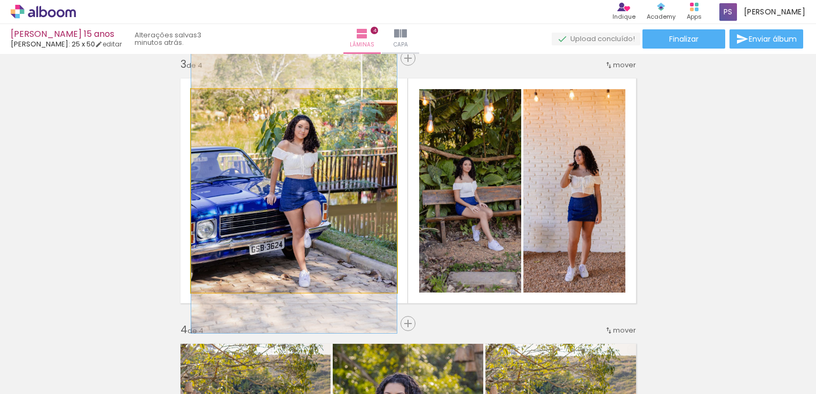
drag, startPoint x: 312, startPoint y: 190, endPoint x: 388, endPoint y: 178, distance: 76.7
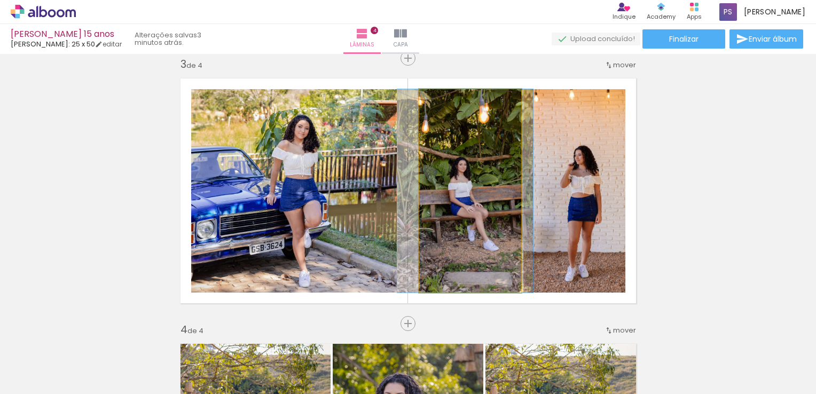
drag, startPoint x: 461, startPoint y: 212, endPoint x: 456, endPoint y: 207, distance: 7.2
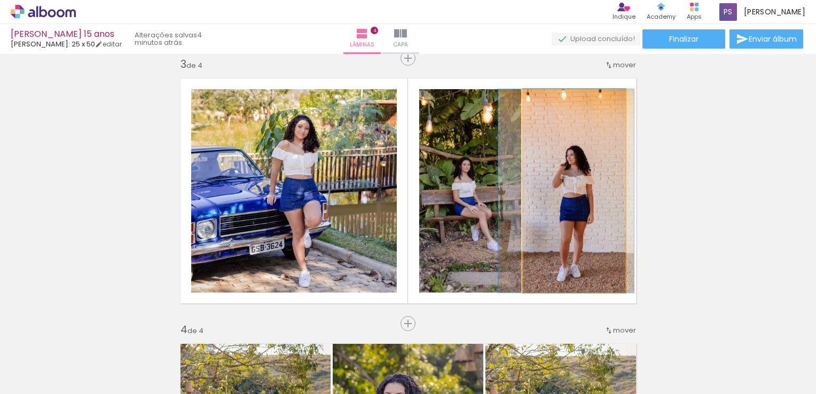
drag, startPoint x: 579, startPoint y: 205, endPoint x: 571, endPoint y: 205, distance: 8.0
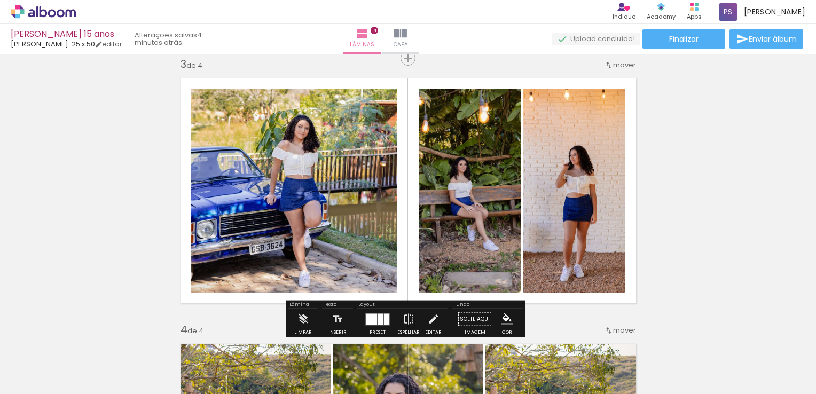
click at [97, 210] on div "Inserir lâmina 1 de 4 Inserir lâmina 2 de 4 Inserir lâmina 3 de 4 Inserir lâmin…" at bounding box center [408, 177] width 816 height 1327
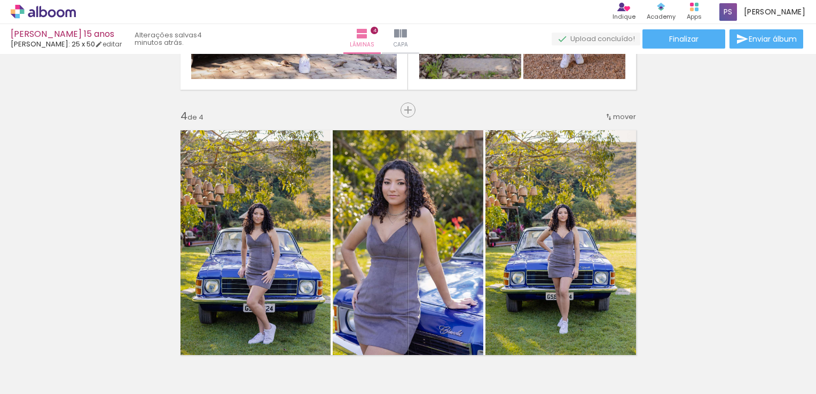
scroll to position [811, 0]
